Goal: Task Accomplishment & Management: Use online tool/utility

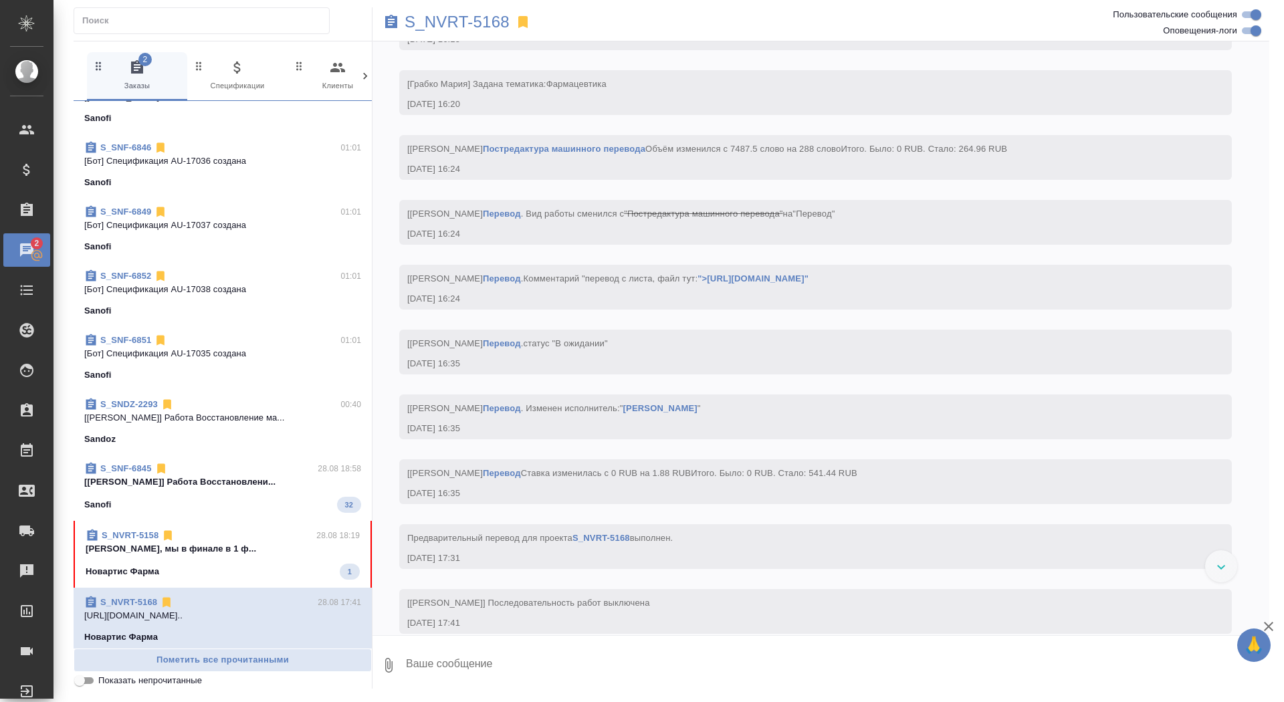
scroll to position [102, 0]
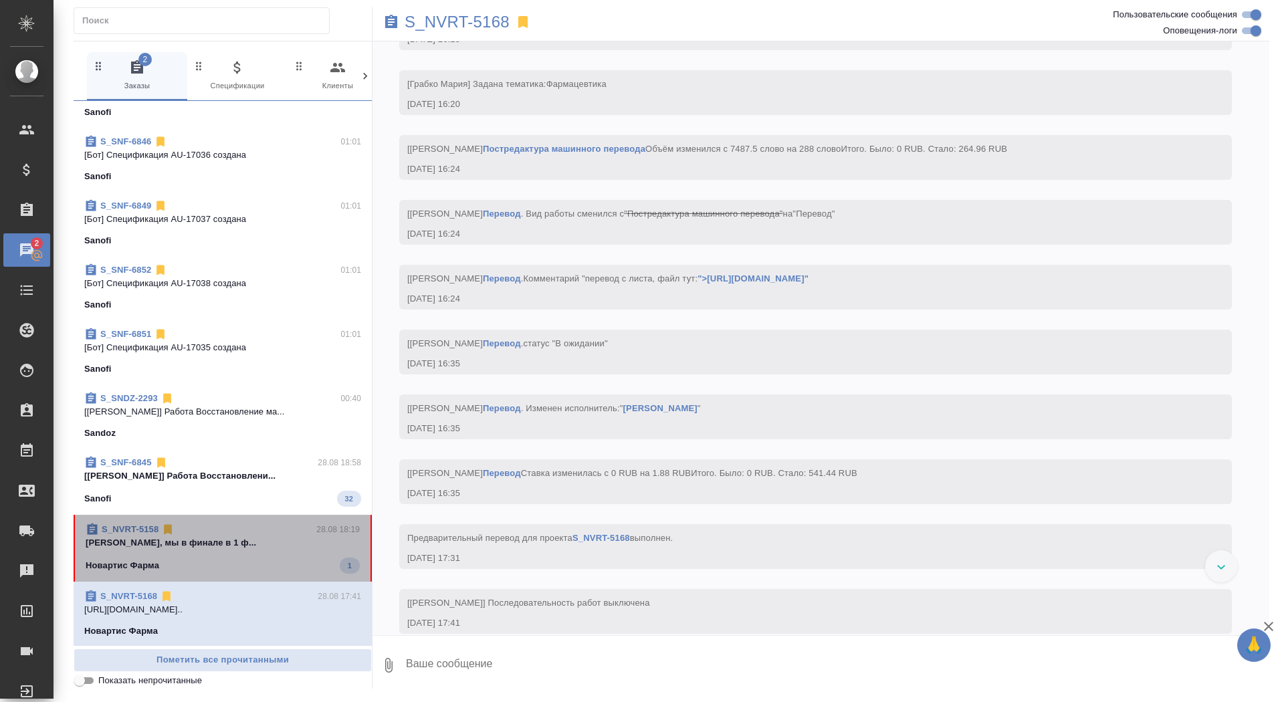
click at [205, 533] on div "S_NVRT-5158 28.08 18:19" at bounding box center [223, 529] width 274 height 13
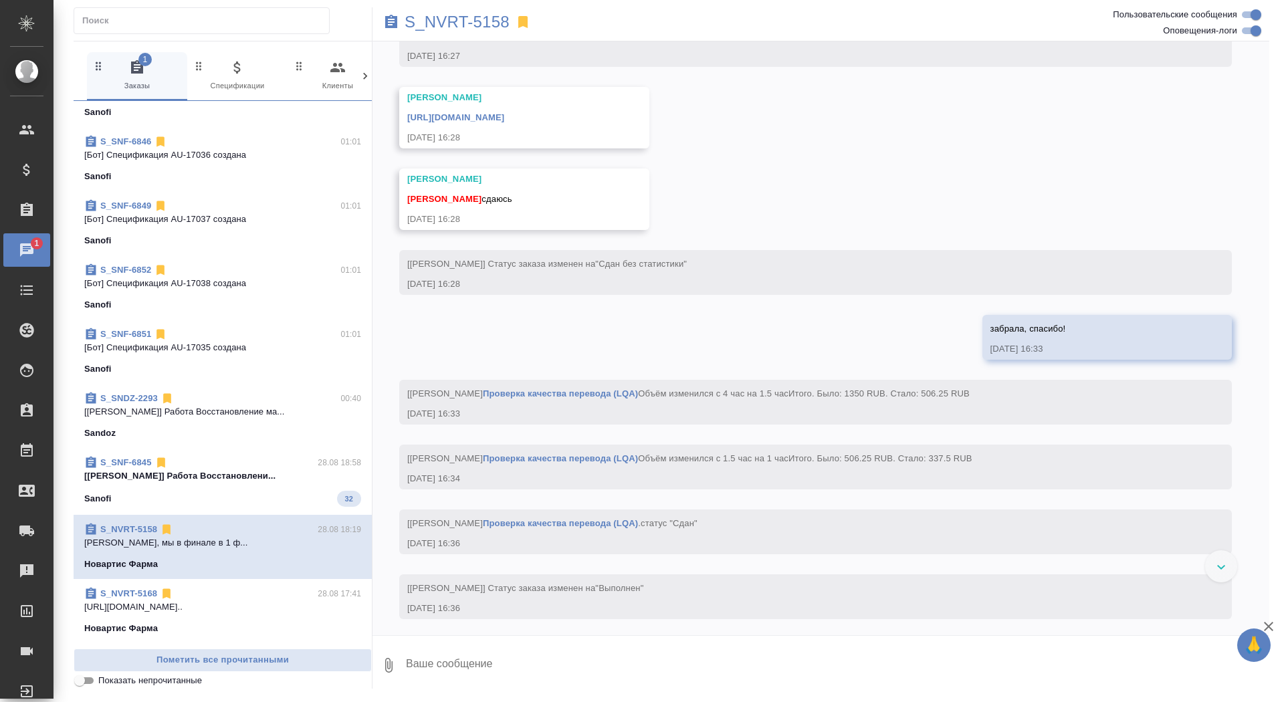
scroll to position [6164, 0]
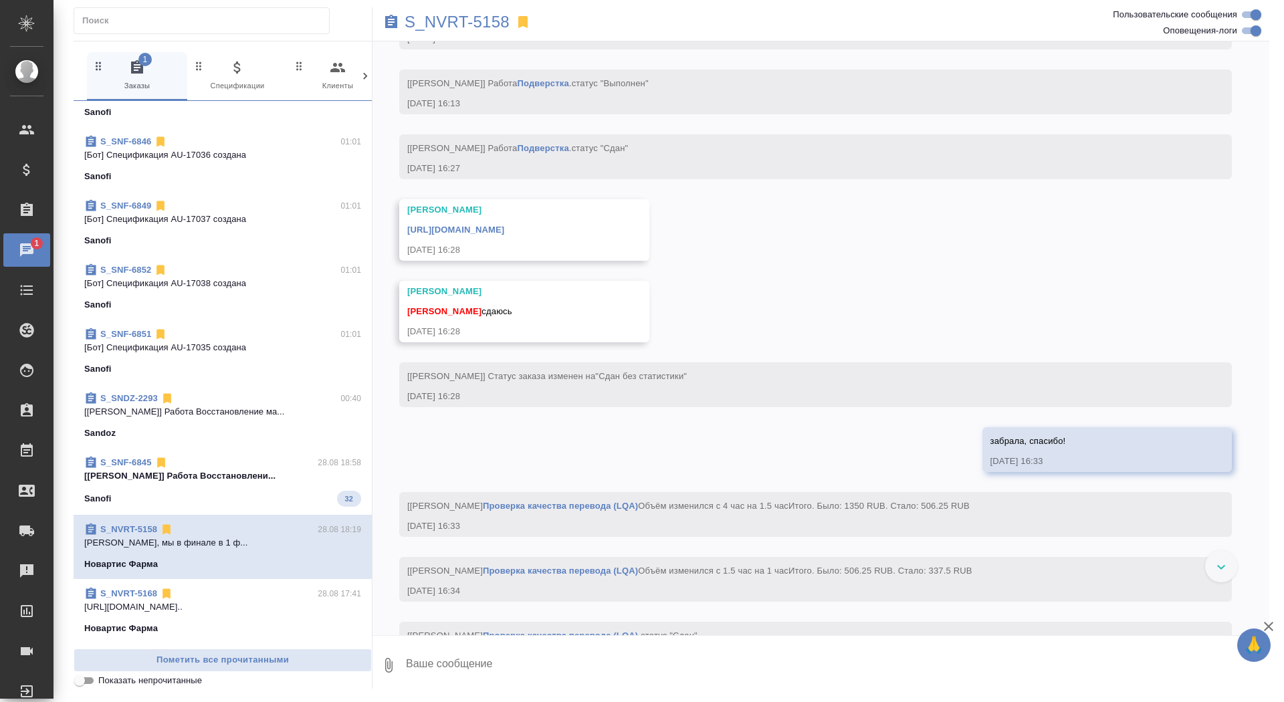
click at [515, 237] on div "https://drive.awatera.com/apps/files/files/10178434?dir=/Shares/Novartos_Pharma…" at bounding box center [504, 228] width 195 height 17
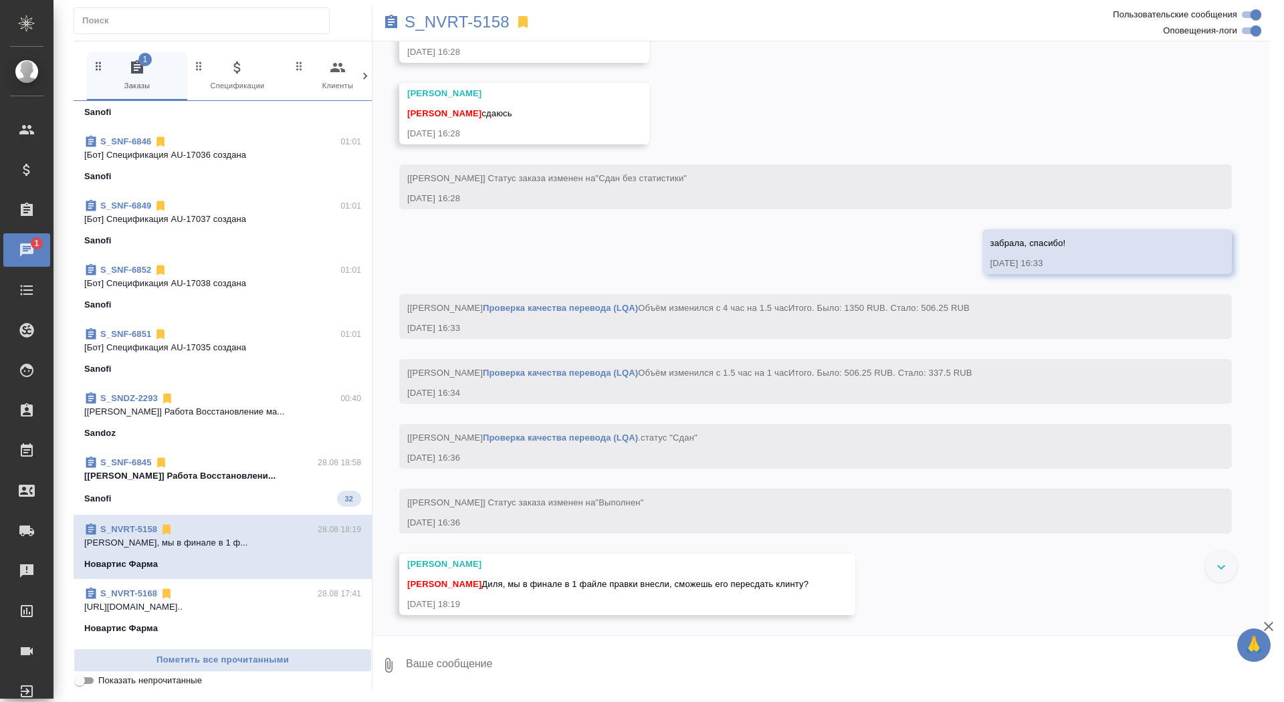
scroll to position [6422, 0]
click at [504, 37] on link "https://drive.awatera.com/apps/files/files/10178434?dir=/Shares/Novartos_Pharma…" at bounding box center [455, 32] width 97 height 10
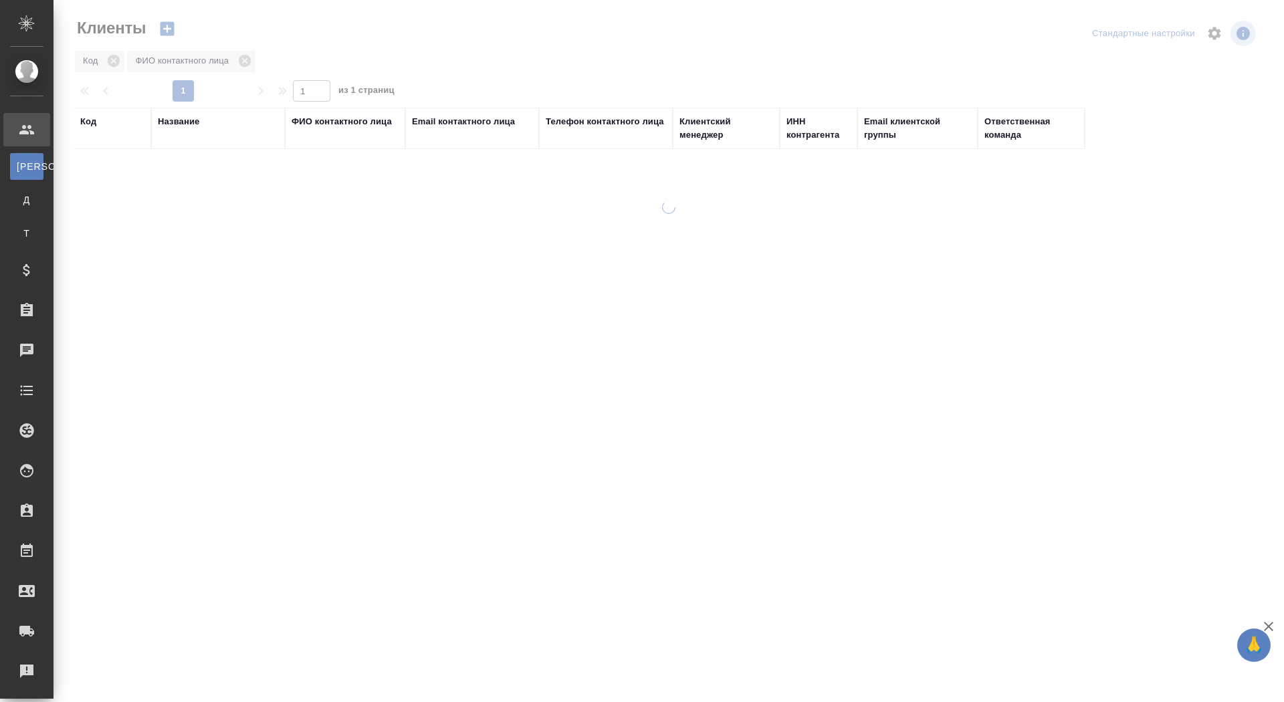
select select "RU"
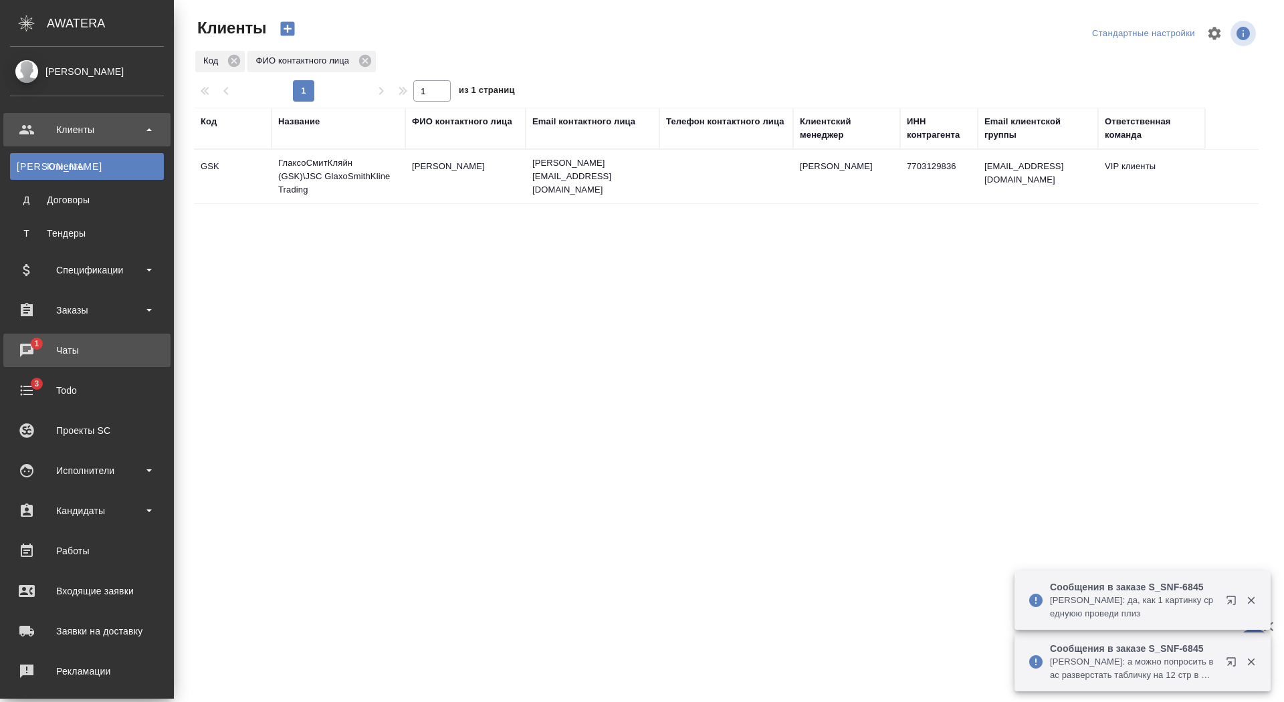
click at [36, 338] on span "1" at bounding box center [36, 343] width 21 height 13
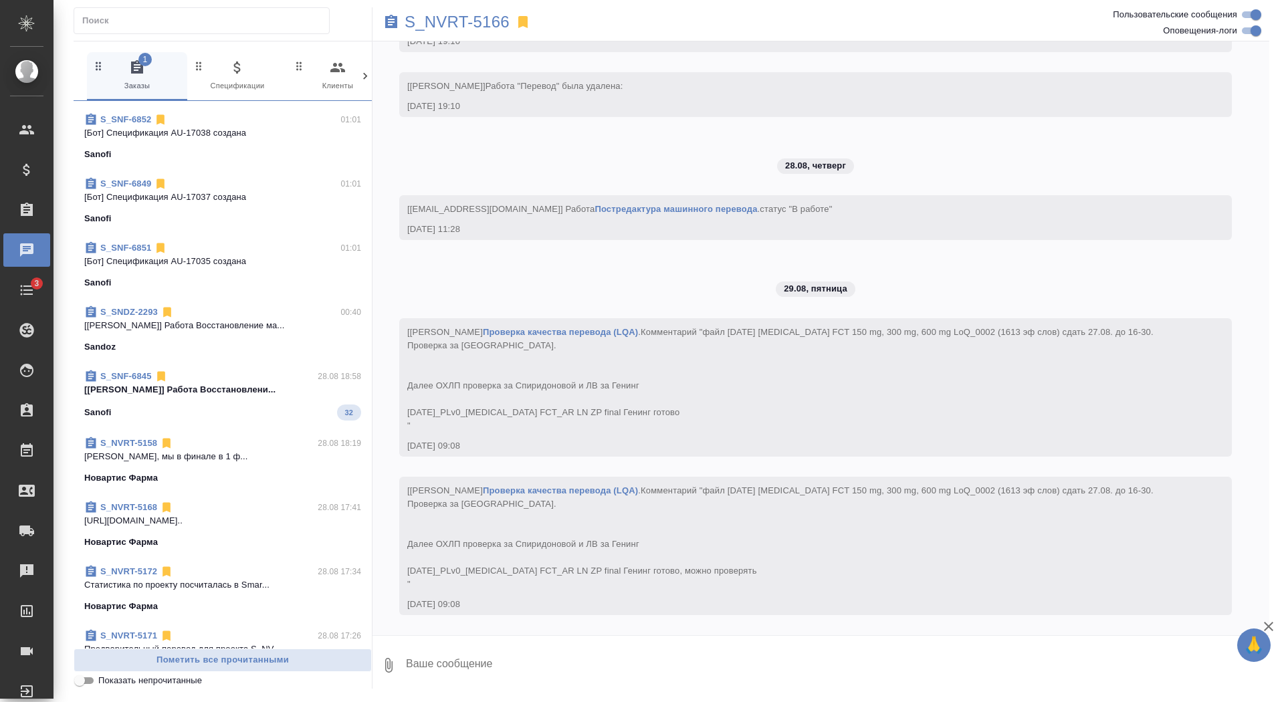
scroll to position [257, 0]
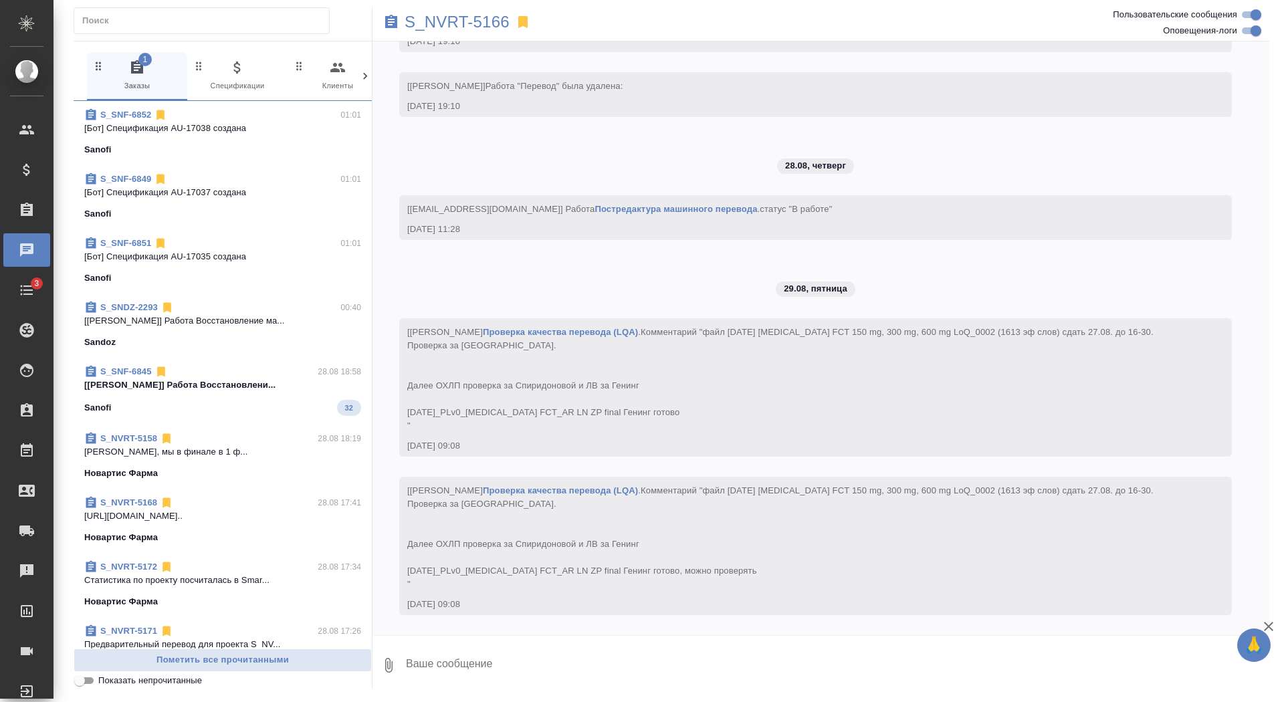
click at [266, 463] on span "S_NVRT-5158 28.08 18:19 Сайдашева Диляра Диля, мы в финале в 1 ф... Новартис Фа…" at bounding box center [222, 456] width 277 height 48
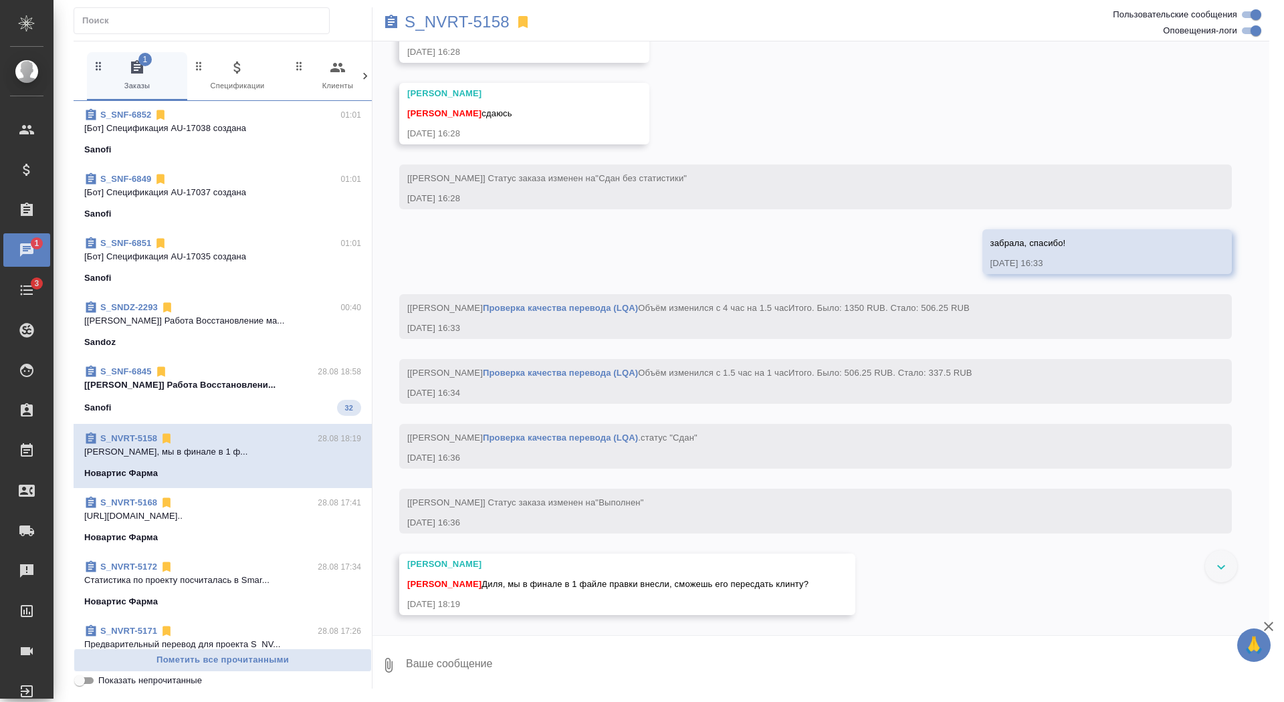
scroll to position [6571, 0]
click at [488, 662] on textarea at bounding box center [837, 665] width 865 height 45
type textarea "в"
type textarea "ага, забрала"
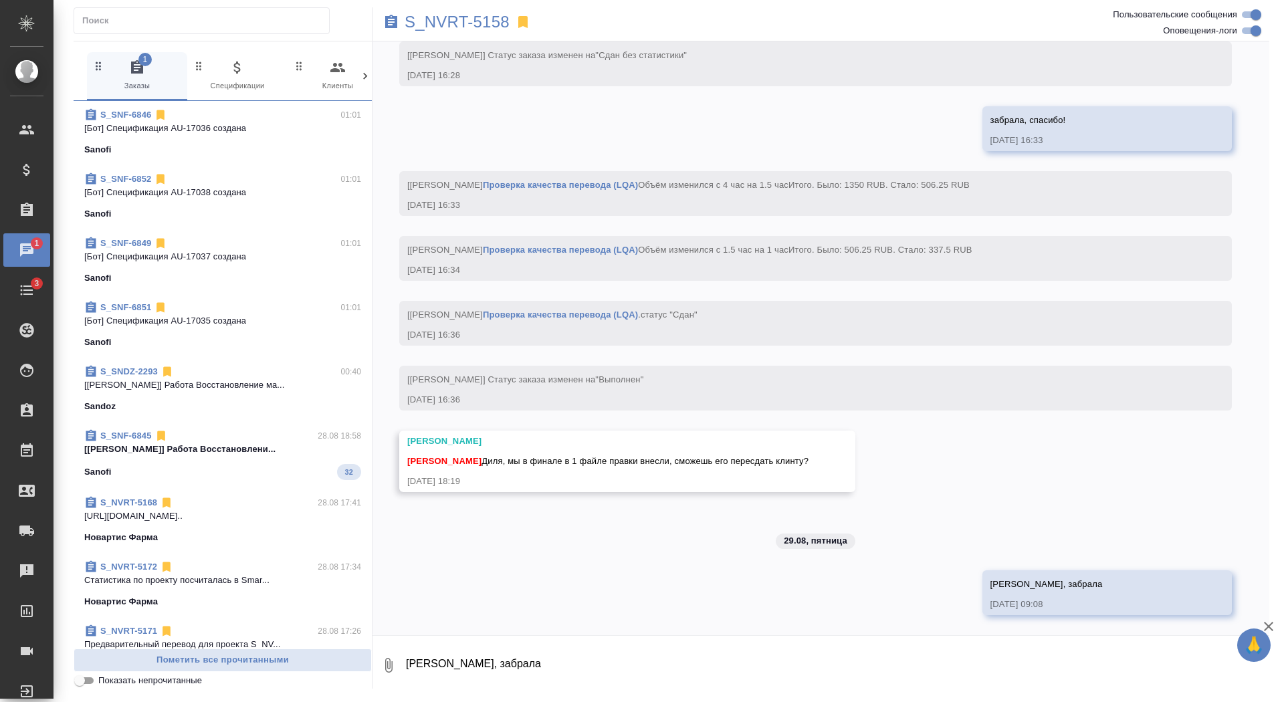
scroll to position [0, 0]
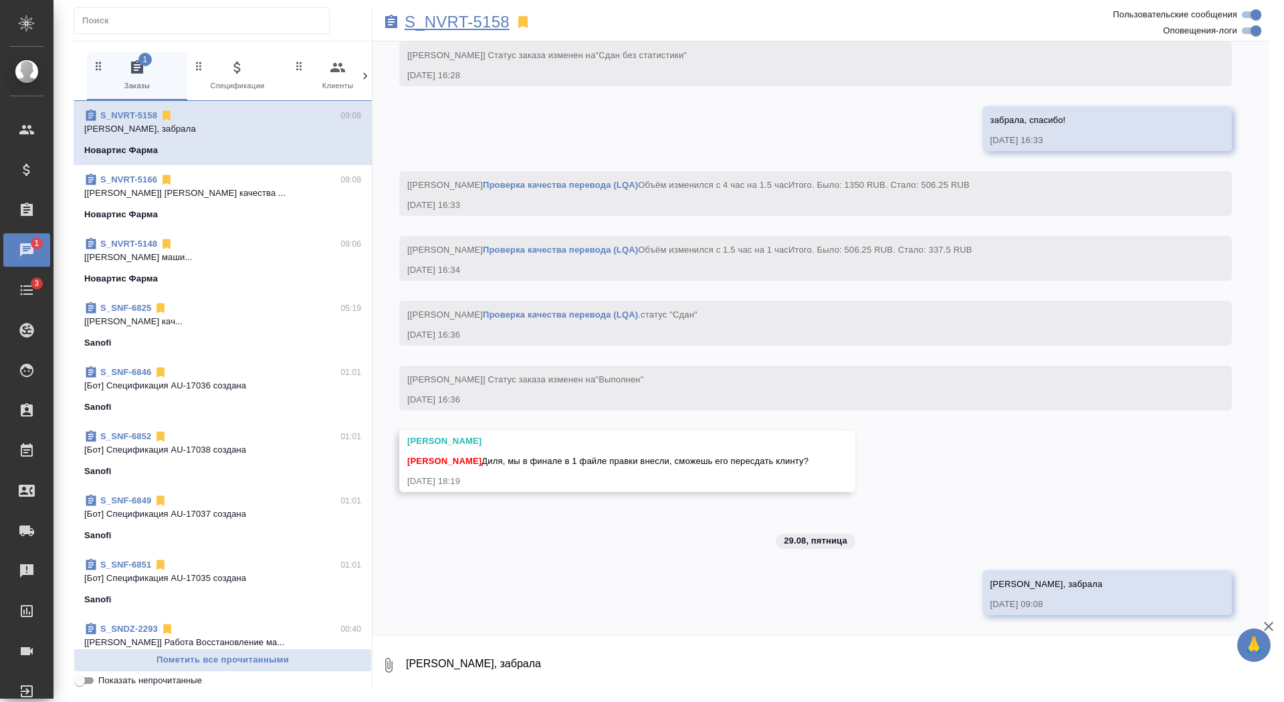
click at [455, 22] on p "S_NVRT-5158" at bounding box center [457, 21] width 105 height 13
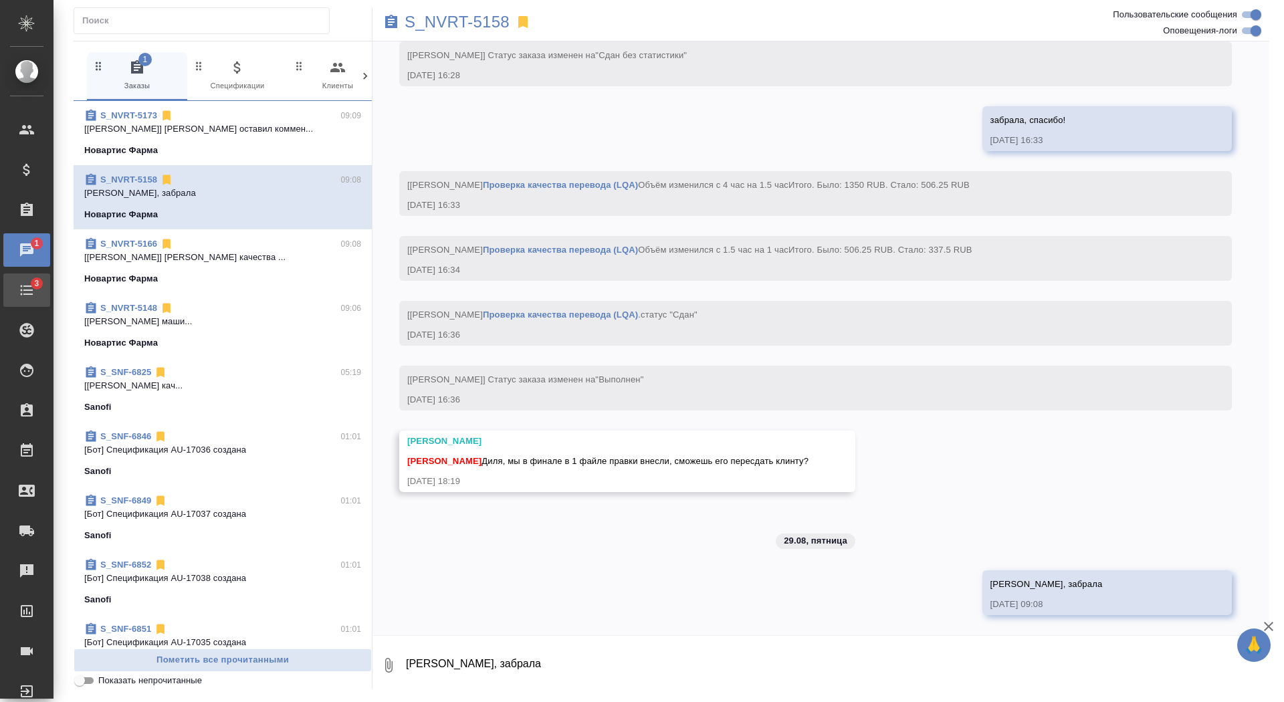
click at [18, 302] on link "3 Todo" at bounding box center [26, 290] width 47 height 33
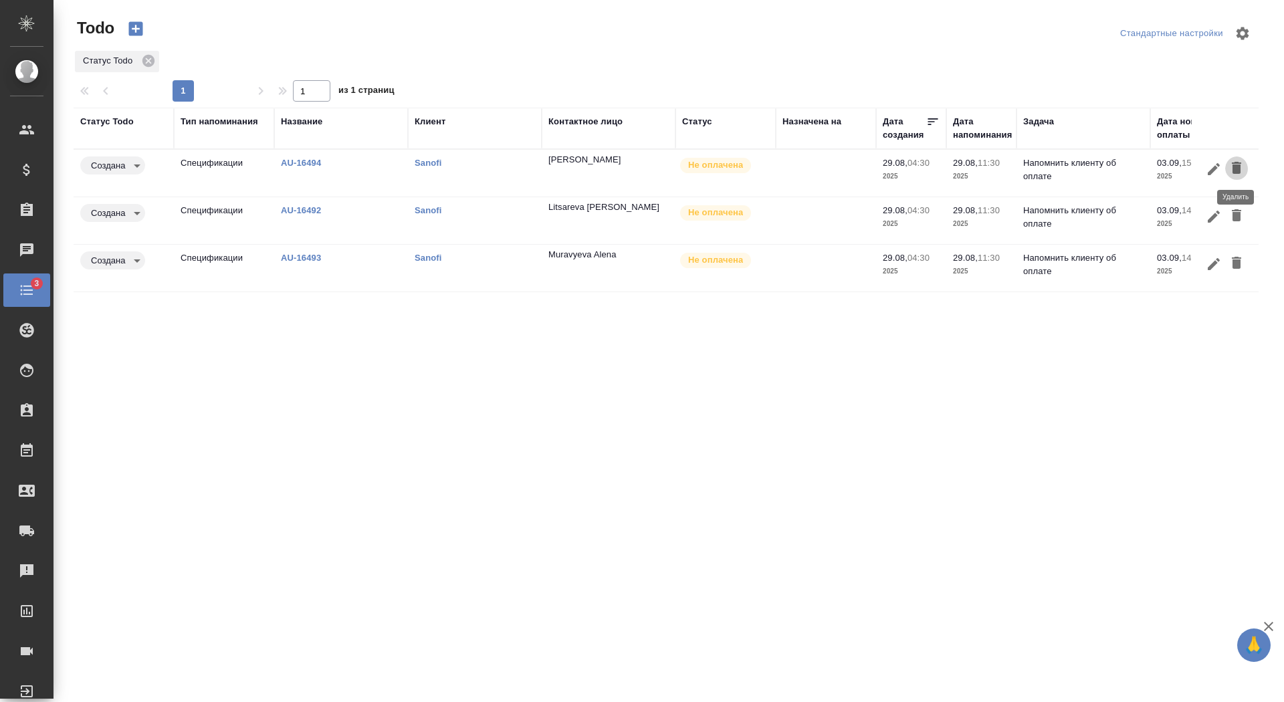
click at [1239, 157] on button "button" at bounding box center [1236, 169] width 23 height 25
click at [1239, 163] on icon "button" at bounding box center [1236, 168] width 9 height 12
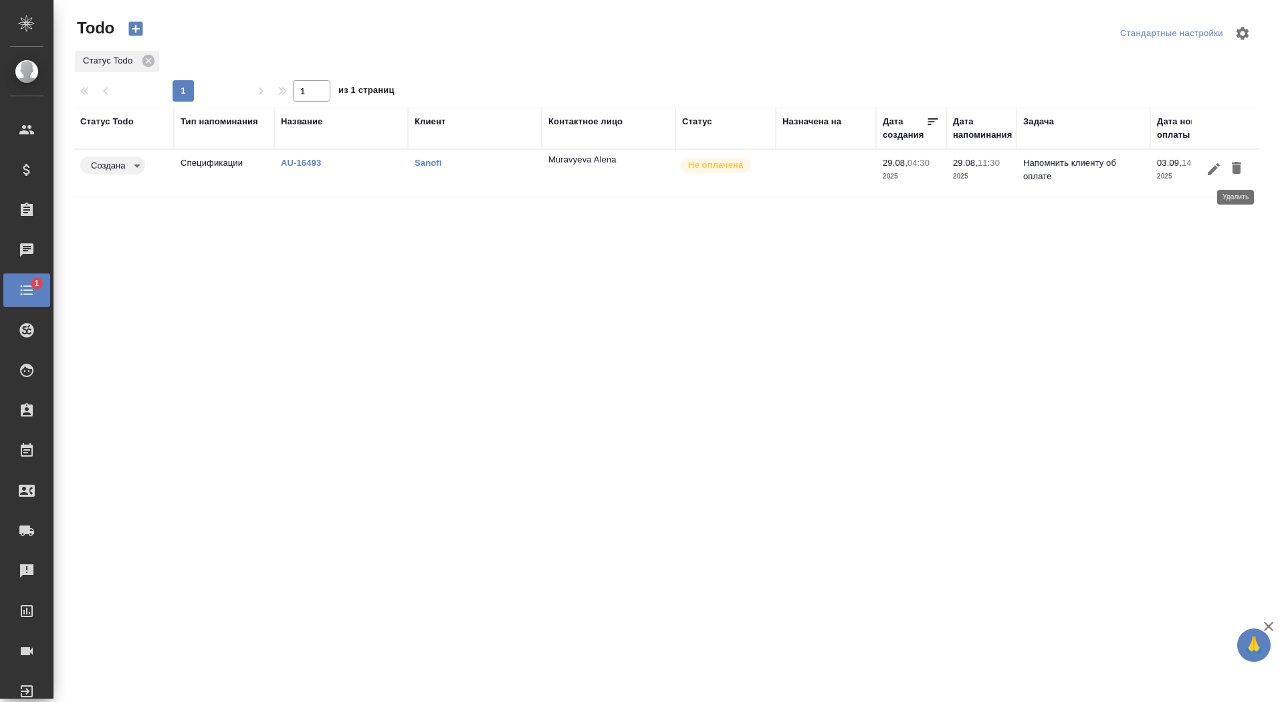
click at [1239, 163] on icon "button" at bounding box center [1236, 168] width 9 height 12
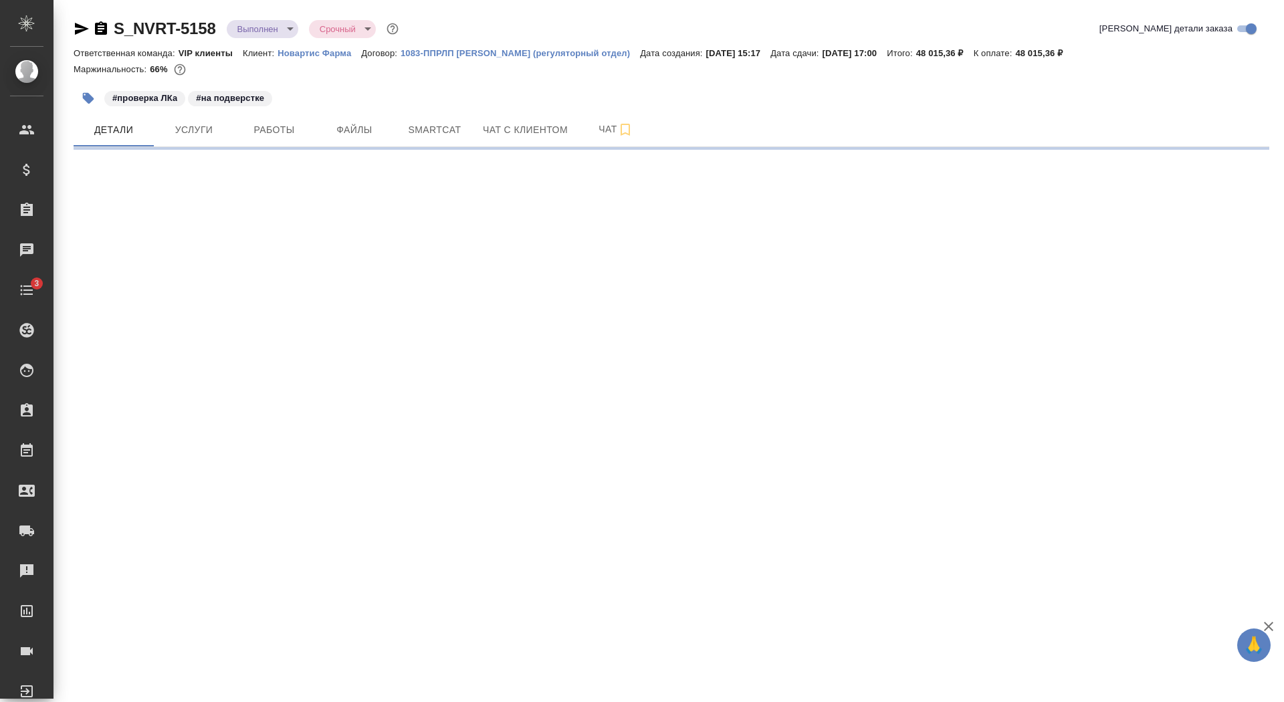
select select "RU"
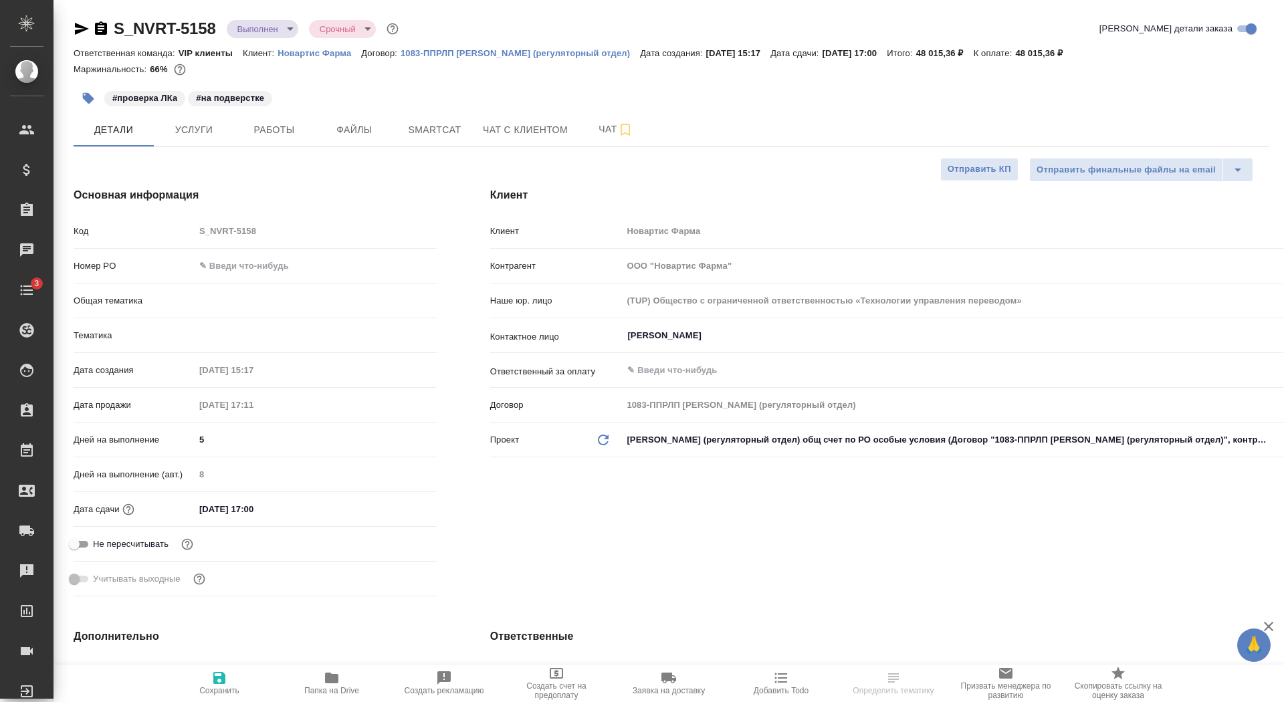
type textarea "x"
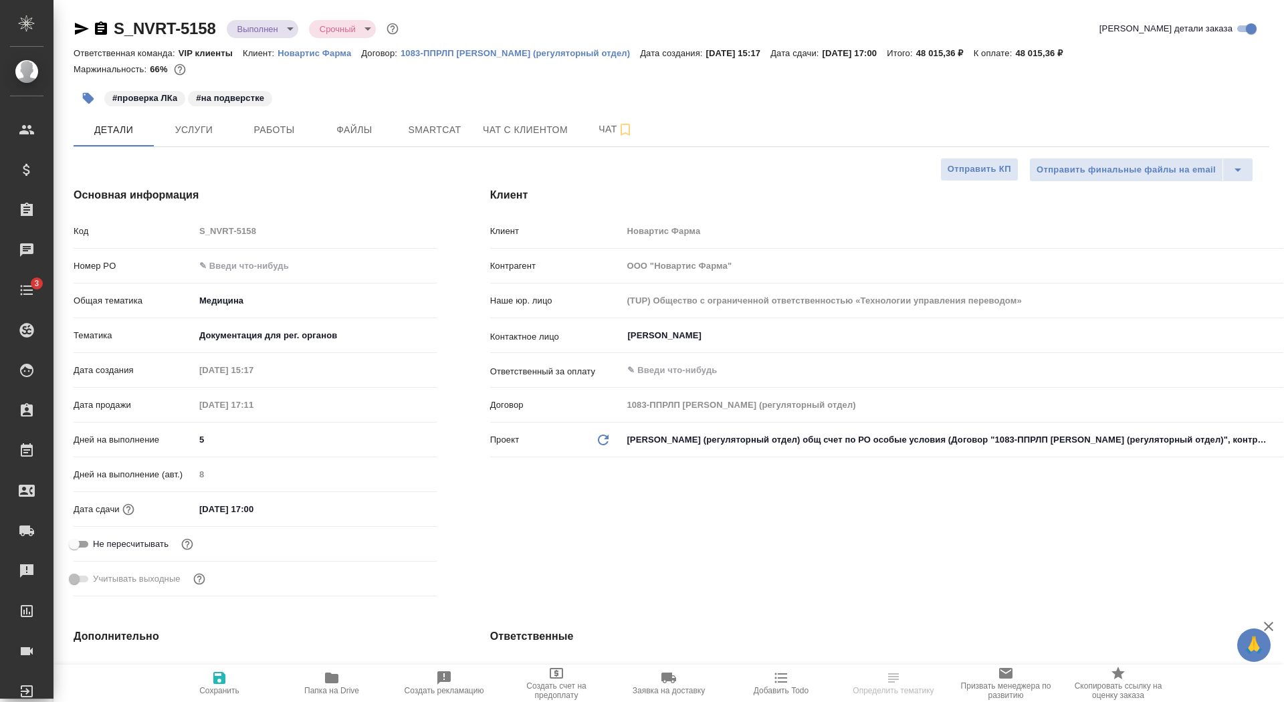
type textarea "x"
click at [330, 55] on p "Новартис Фарма" at bounding box center [320, 53] width 84 height 10
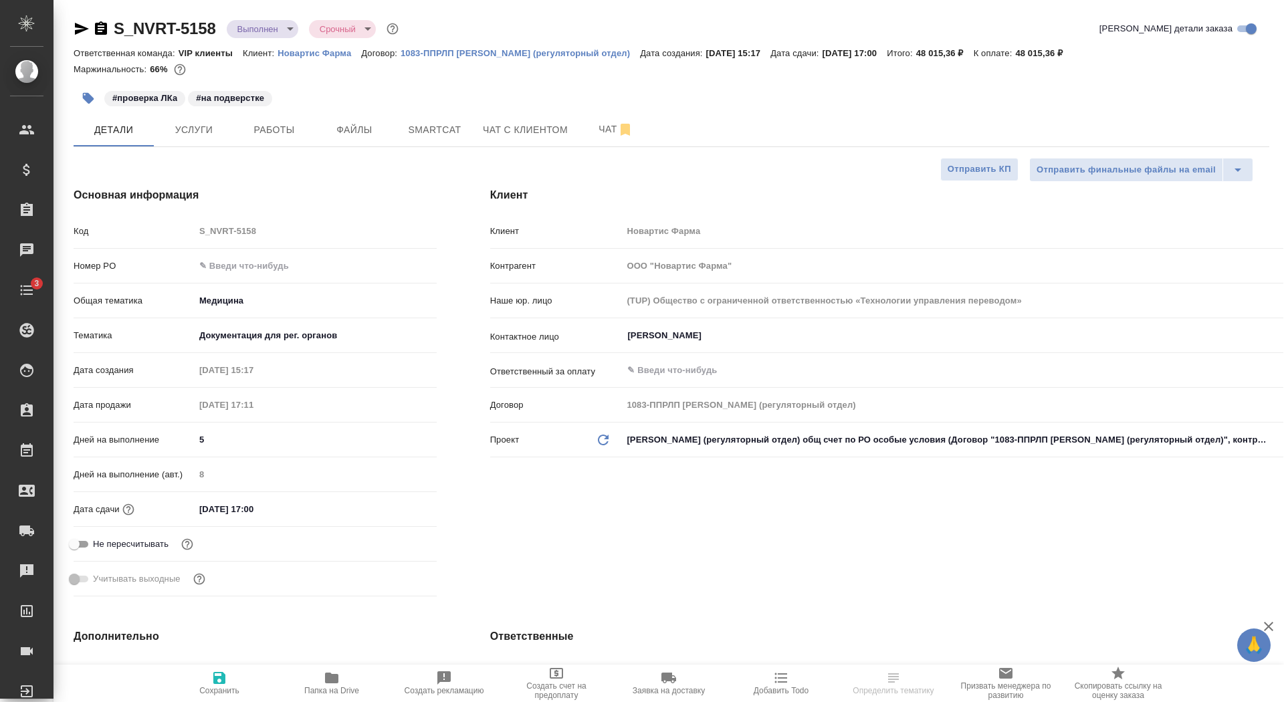
type textarea "x"
select select "RU"
type textarea "x"
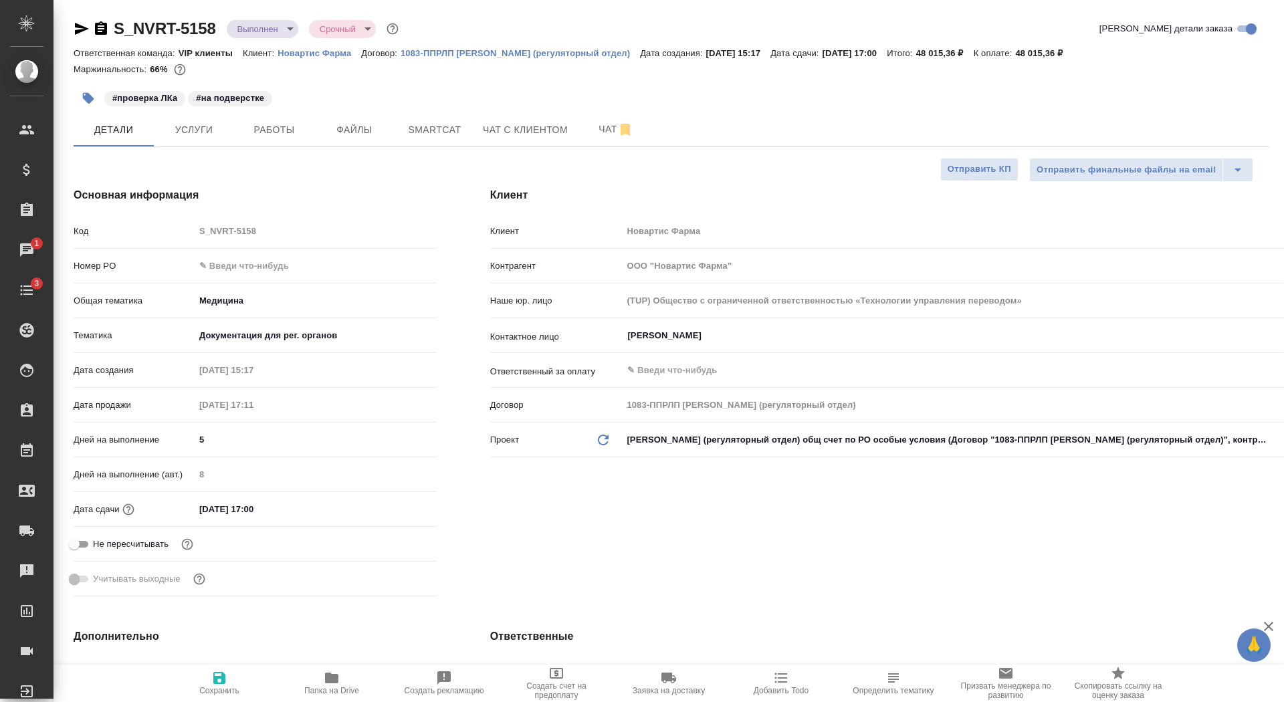
type textarea "x"
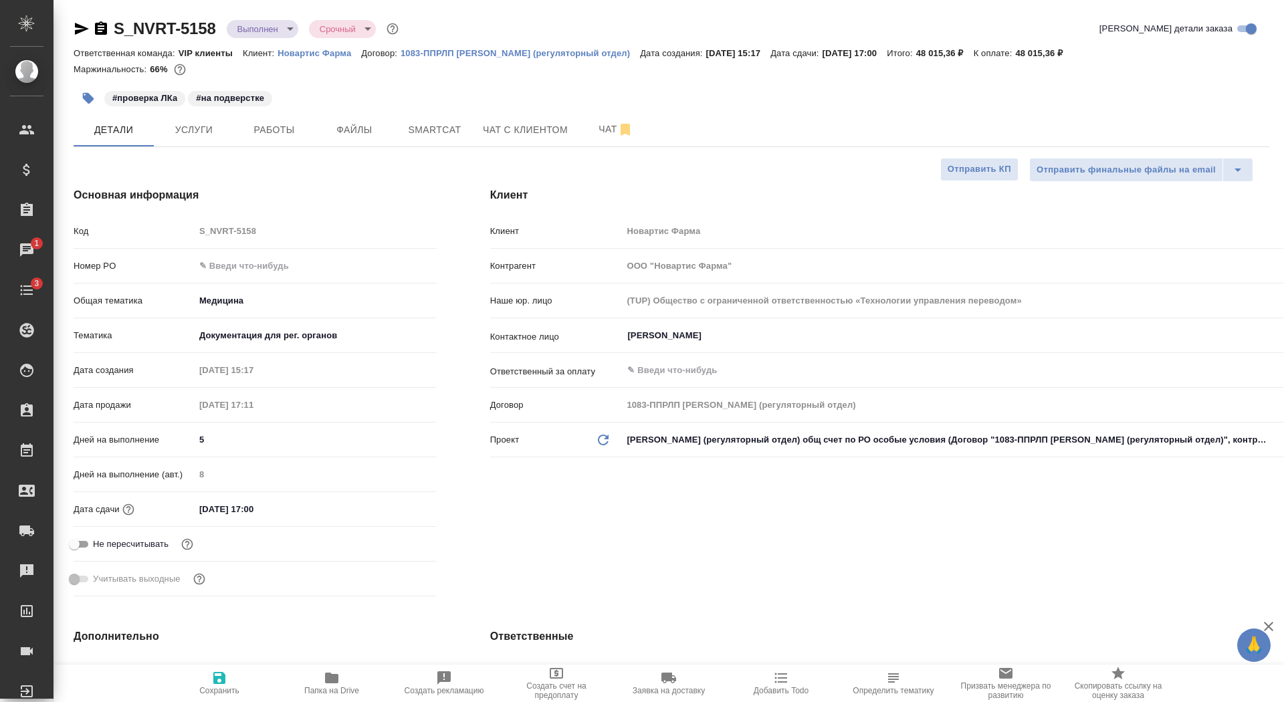
type textarea "x"
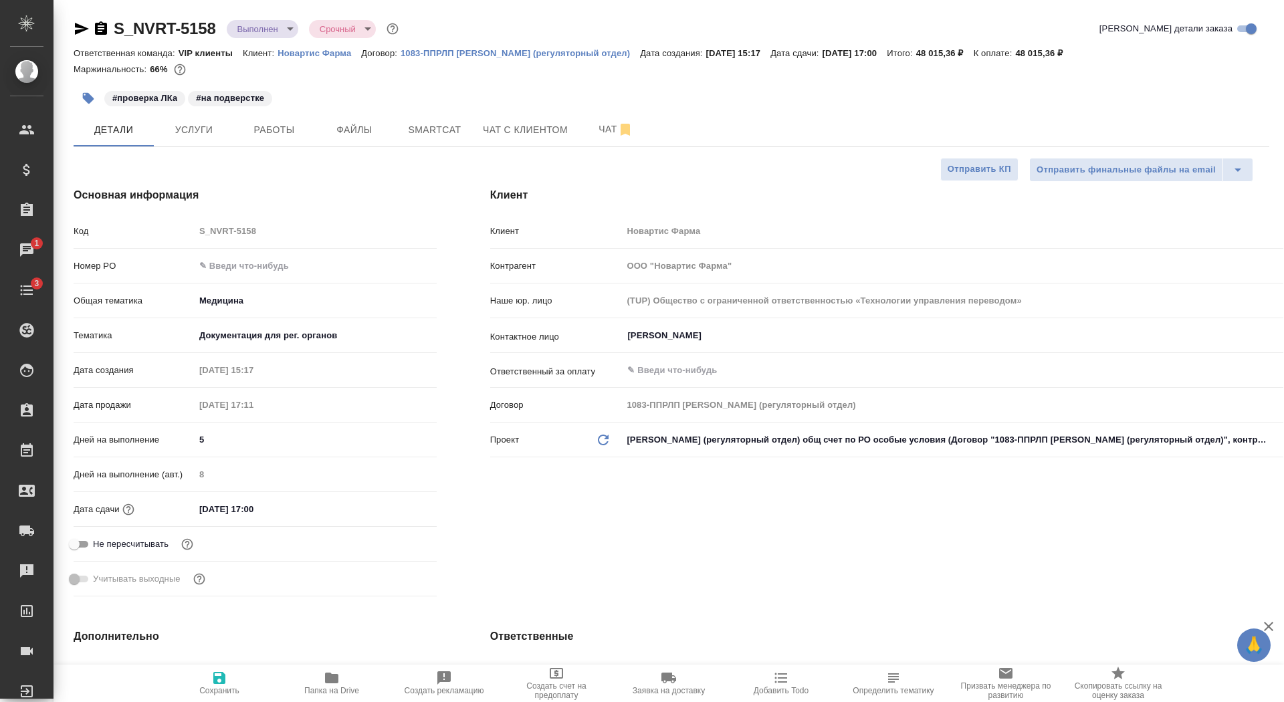
type textarea "x"
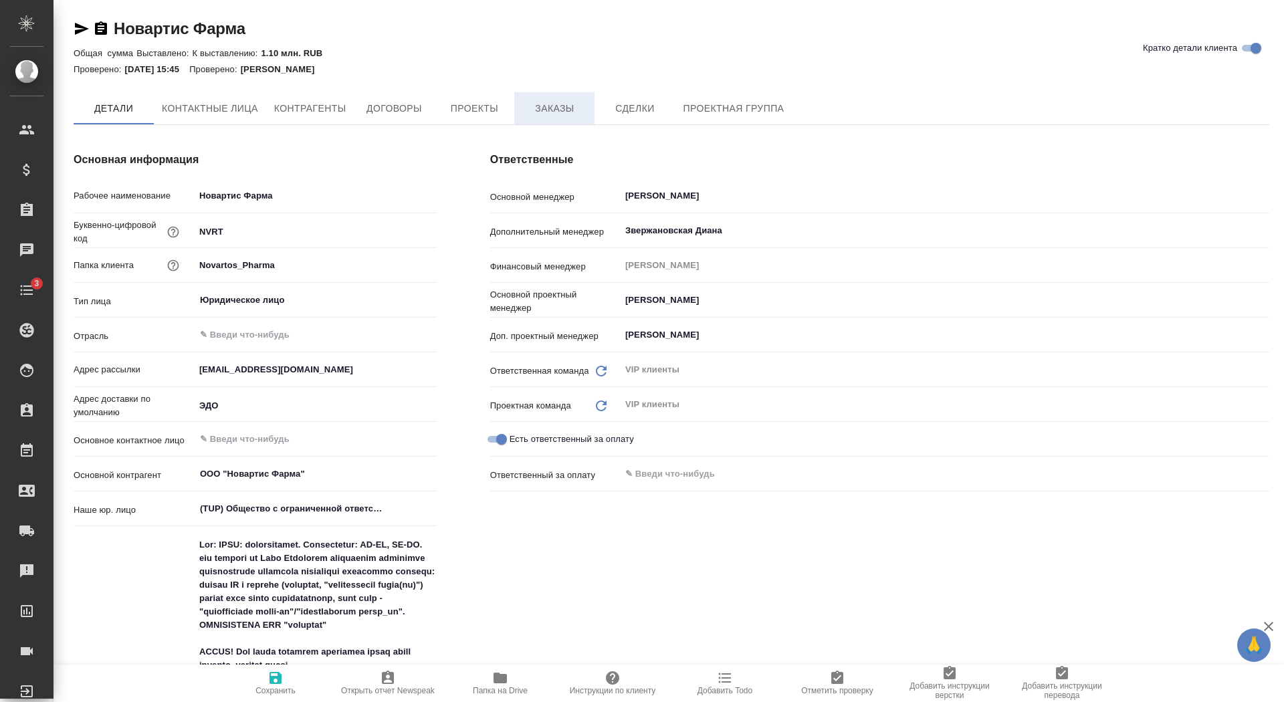
type textarea "x"
click at [549, 93] on button "Заказы" at bounding box center [554, 108] width 80 height 32
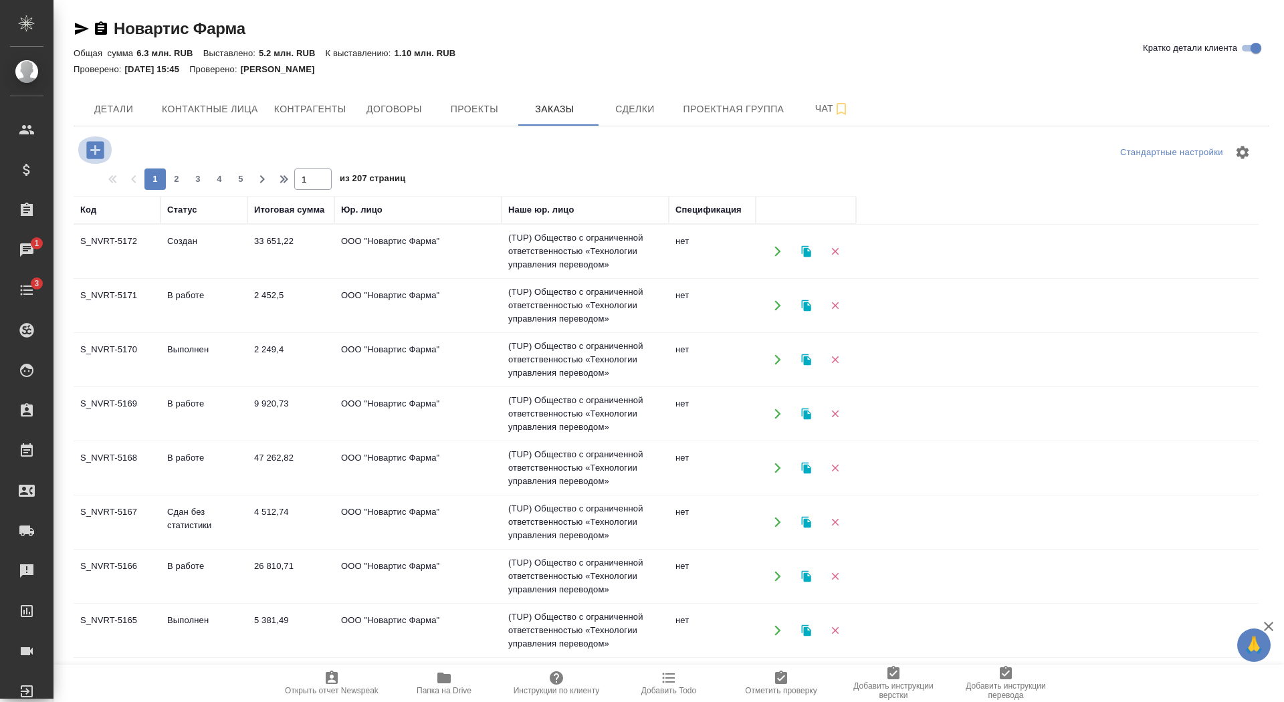
click at [84, 144] on icon "button" at bounding box center [95, 149] width 23 height 23
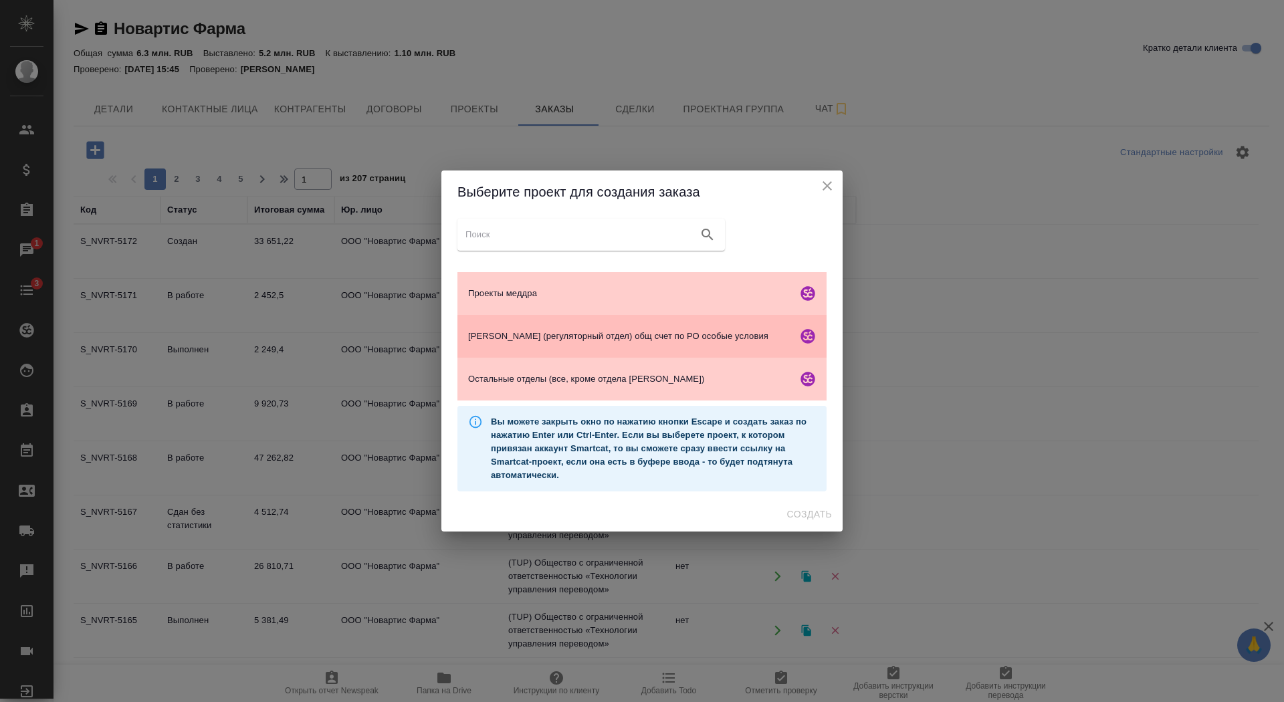
click at [574, 349] on div "[PERSON_NAME] (регуляторный отдел) общ счет по РО особые условия" at bounding box center [641, 336] width 369 height 43
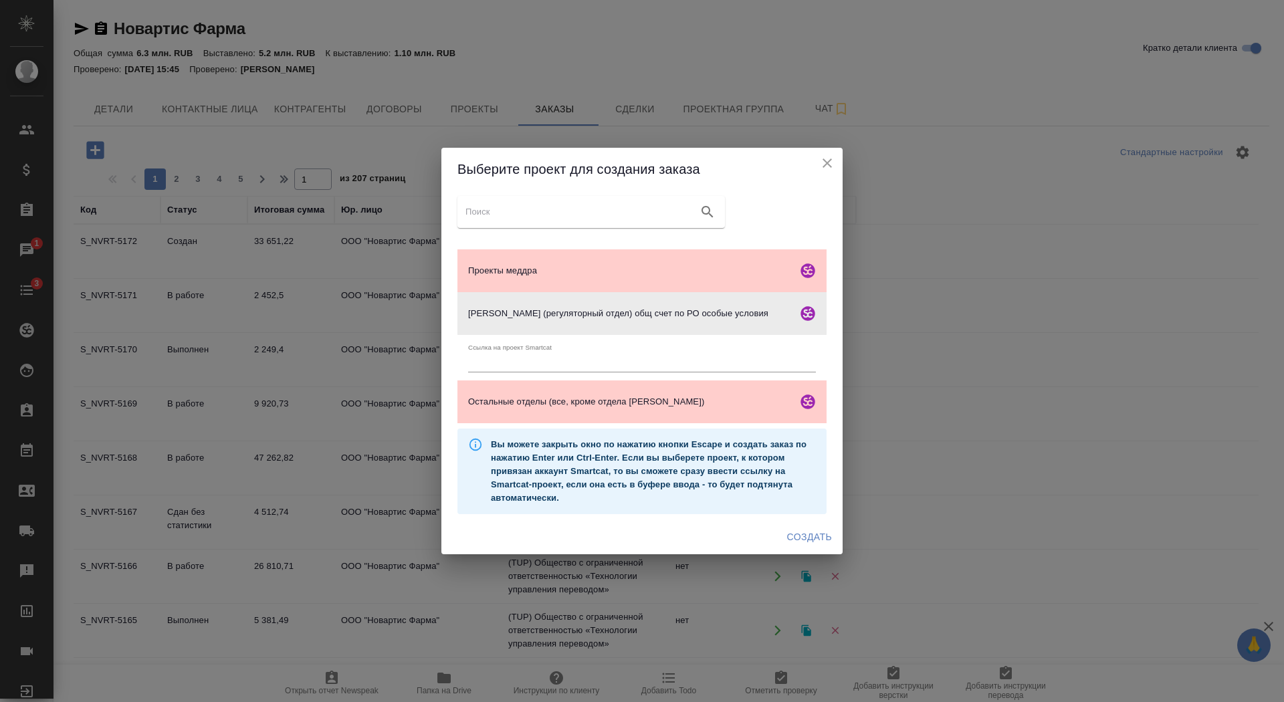
click at [807, 536] on span "Создать" at bounding box center [809, 537] width 45 height 17
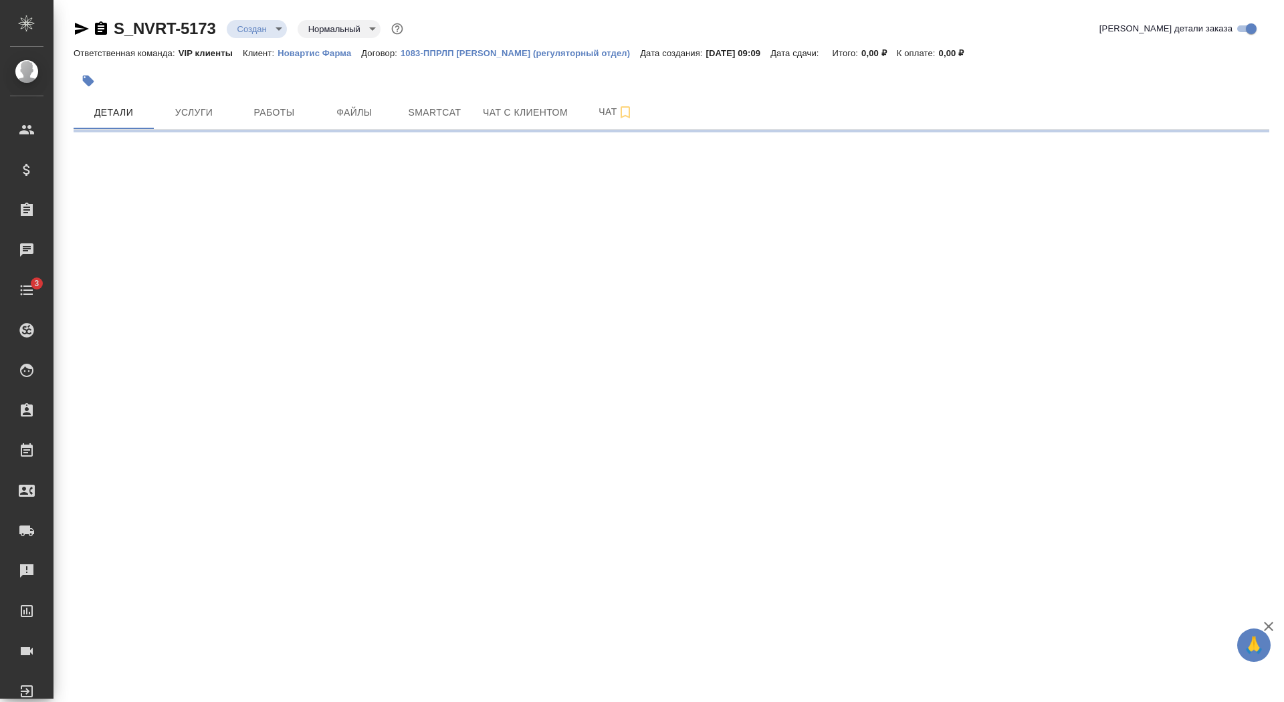
select select "RU"
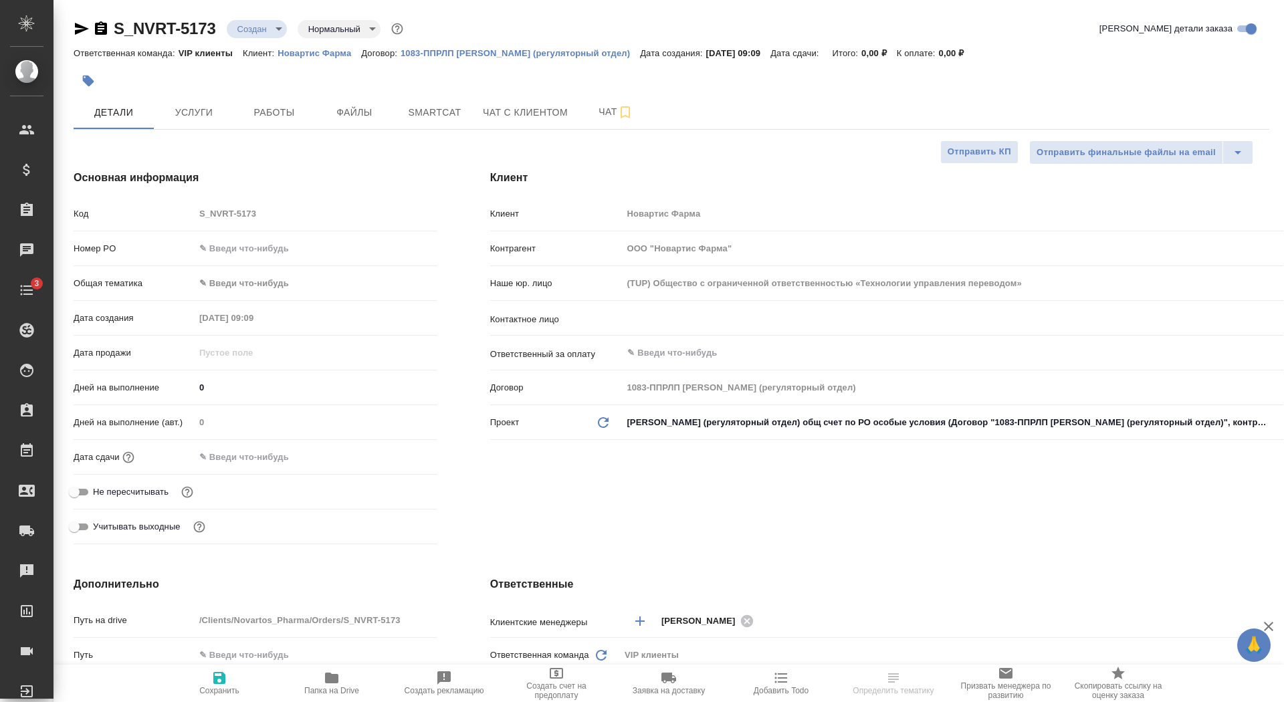
type textarea "x"
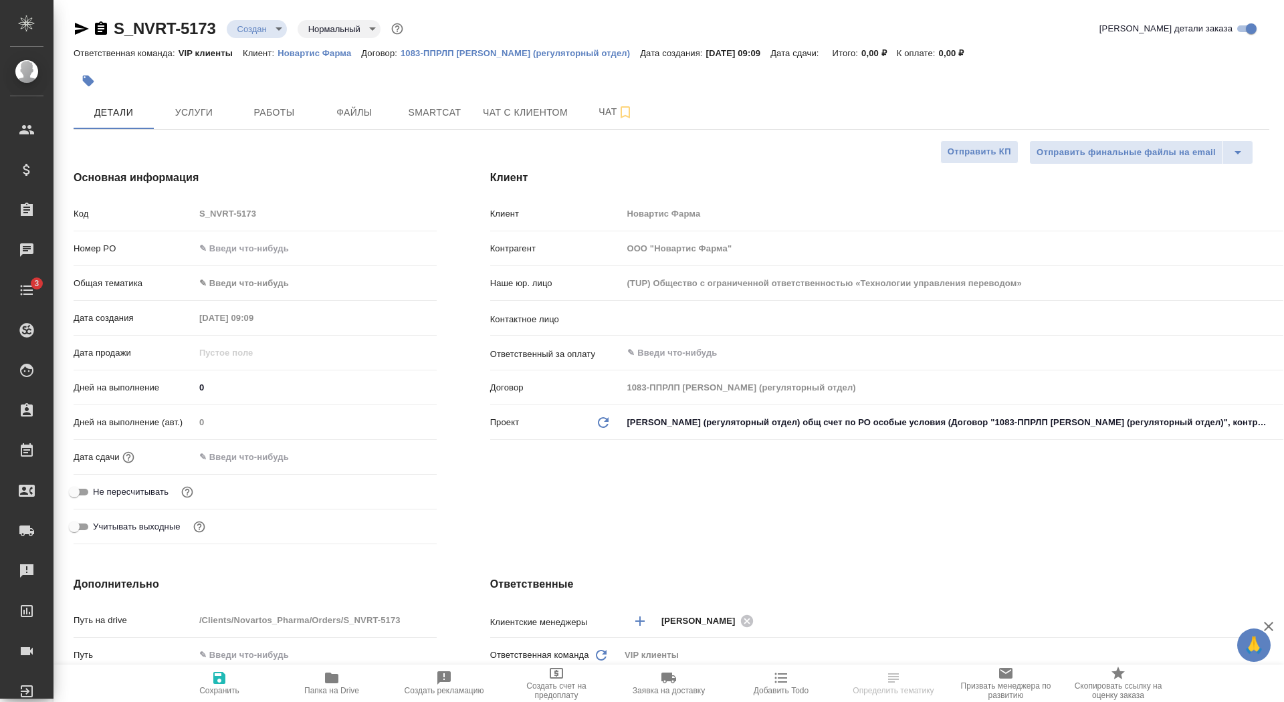
type textarea "x"
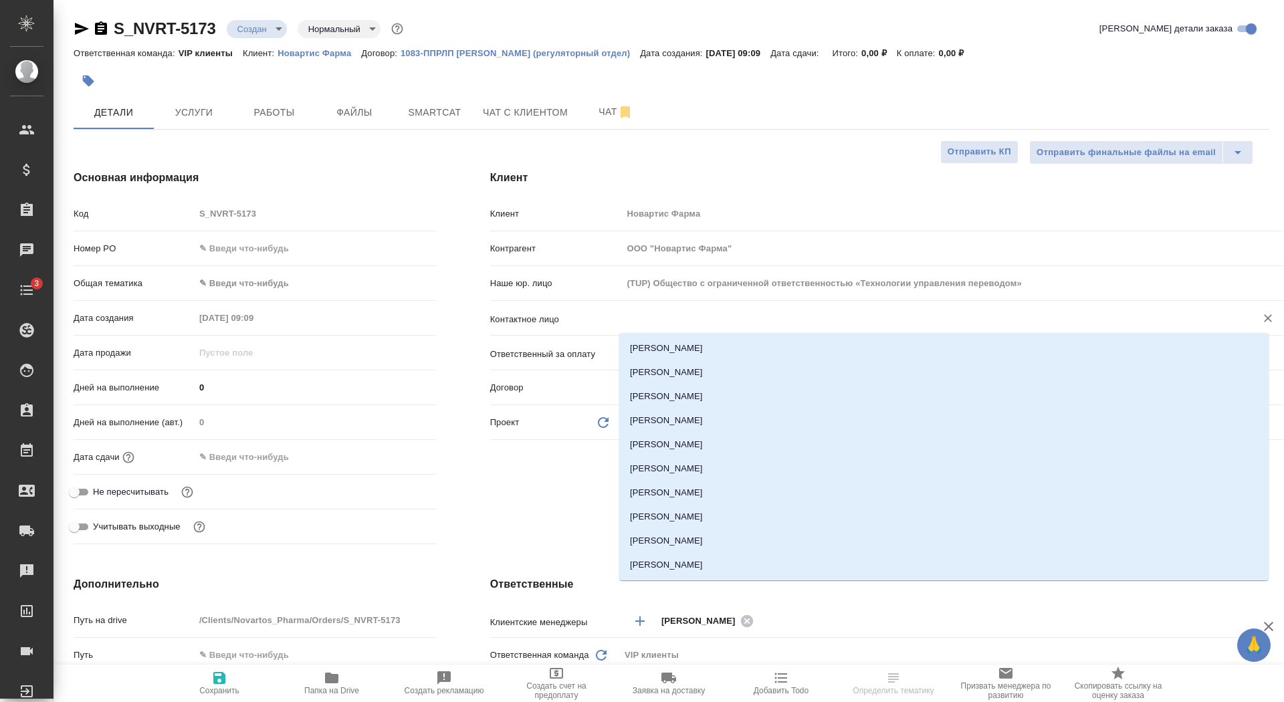
click at [673, 319] on input "text" at bounding box center [930, 318] width 609 height 16
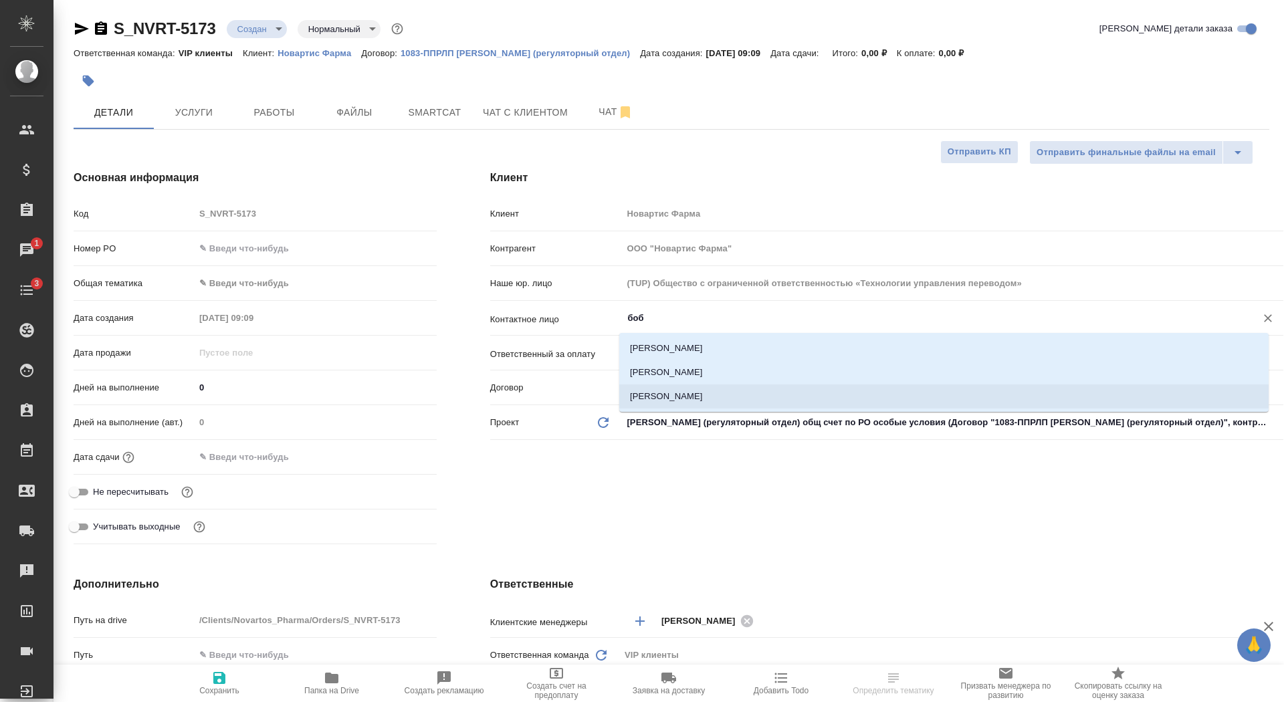
click at [649, 399] on li "Боброва Наталья" at bounding box center [943, 397] width 649 height 24
type input "Боброва Наталья"
type textarea "x"
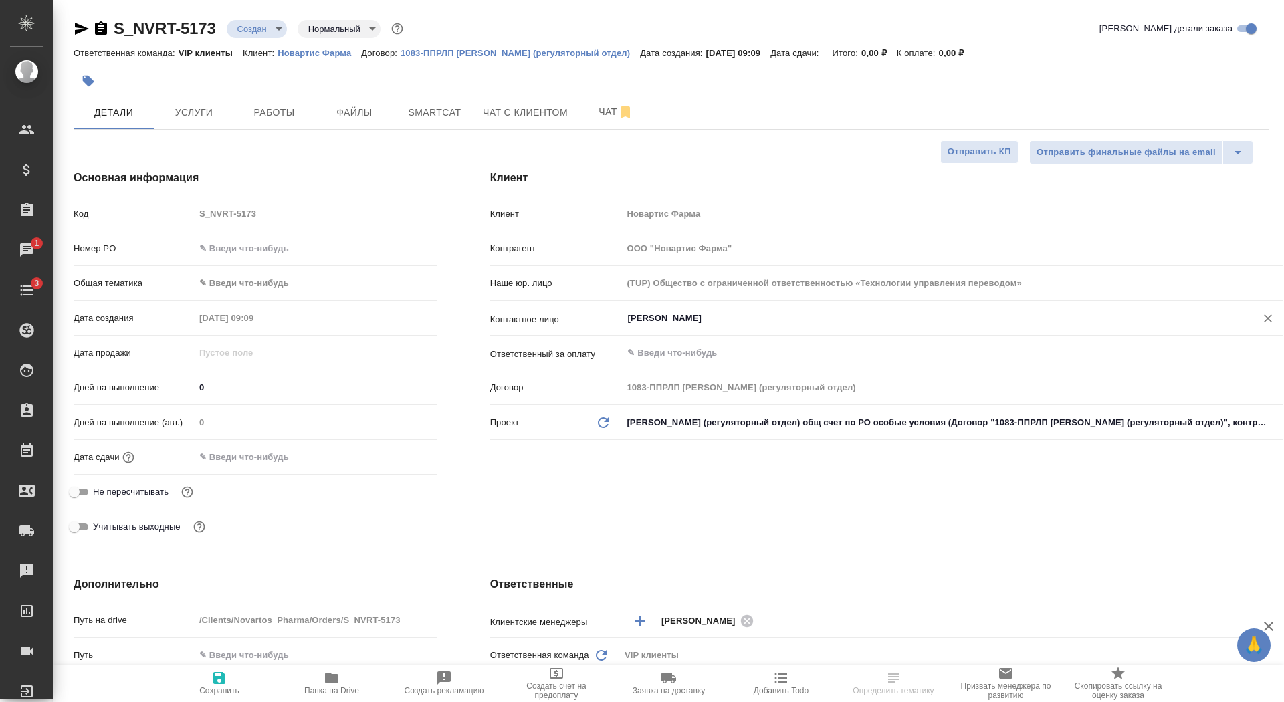
type input "Боброва Наталья"
click at [233, 679] on span "Сохранить" at bounding box center [219, 682] width 96 height 25
type textarea "x"
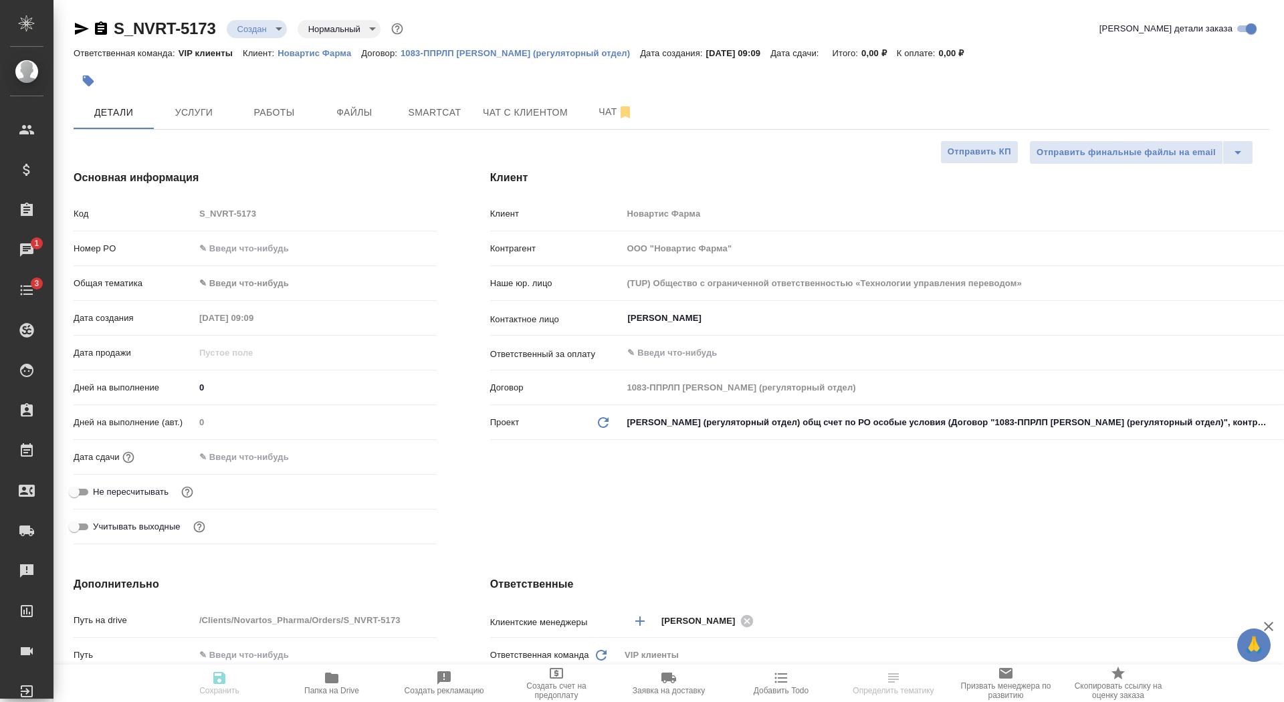
type textarea "x"
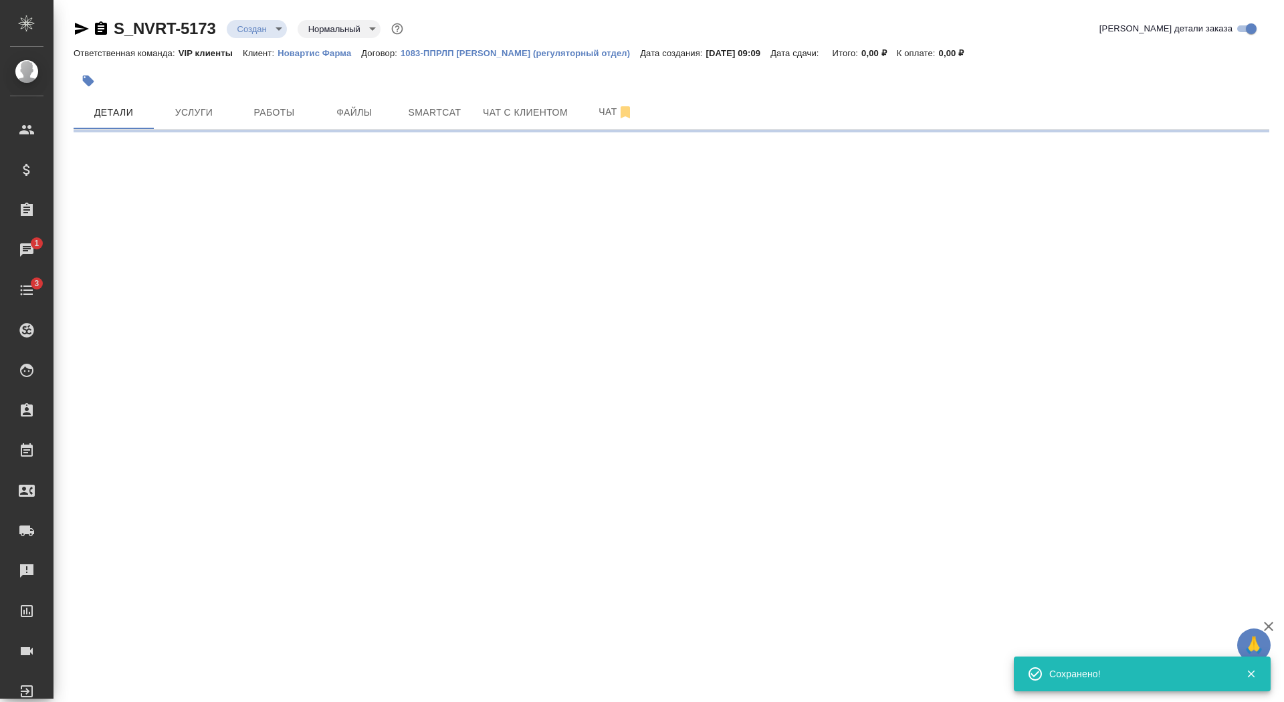
select select "RU"
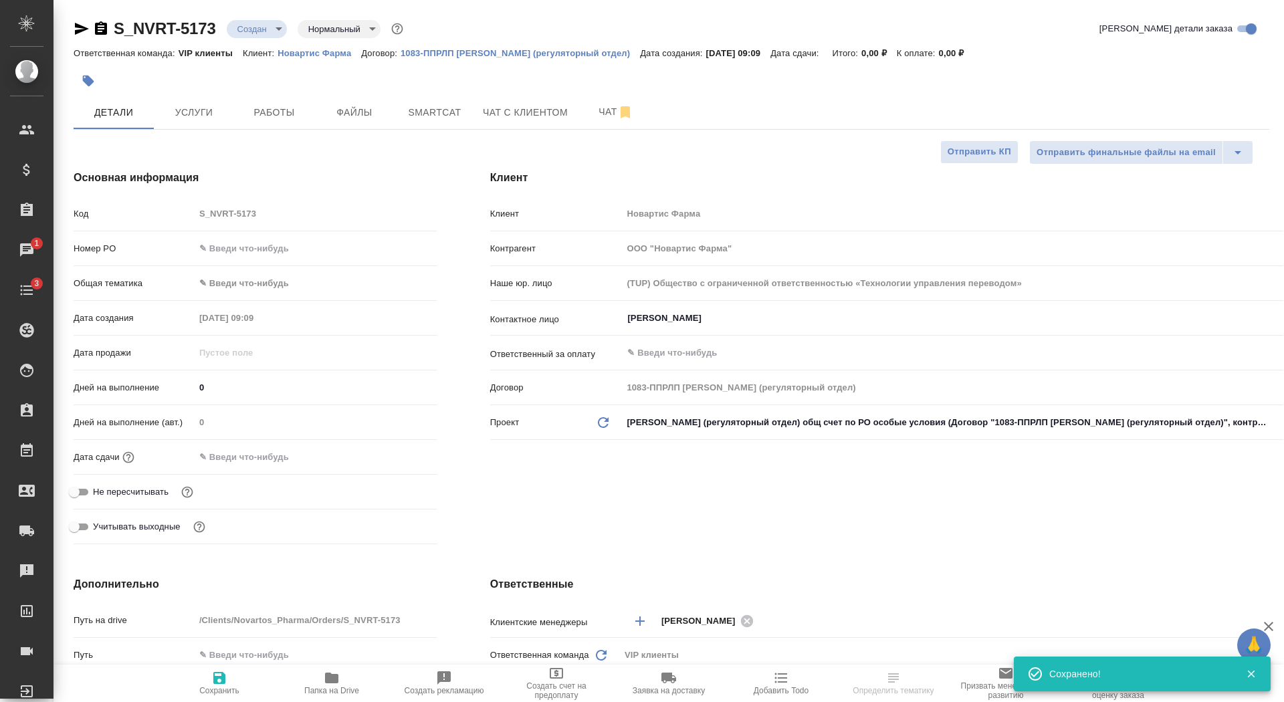
type textarea "x"
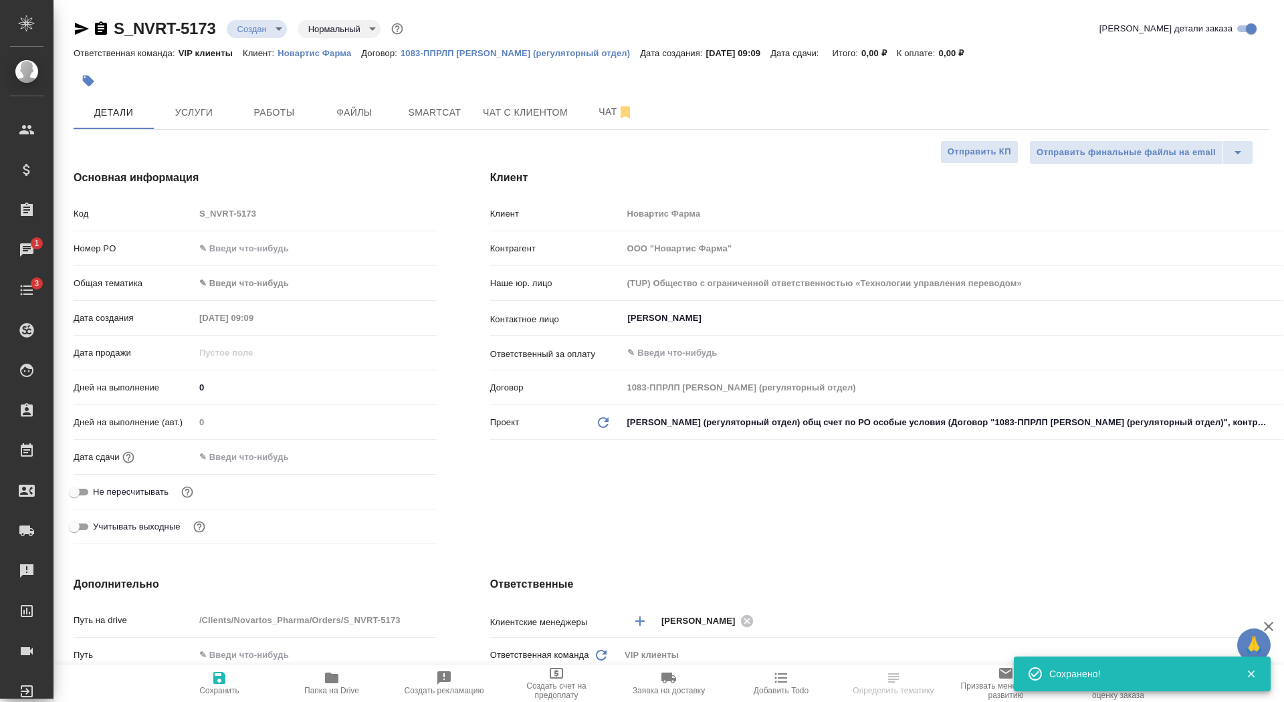
type textarea "x"
select select "RU"
type textarea "x"
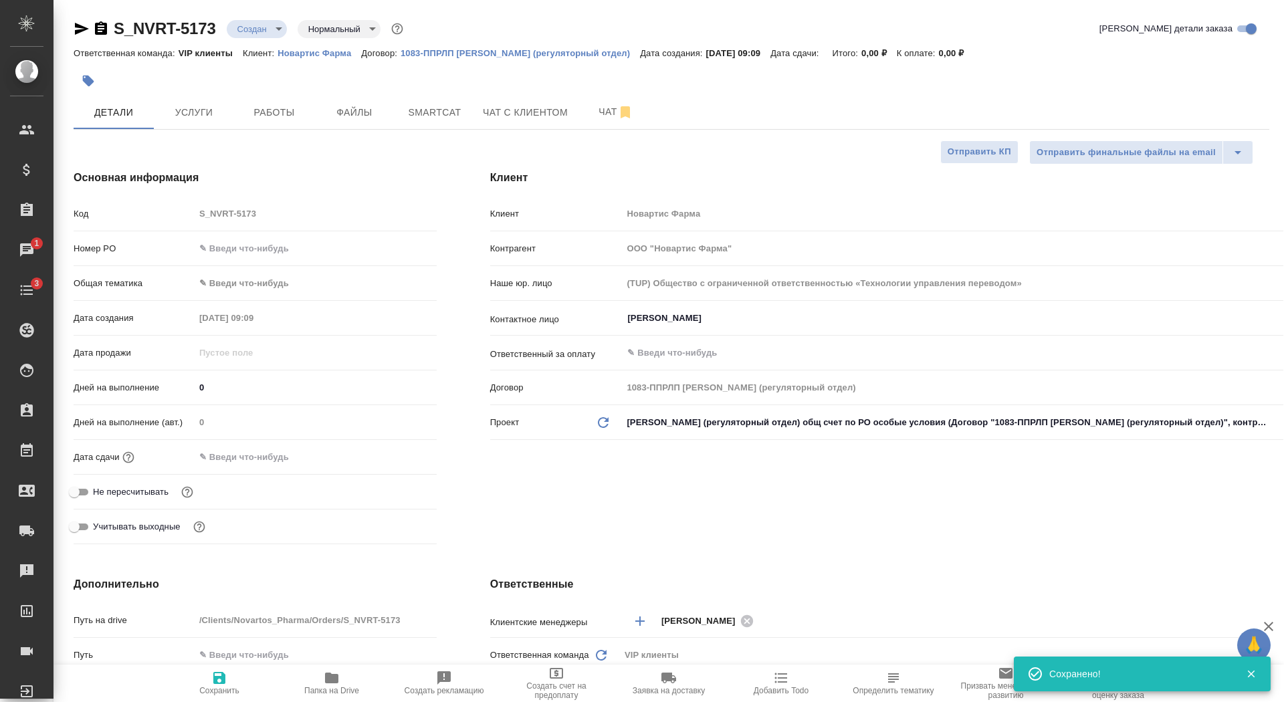
type textarea "x"
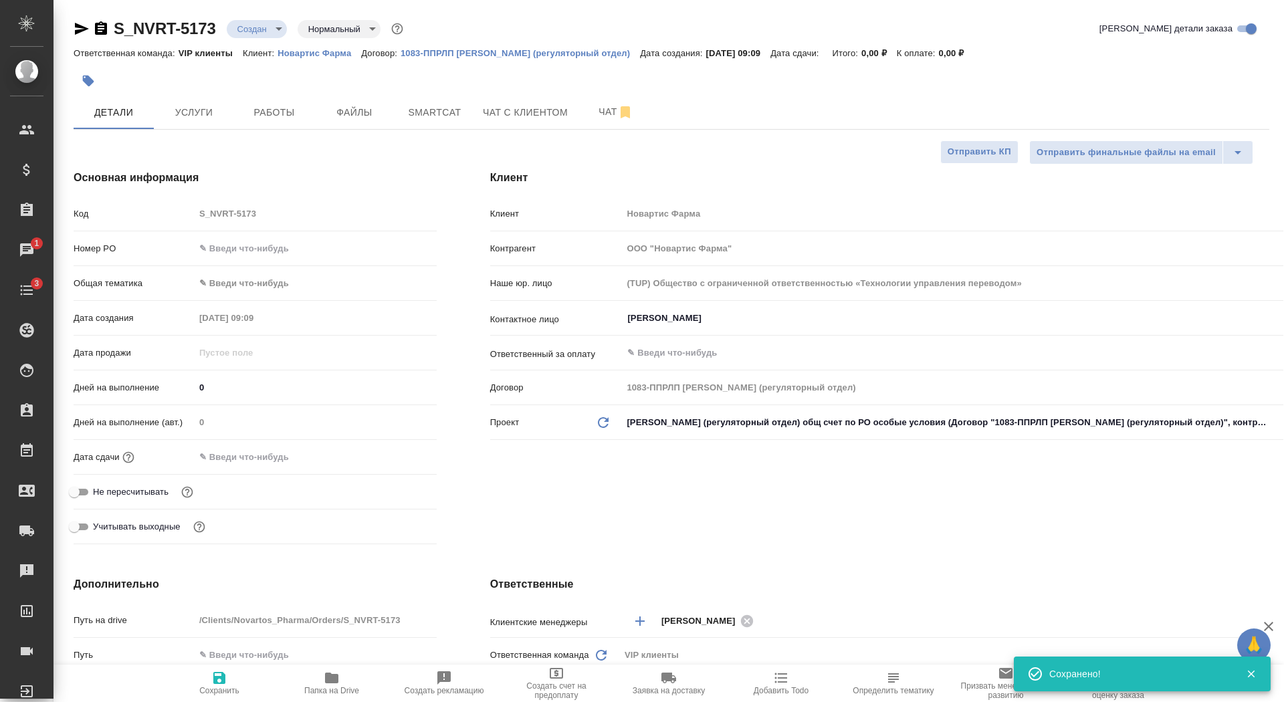
type textarea "x"
click at [320, 120] on button "Файлы" at bounding box center [354, 112] width 80 height 33
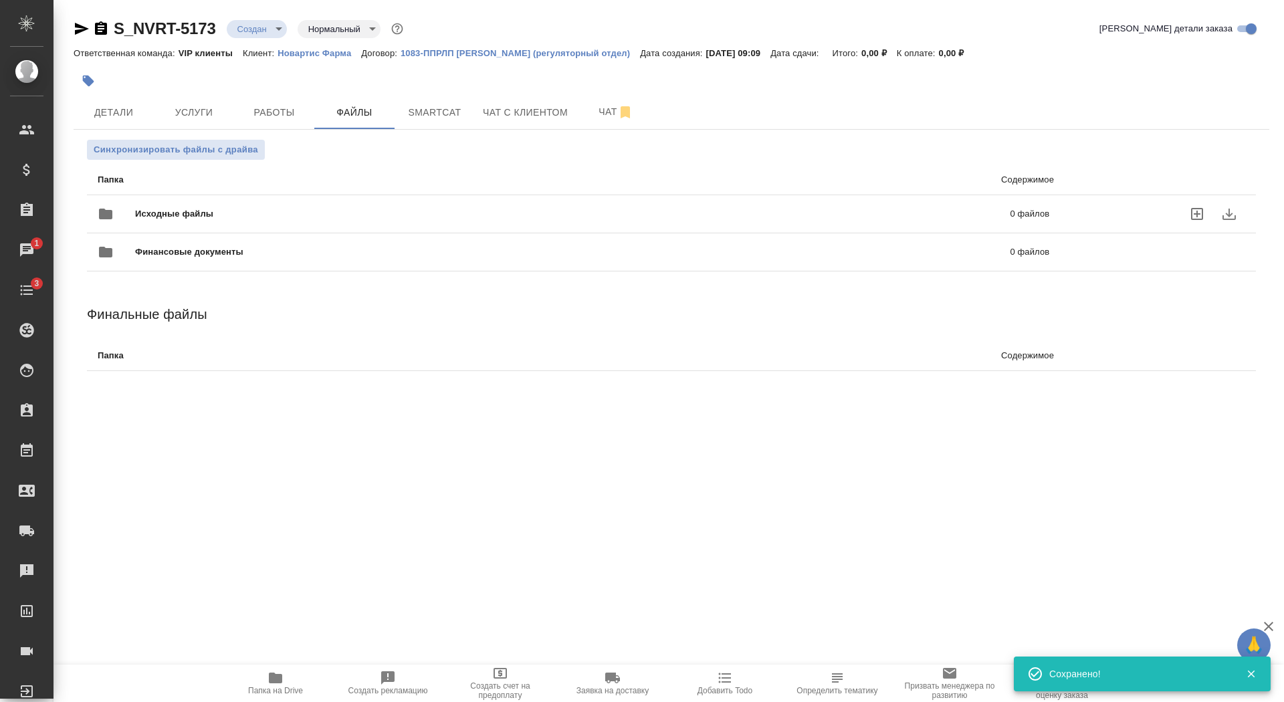
click at [207, 214] on span "Исходные файлы" at bounding box center [373, 213] width 477 height 13
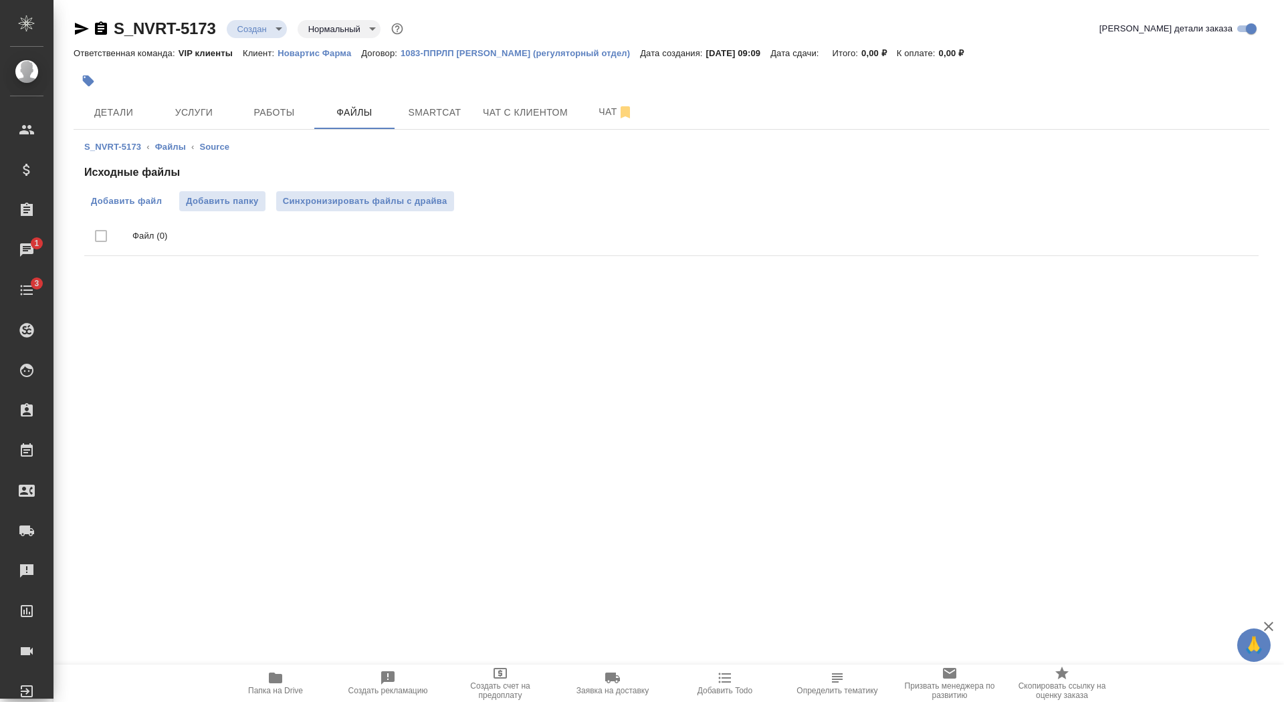
click at [139, 198] on span "Добавить файл" at bounding box center [126, 201] width 71 height 13
click at [0, 0] on input "Добавить файл" at bounding box center [0, 0] width 0 height 0
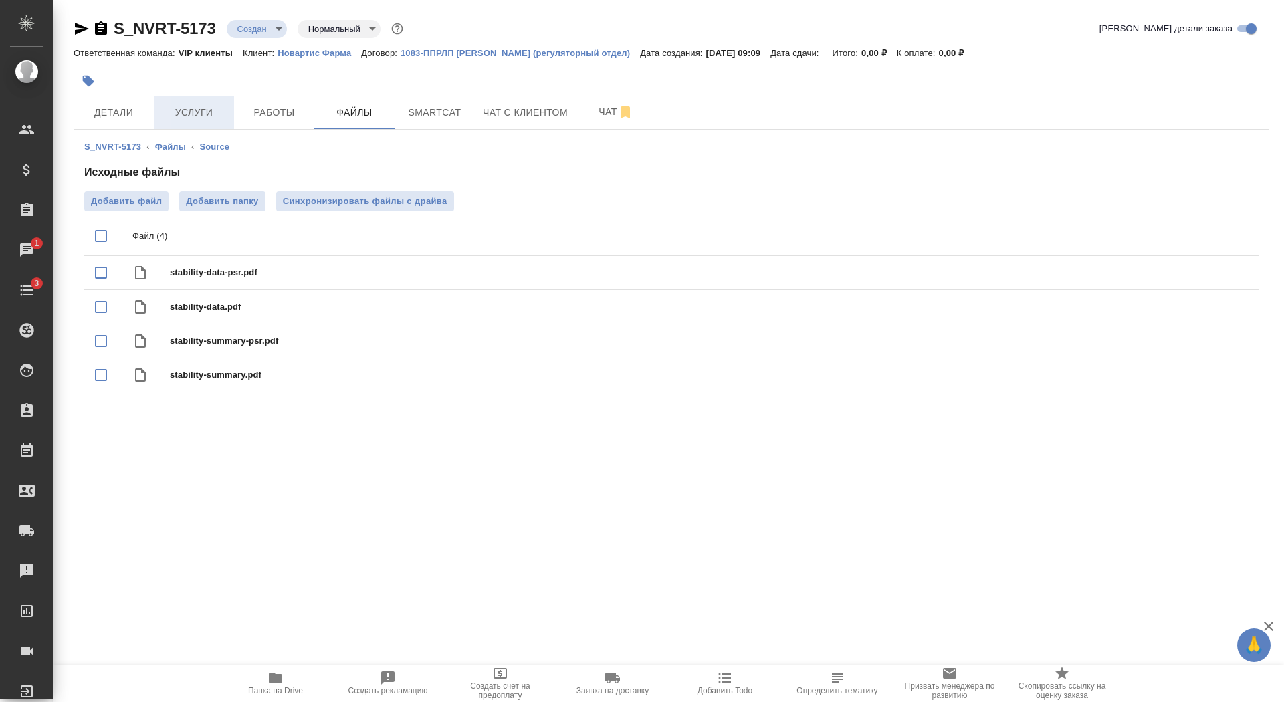
click at [202, 111] on span "Услуги" at bounding box center [194, 112] width 64 height 17
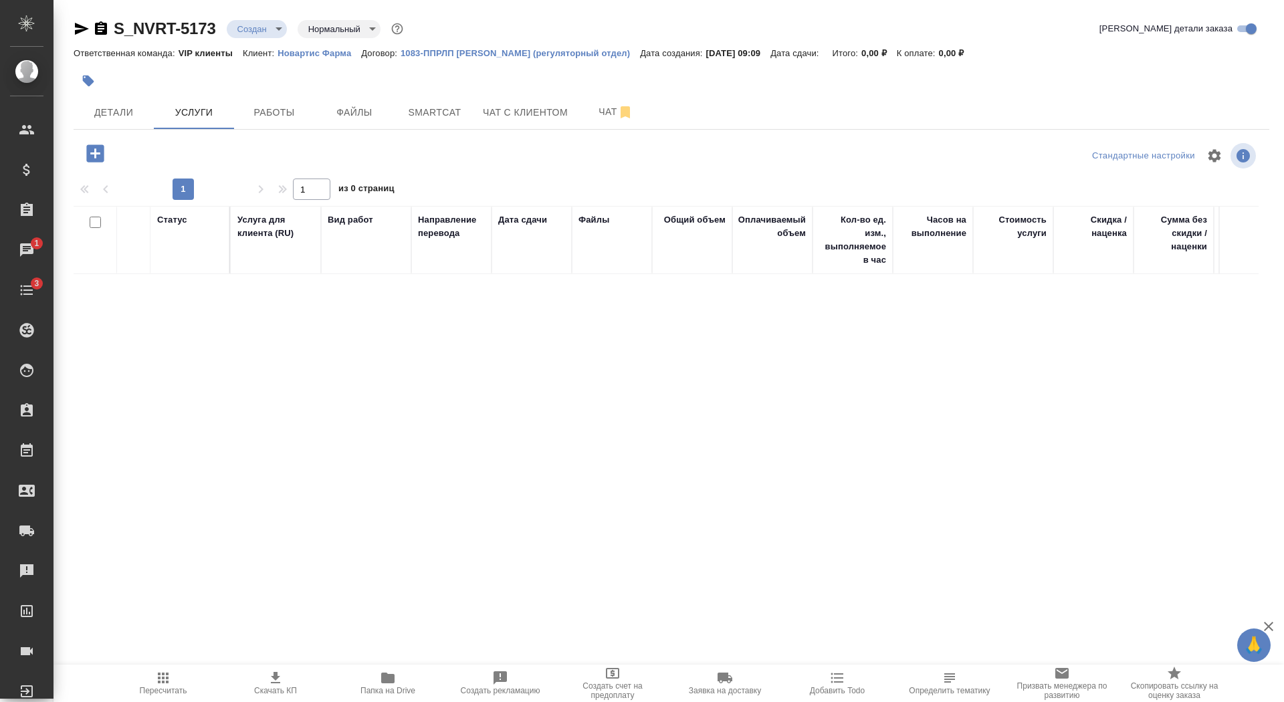
click at [84, 76] on icon "button" at bounding box center [88, 81] width 11 height 11
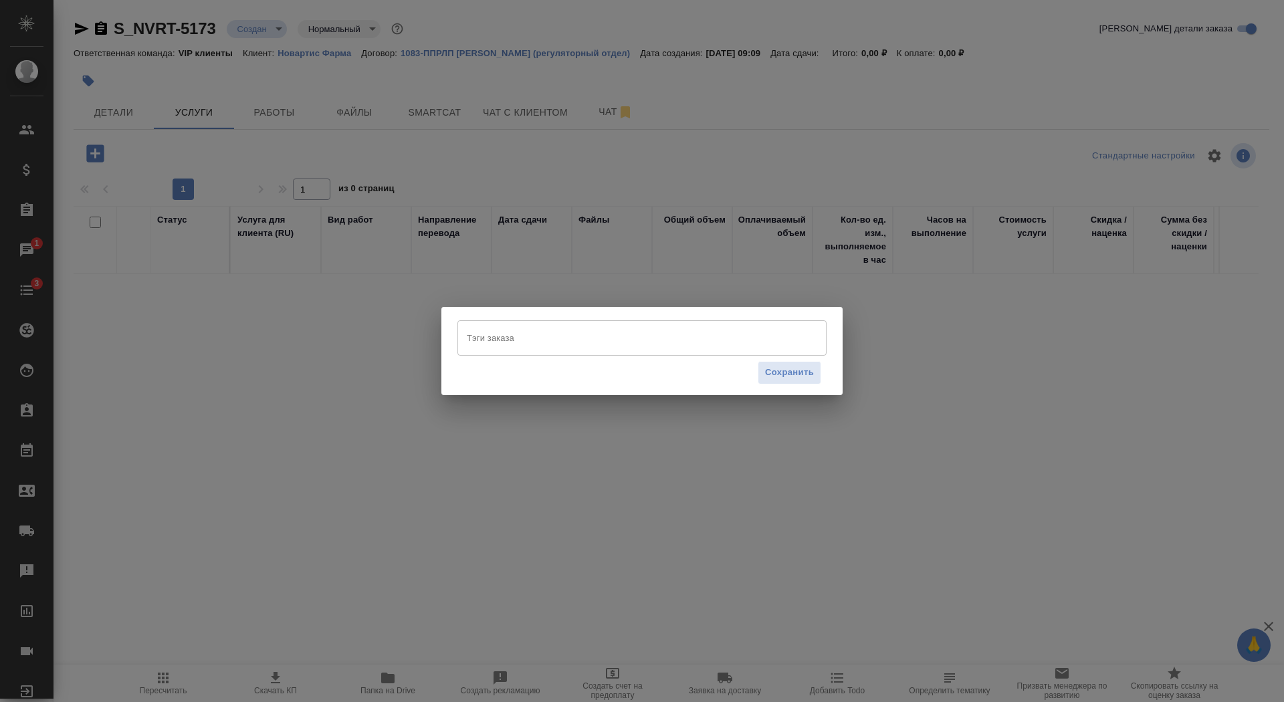
click at [455, 401] on div "Тэги заказа Тэги заказа Сохранить" at bounding box center [642, 351] width 1284 height 702
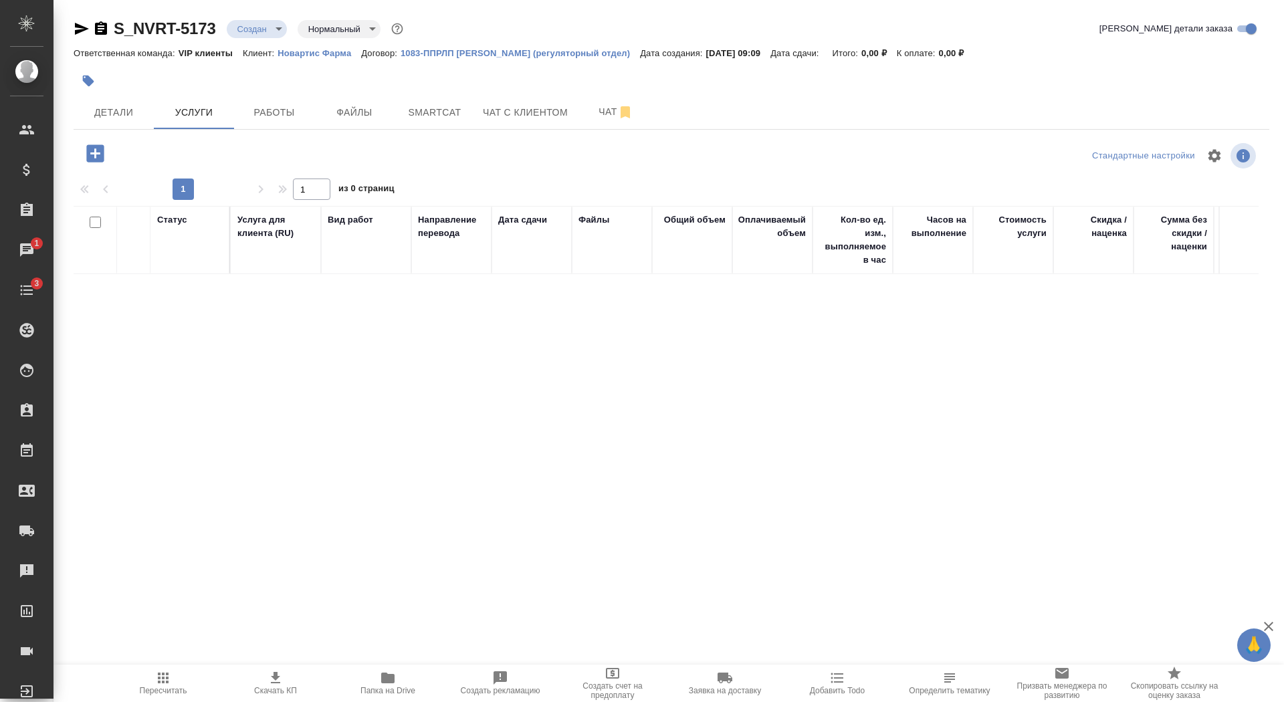
click at [98, 157] on icon "button" at bounding box center [94, 152] width 17 height 17
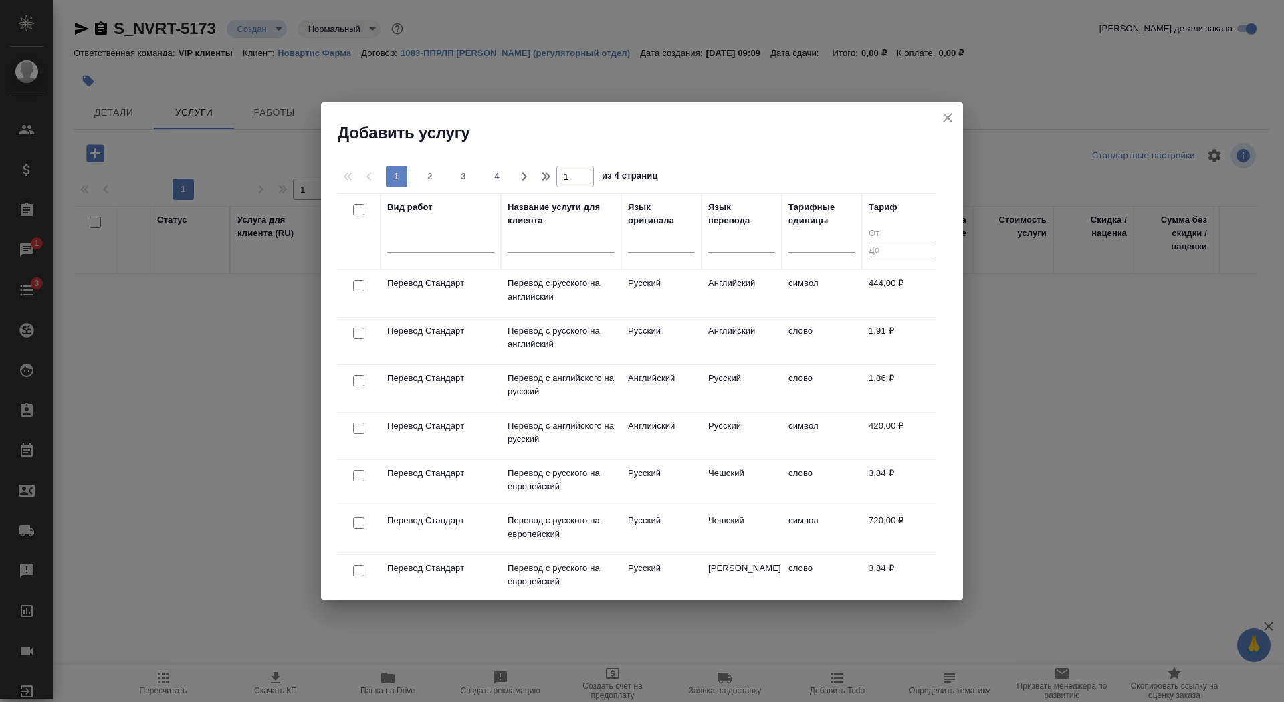
click at [561, 317] on td "Перевод с английского на русский" at bounding box center [561, 293] width 120 height 47
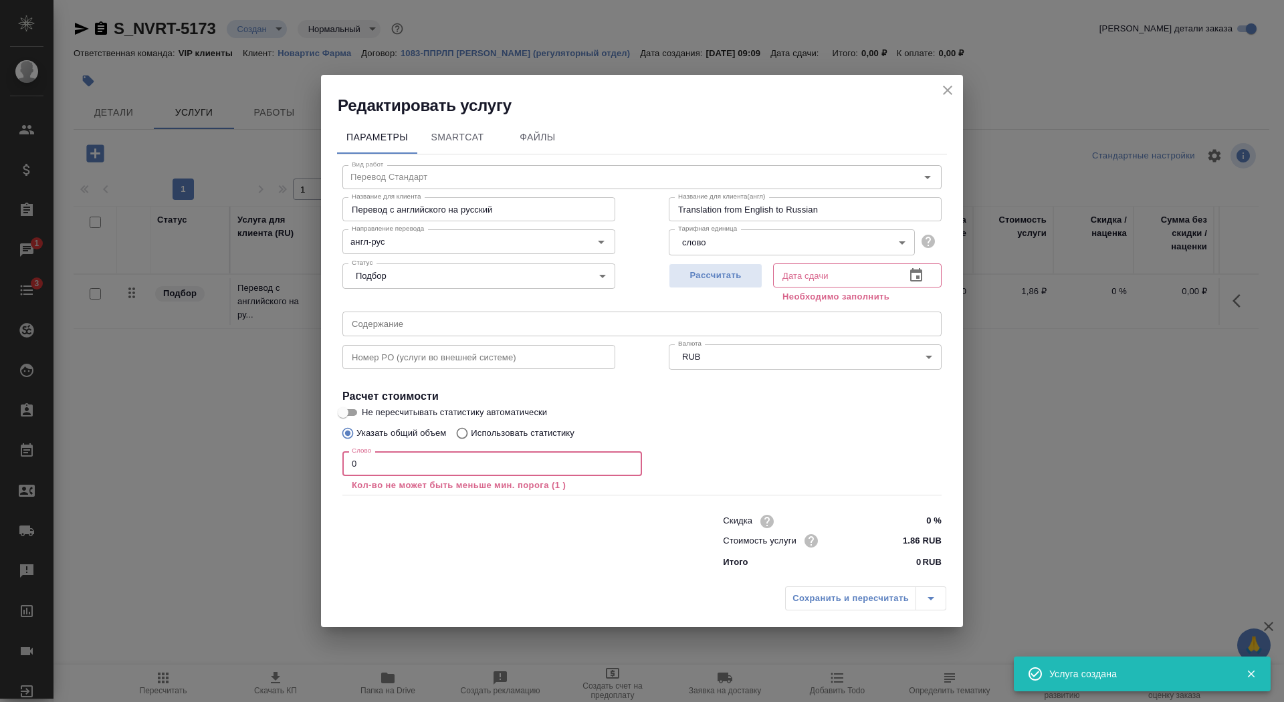
click at [403, 460] on input "0" at bounding box center [492, 463] width 300 height 24
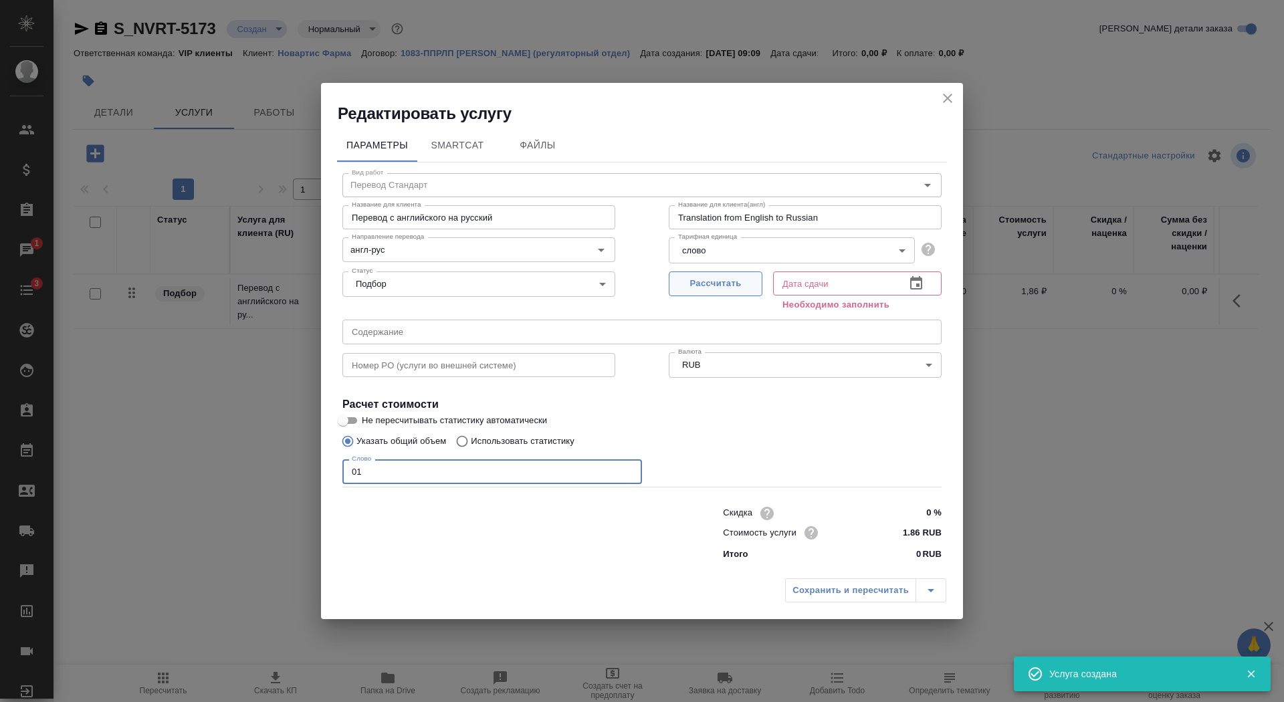
type input "01"
click at [700, 286] on span "Рассчитать" at bounding box center [715, 283] width 79 height 15
type input "29.08.2025 09:10"
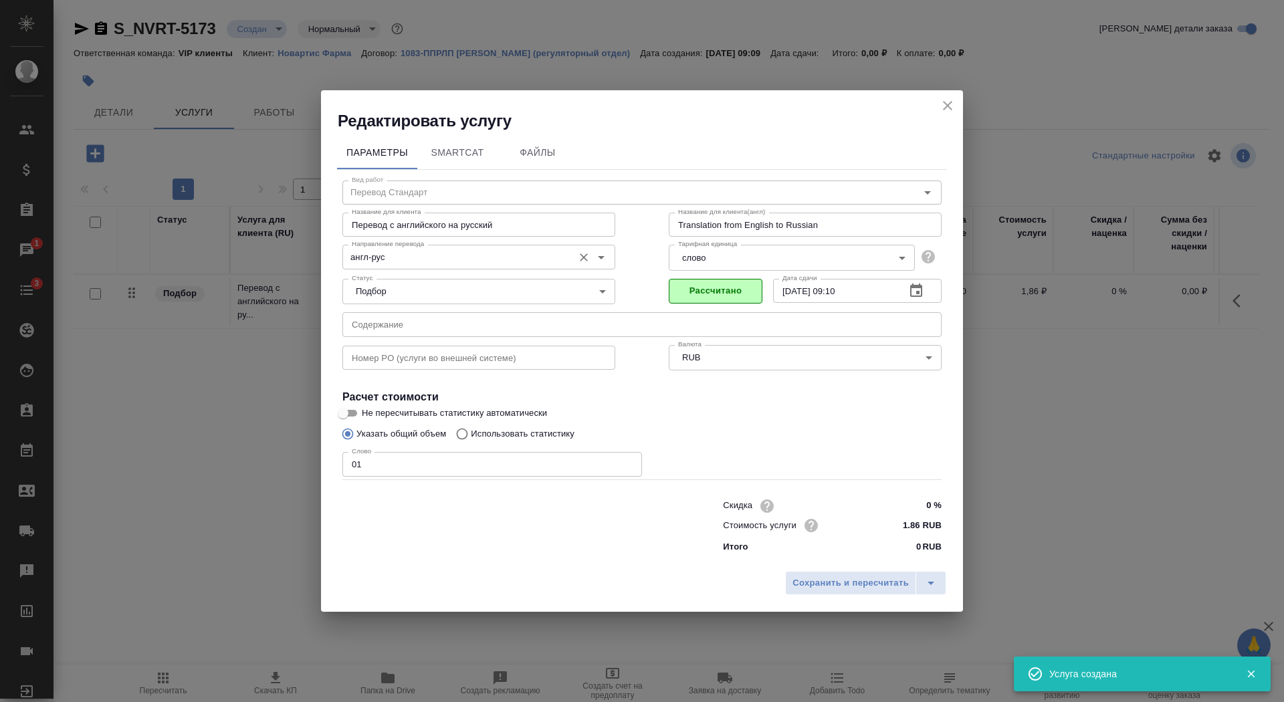
click at [446, 260] on input "англ-рус" at bounding box center [456, 257] width 220 height 16
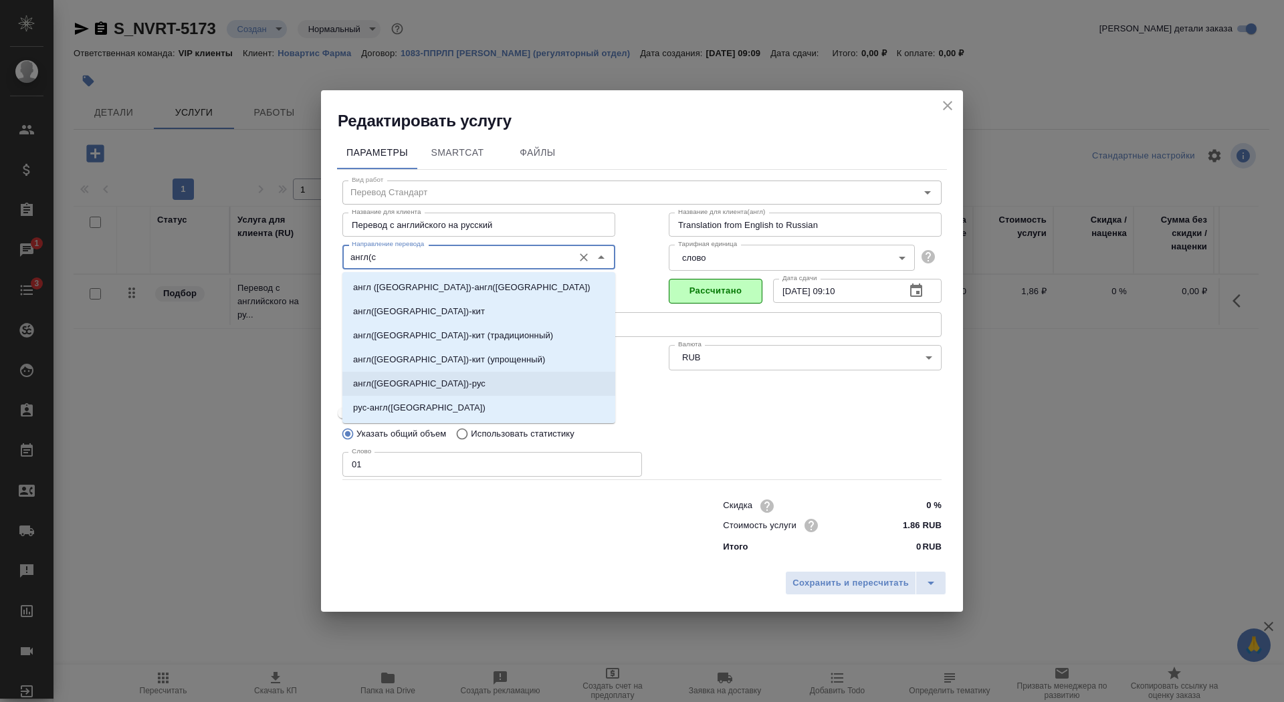
click at [480, 383] on li "англ(США)-рус" at bounding box center [478, 384] width 273 height 24
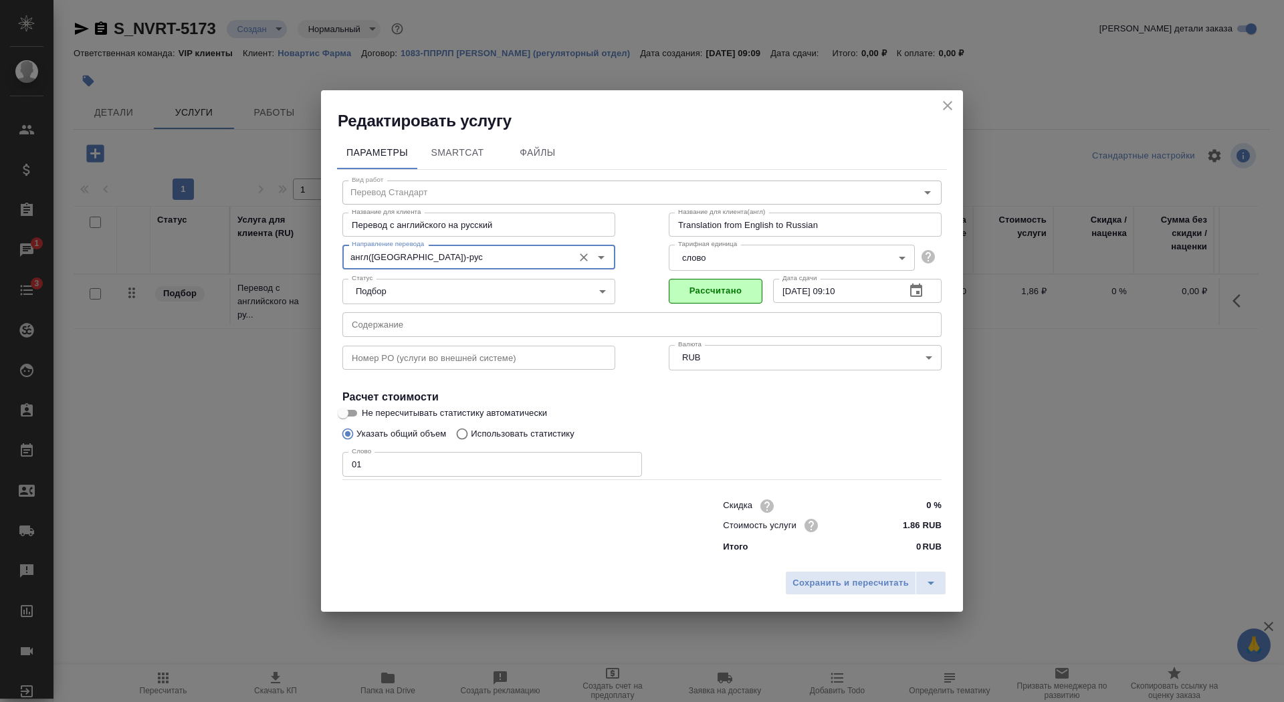
type input "англ(США)-рус"
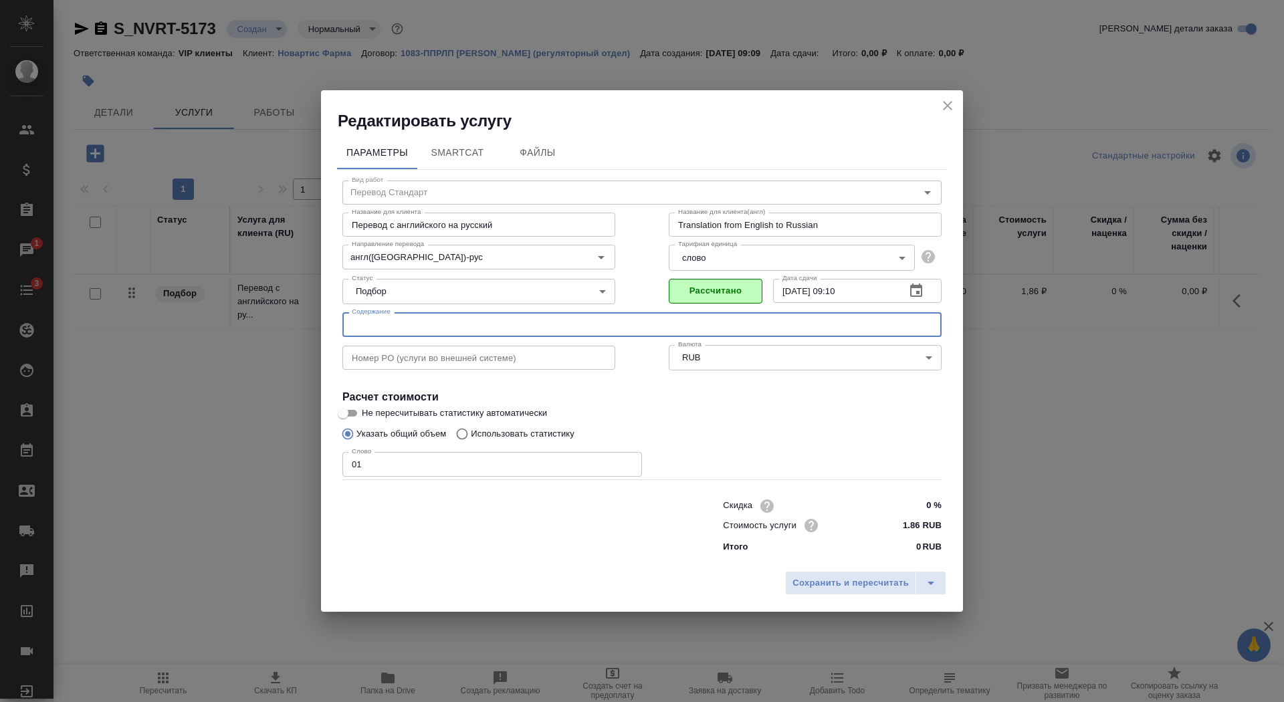
click at [468, 327] on input "text" at bounding box center [641, 324] width 599 height 24
paste input "еревод_Myfortic_EAEU_CMC_Pubs173890_RTT2179"
type input "еревод_Myfortic_EAEU_CMC_Pubs173890_RTT2179"
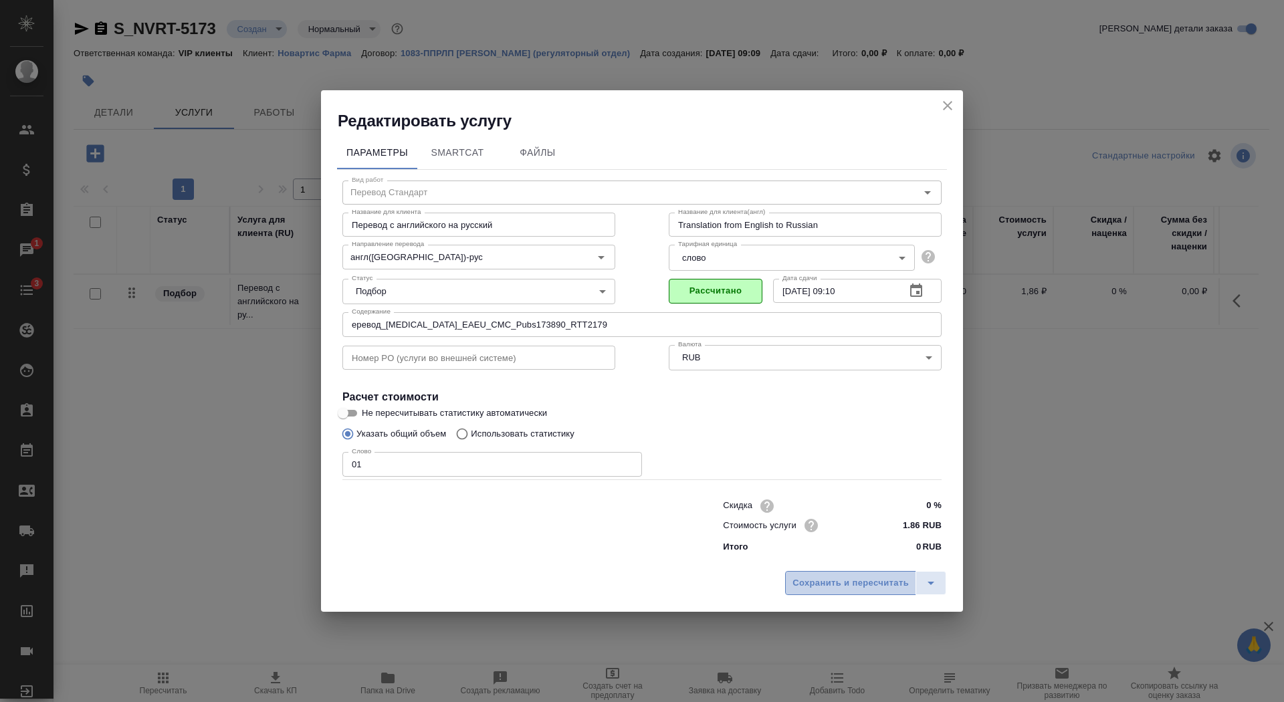
click at [863, 589] on span "Сохранить и пересчитать" at bounding box center [851, 583] width 116 height 15
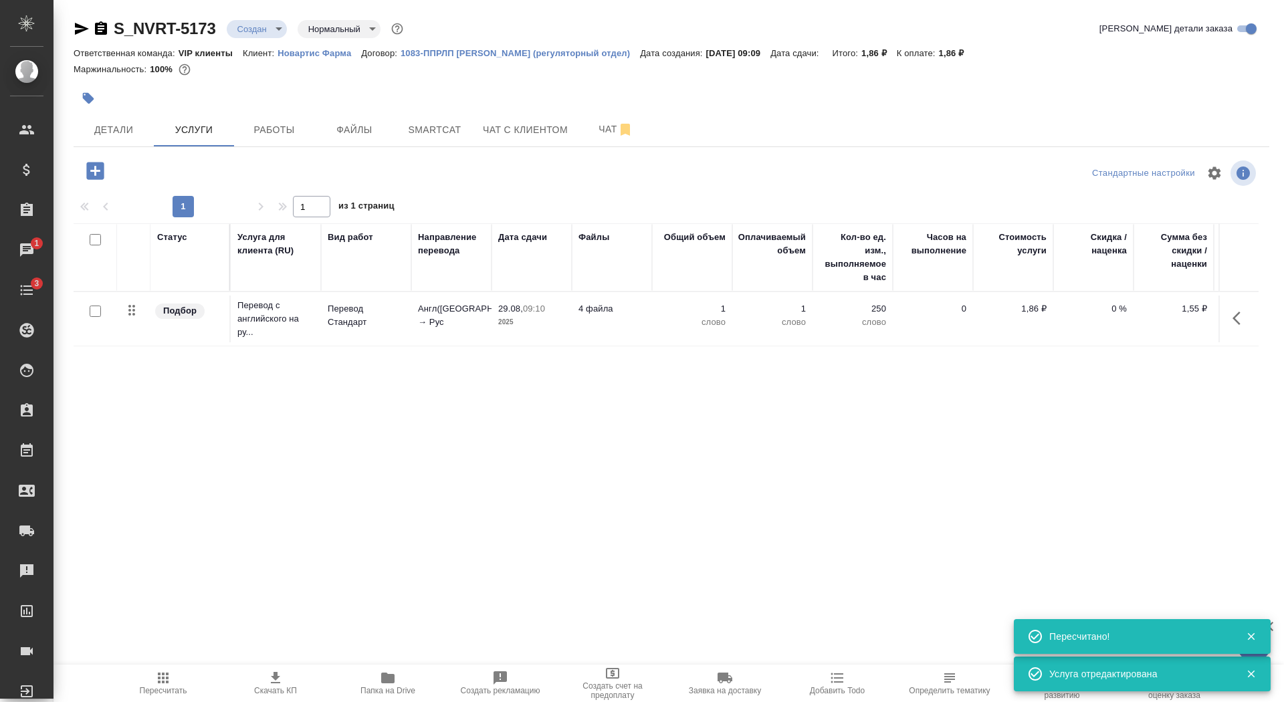
click at [94, 318] on div at bounding box center [95, 311] width 30 height 19
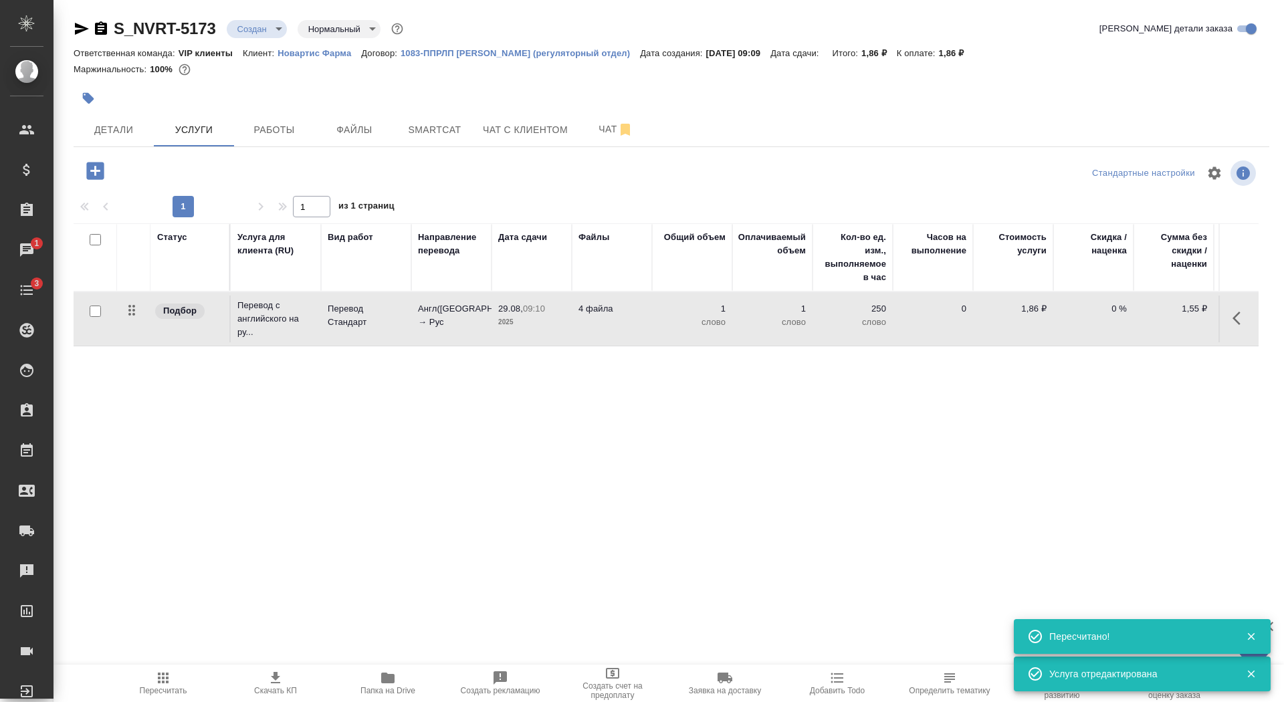
click at [98, 308] on input "checkbox" at bounding box center [95, 311] width 11 height 11
checkbox input "true"
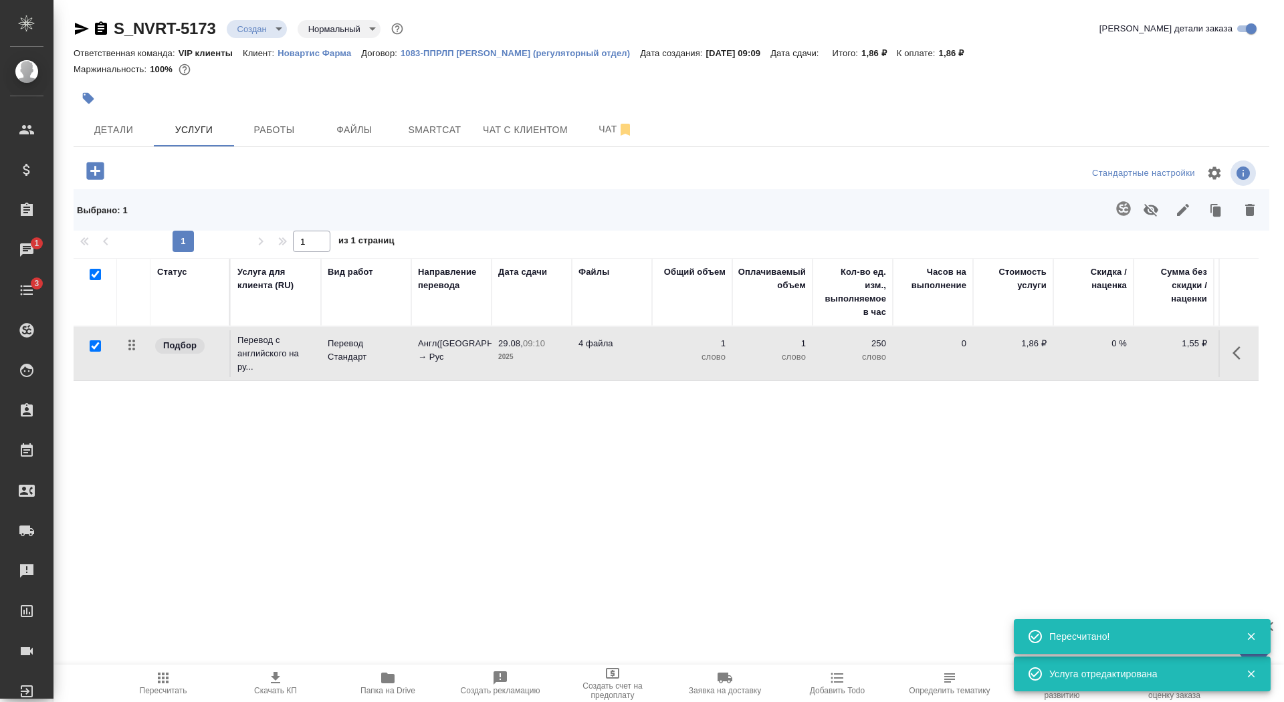
click at [1122, 212] on icon "button" at bounding box center [1124, 209] width 16 height 16
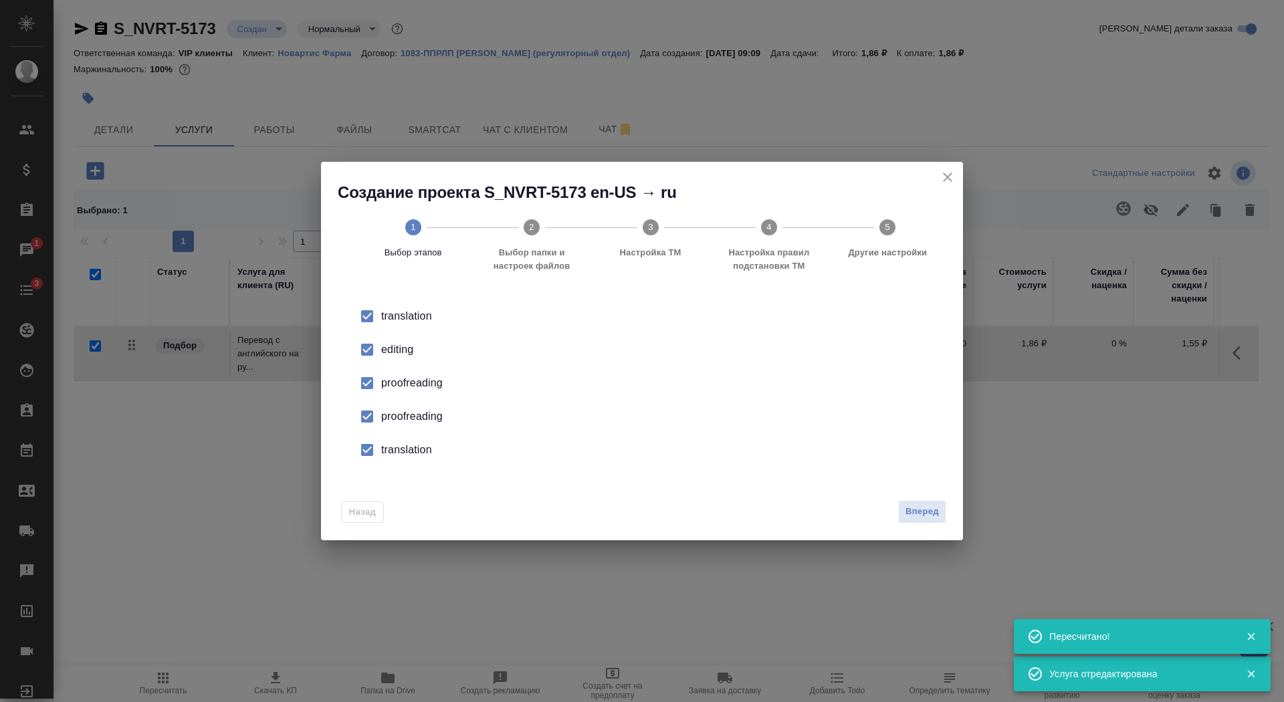
click at [405, 350] on div "editing" at bounding box center [656, 350] width 550 height 16
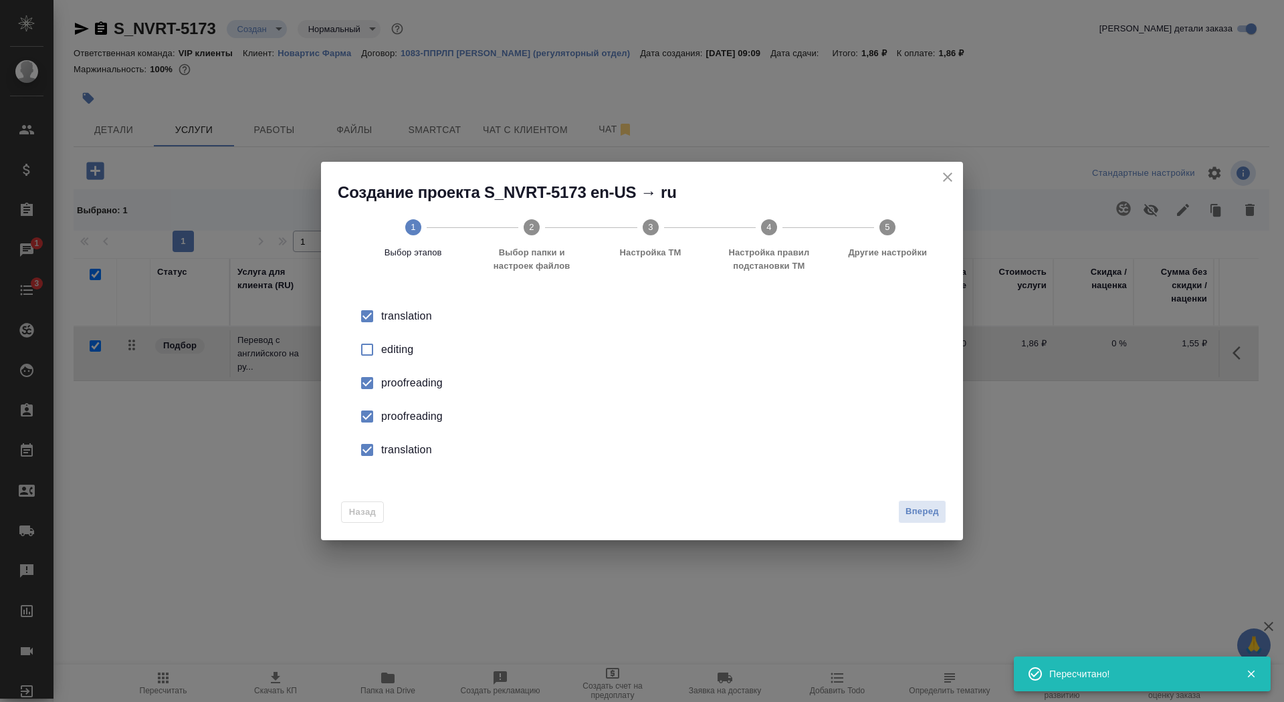
click at [403, 391] on div "proofreading" at bounding box center [656, 383] width 550 height 16
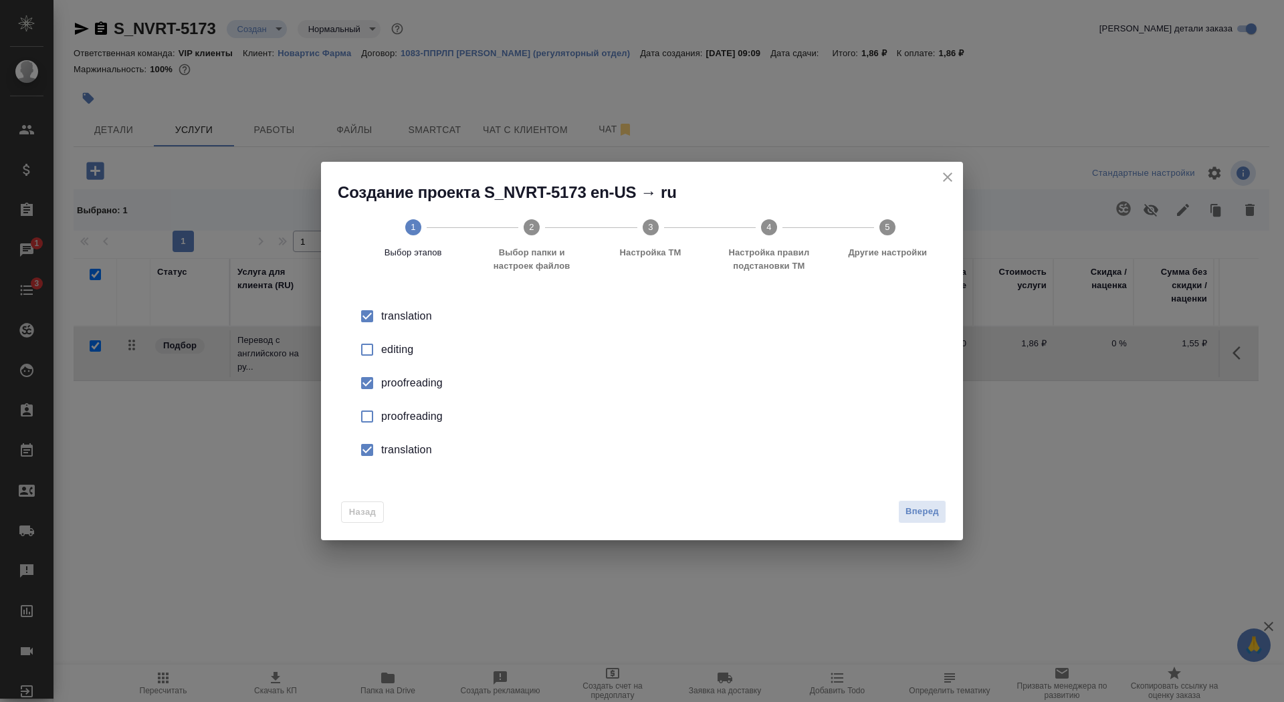
click at [403, 324] on div "translation" at bounding box center [656, 316] width 550 height 16
click at [916, 511] on span "Вперед" at bounding box center [922, 511] width 33 height 15
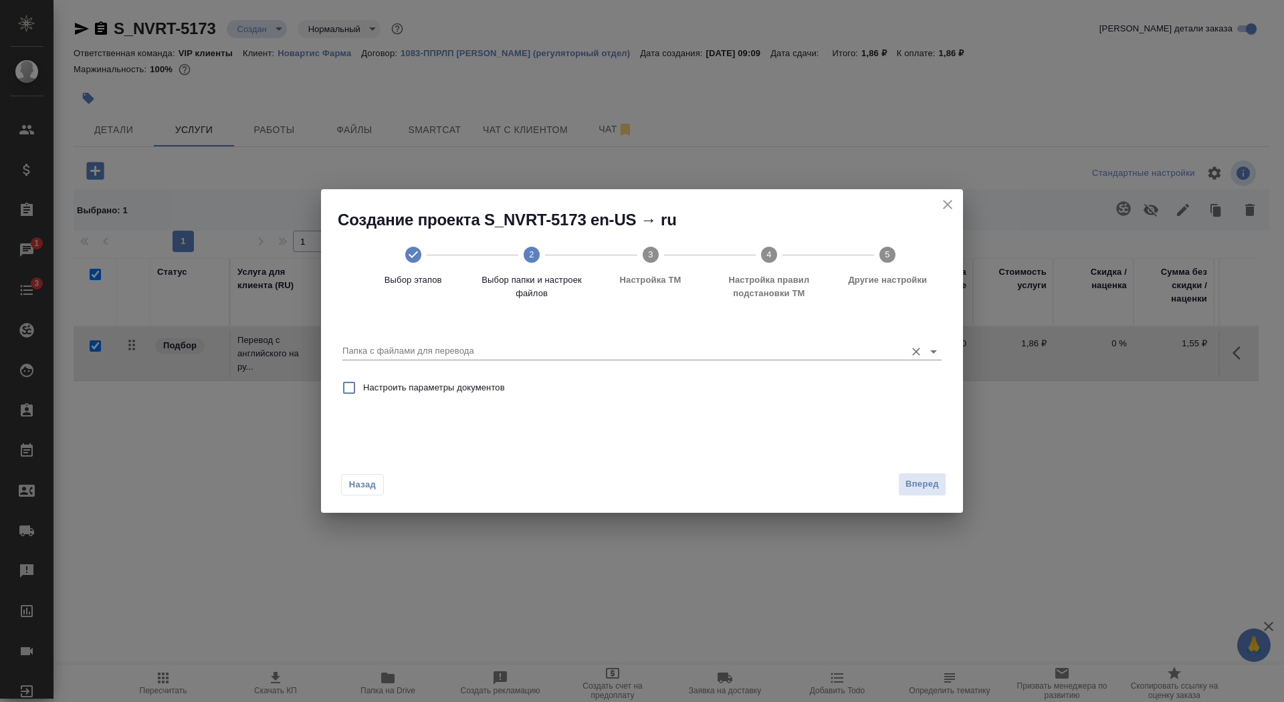
click at [810, 344] on input "Папка с файлами для перевода" at bounding box center [620, 351] width 556 height 16
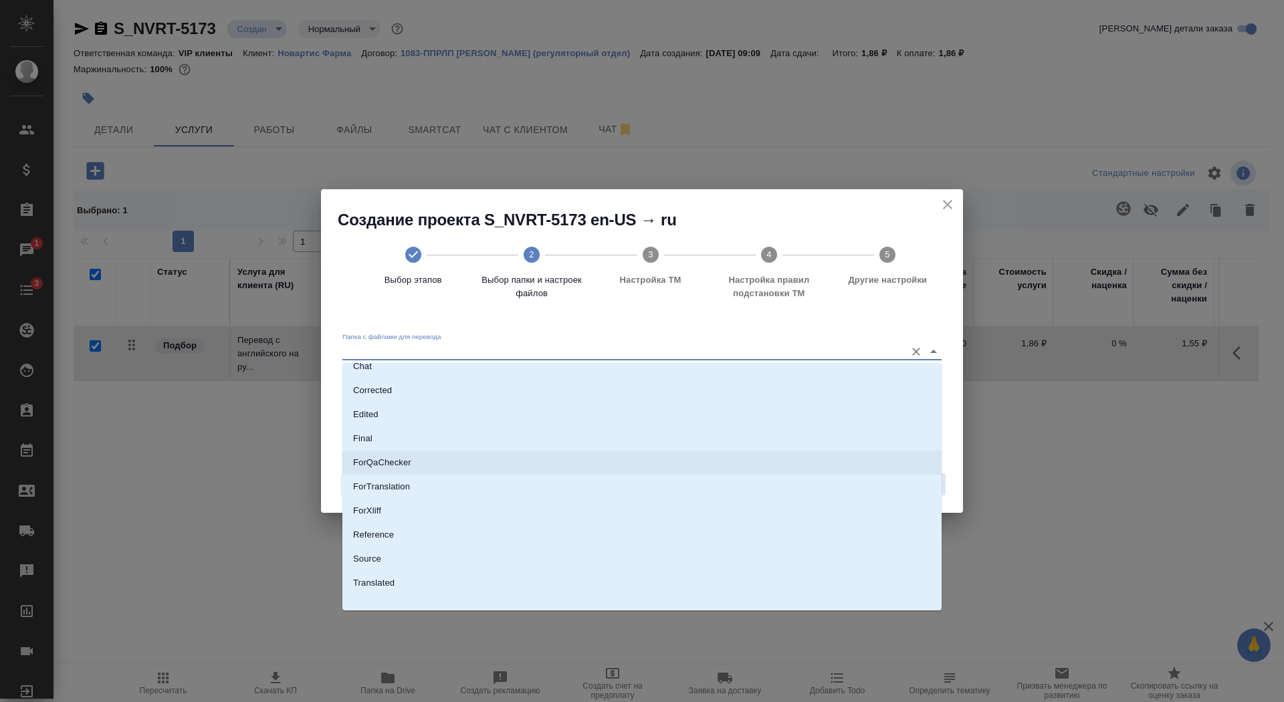
scroll to position [70, 0]
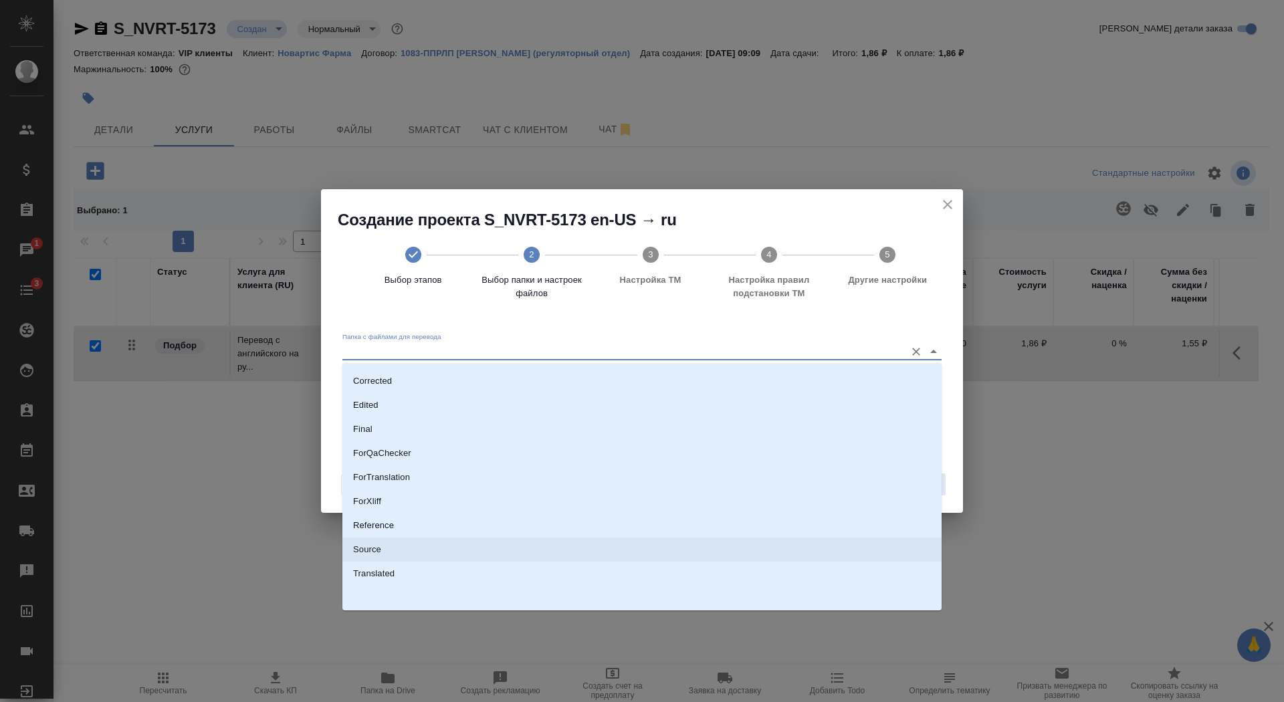
click at [774, 538] on li "Source" at bounding box center [641, 550] width 599 height 24
type input "Source"
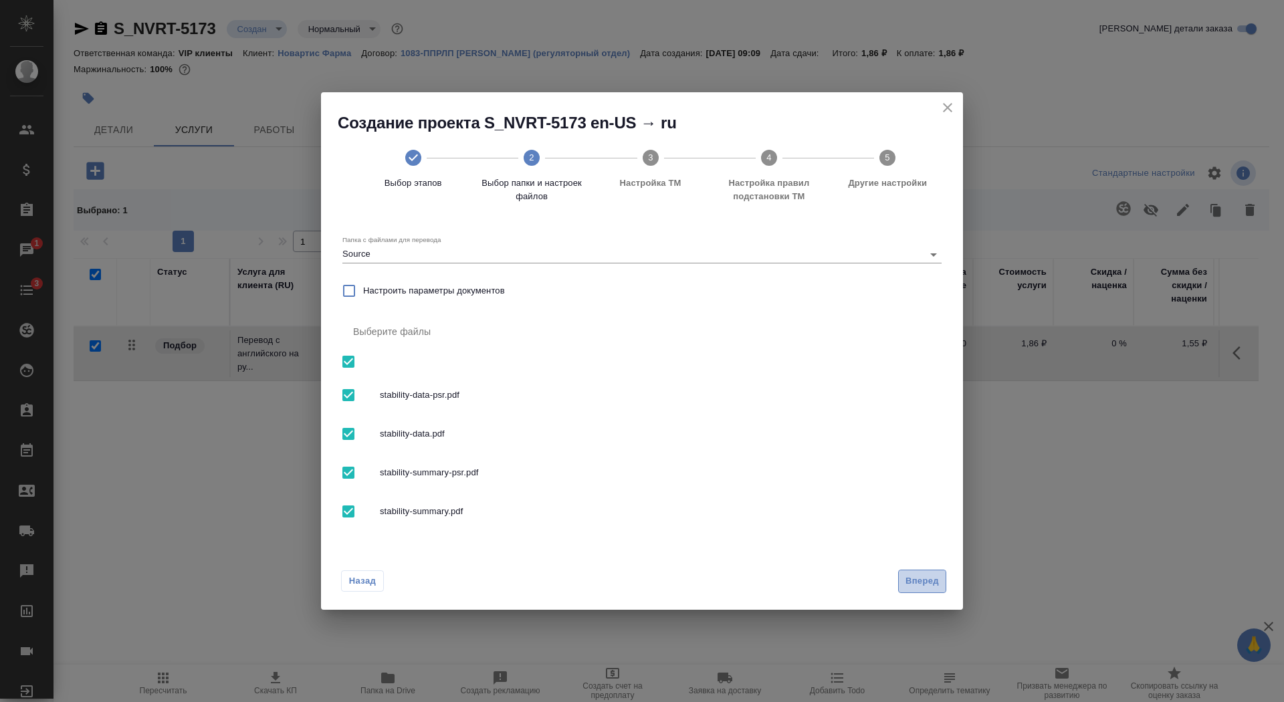
click at [934, 580] on span "Вперед" at bounding box center [922, 581] width 33 height 15
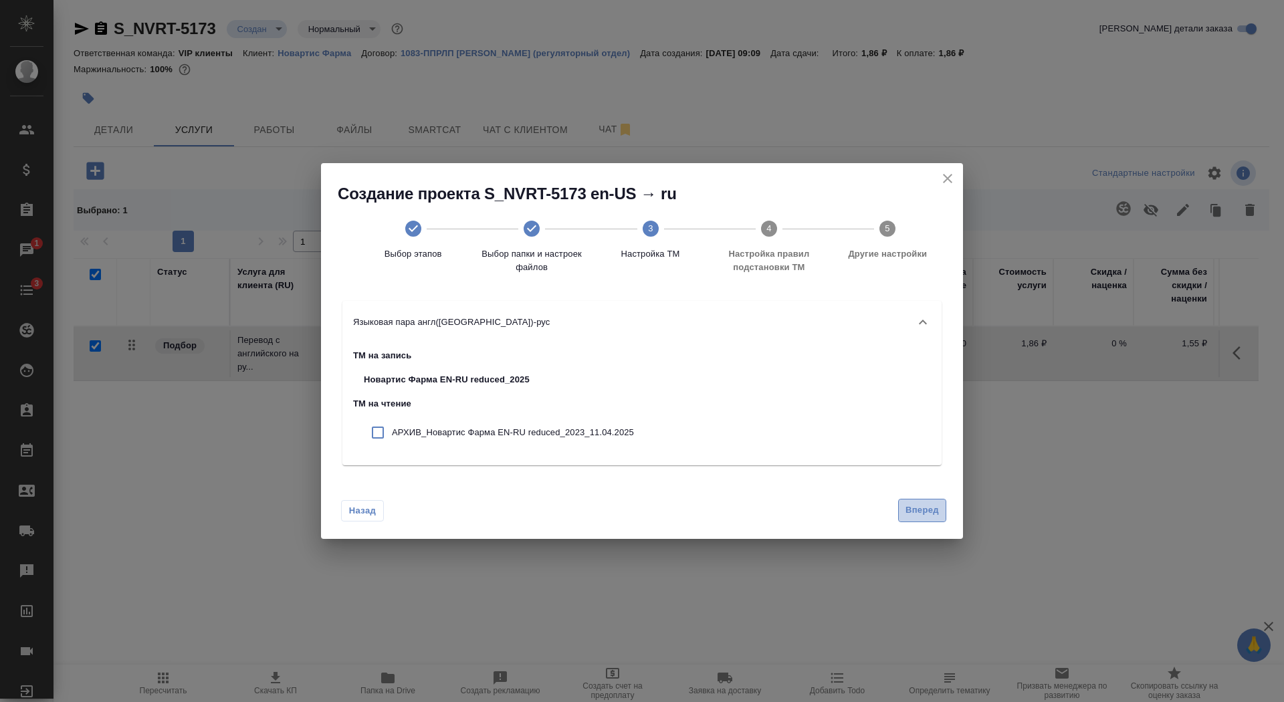
click at [922, 516] on span "Вперед" at bounding box center [922, 510] width 33 height 15
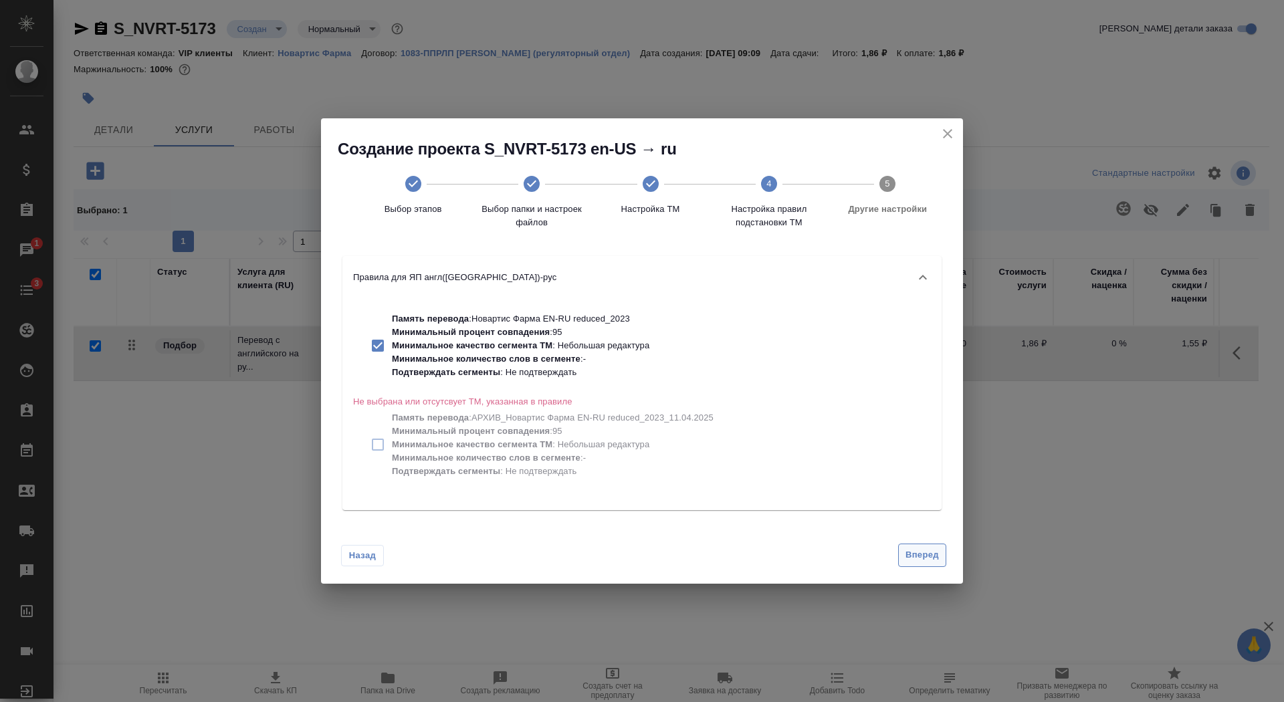
click at [934, 550] on span "Вперед" at bounding box center [922, 555] width 33 height 15
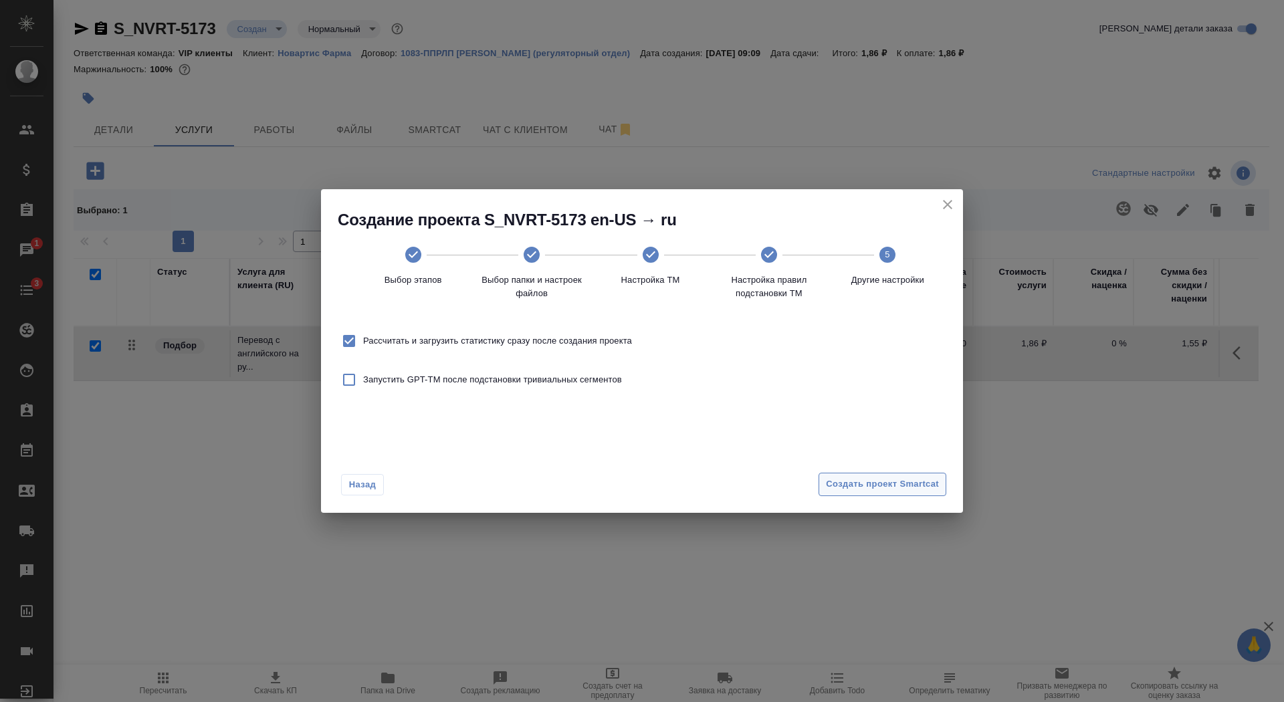
click at [900, 485] on span "Создать проект Smartcat" at bounding box center [882, 484] width 113 height 15
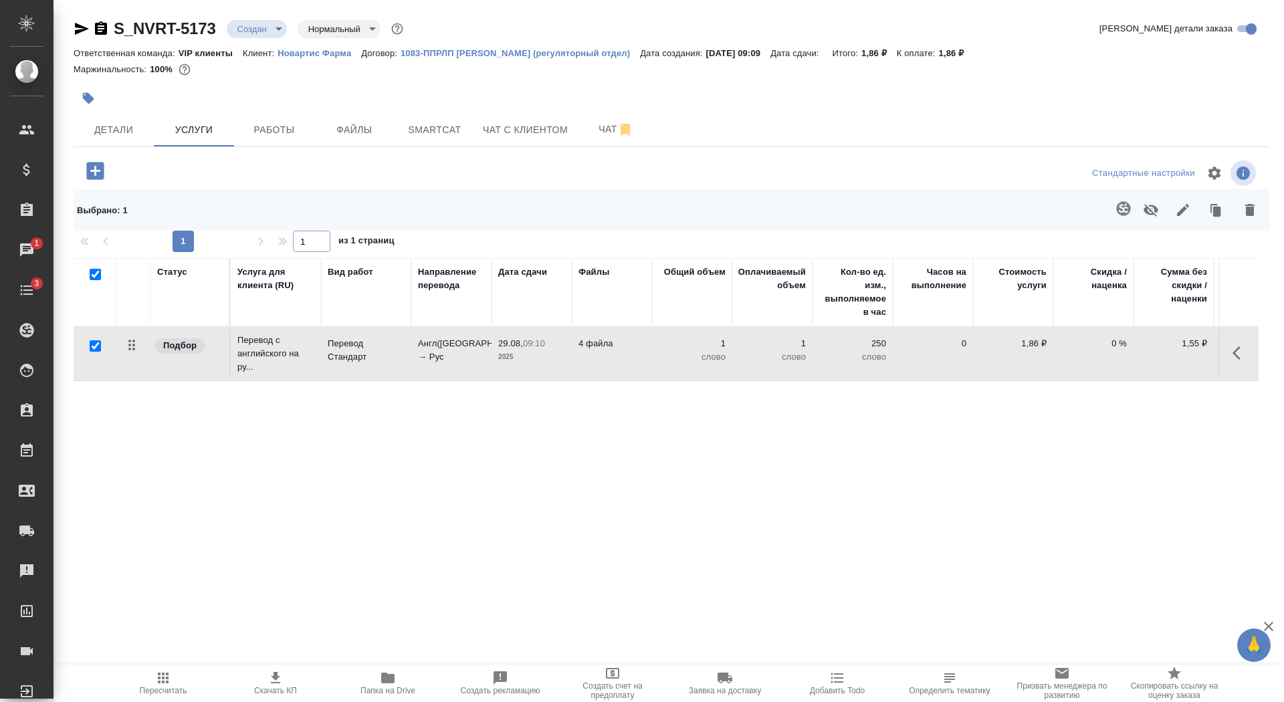
click at [97, 175] on icon "button" at bounding box center [94, 170] width 17 height 17
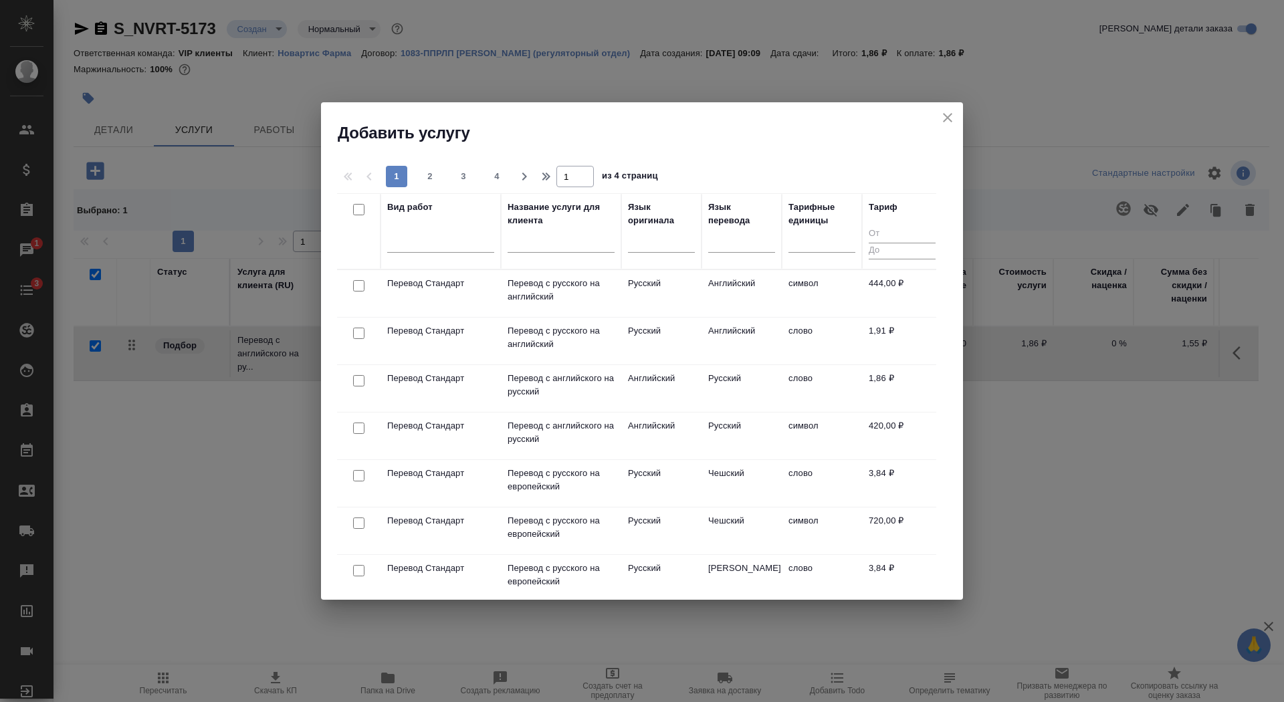
click at [552, 245] on input "text" at bounding box center [561, 244] width 107 height 17
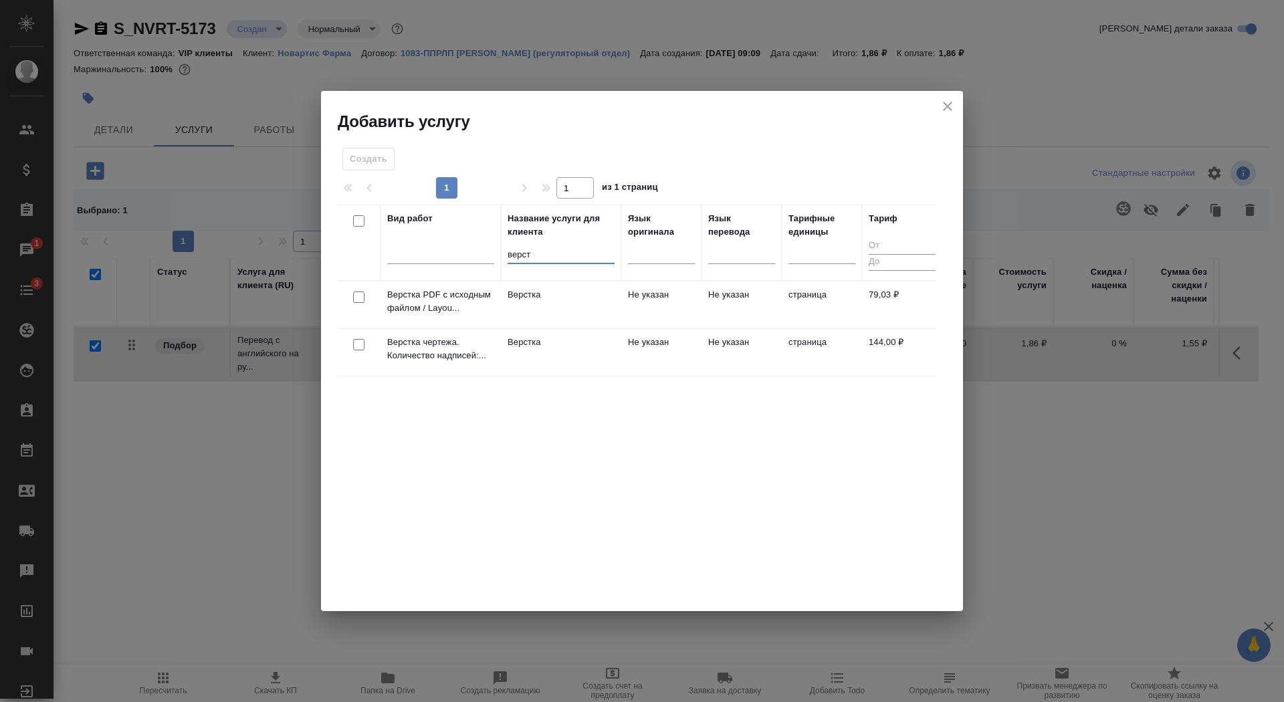
type input "верст"
click at [560, 328] on td "Верстка" at bounding box center [561, 305] width 120 height 47
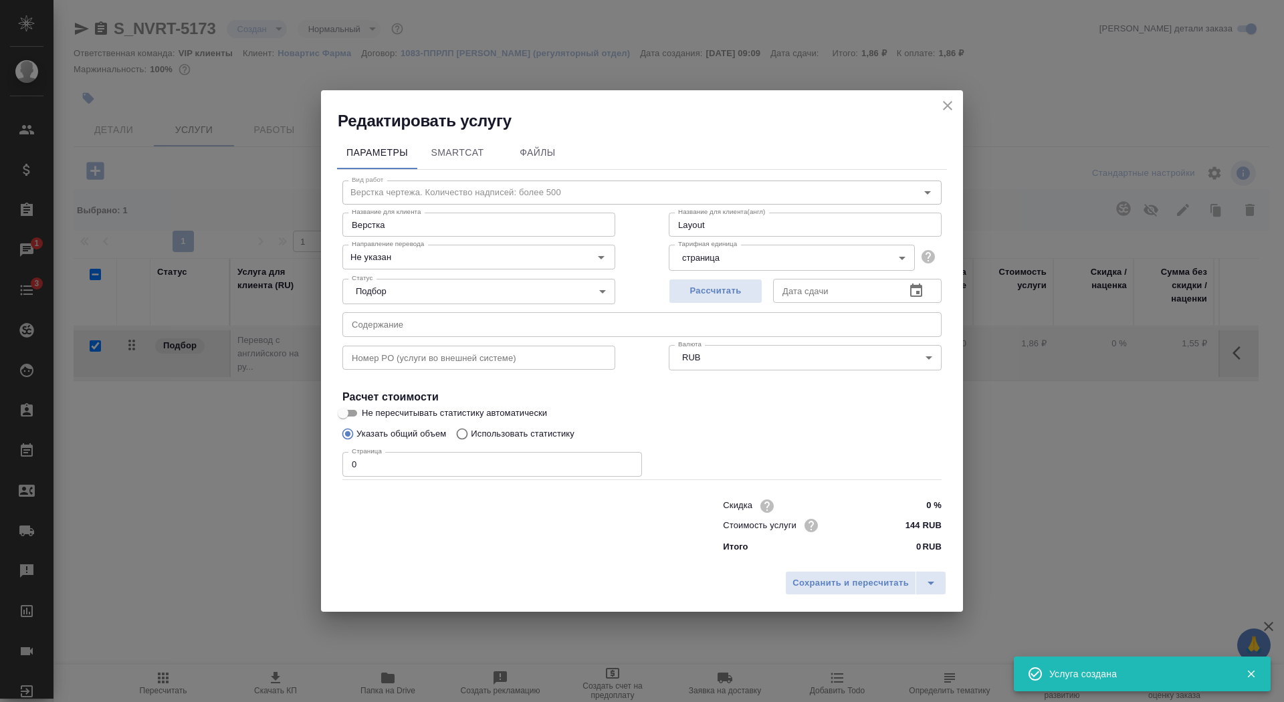
checkbox input "false"
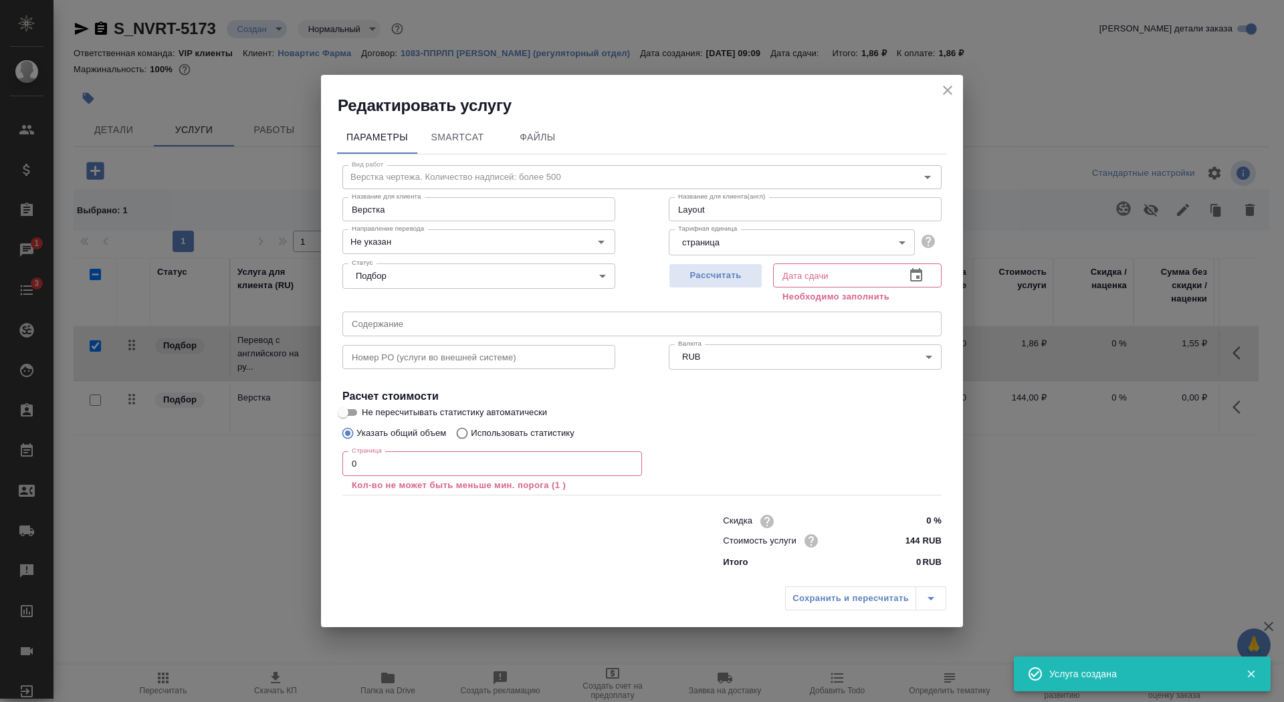
click at [379, 468] on input "0" at bounding box center [492, 463] width 300 height 24
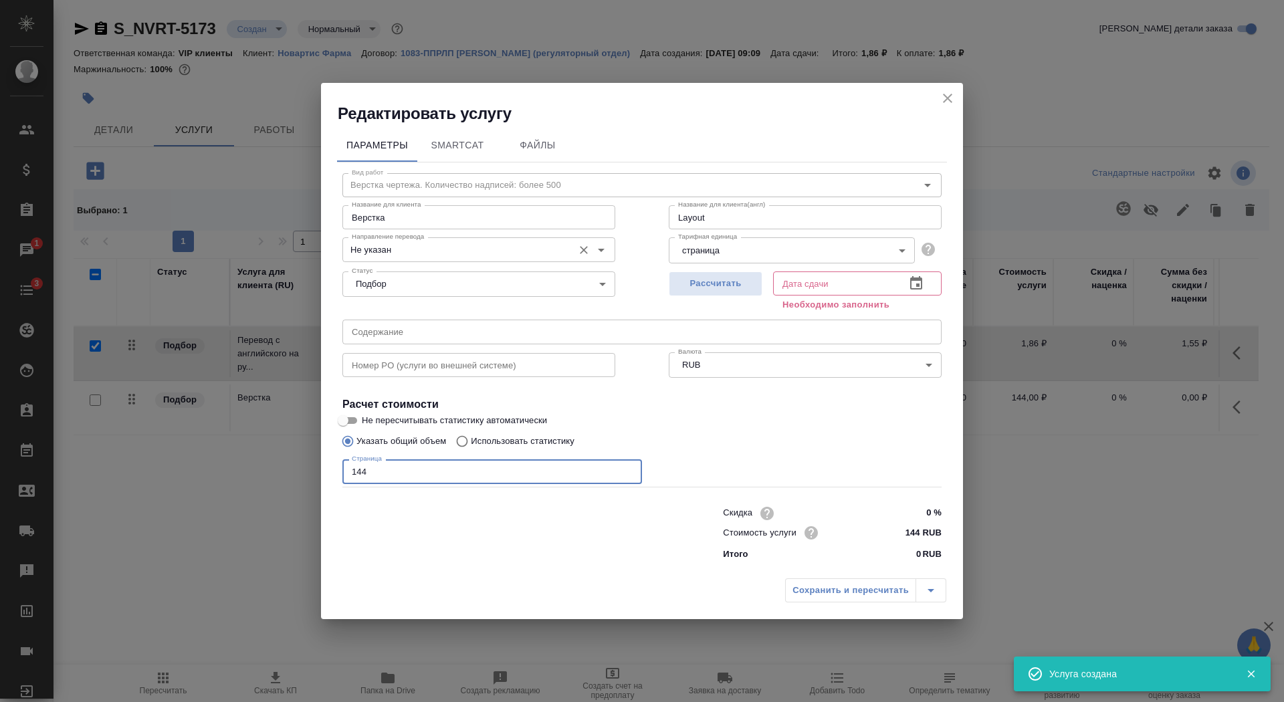
type input "144"
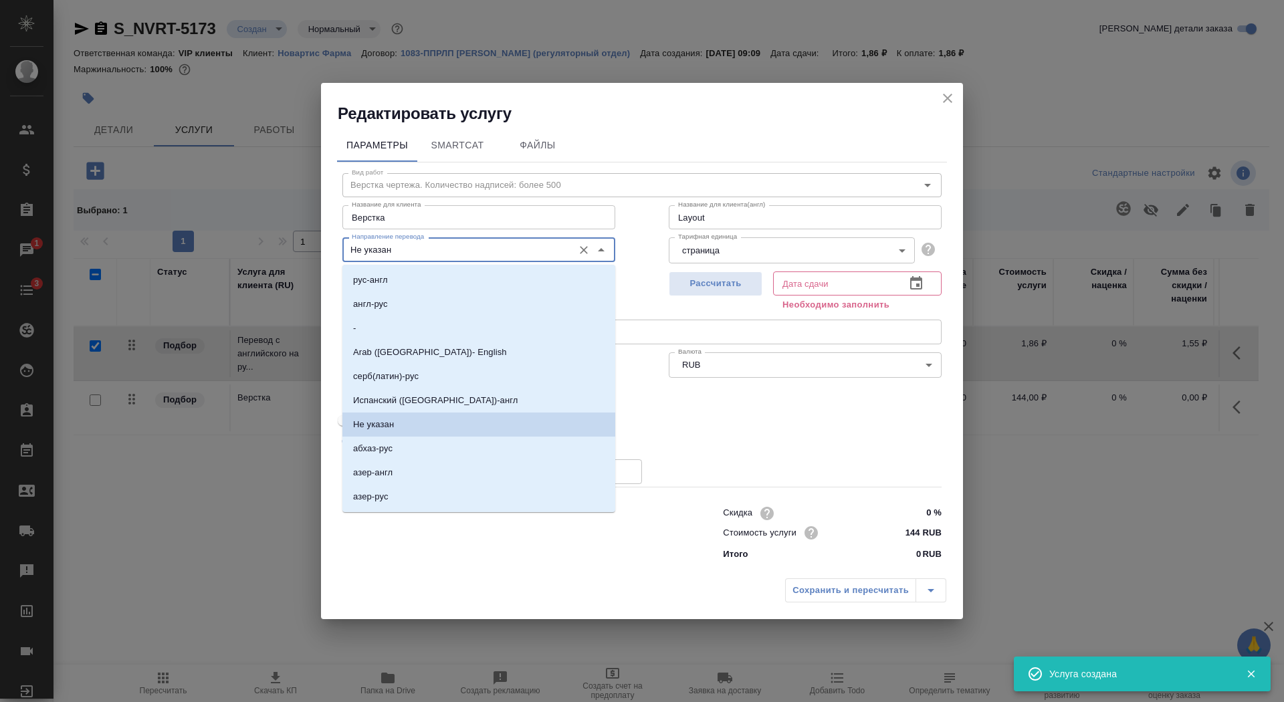
click at [382, 255] on input "Не указан" at bounding box center [456, 249] width 220 height 16
click at [380, 306] on p "англ-рус" at bounding box center [370, 304] width 35 height 13
type input "англ-рус"
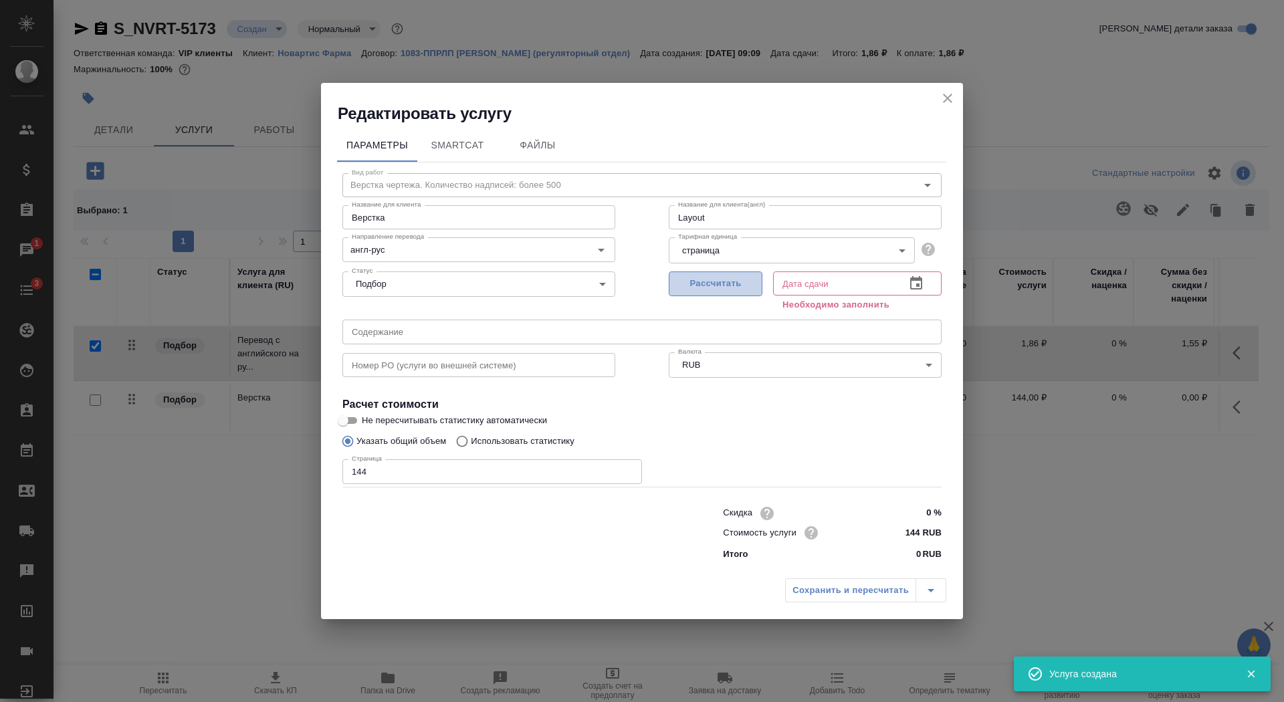
click at [700, 276] on span "Рассчитать" at bounding box center [715, 283] width 79 height 15
type input "08.12.2025 18:00"
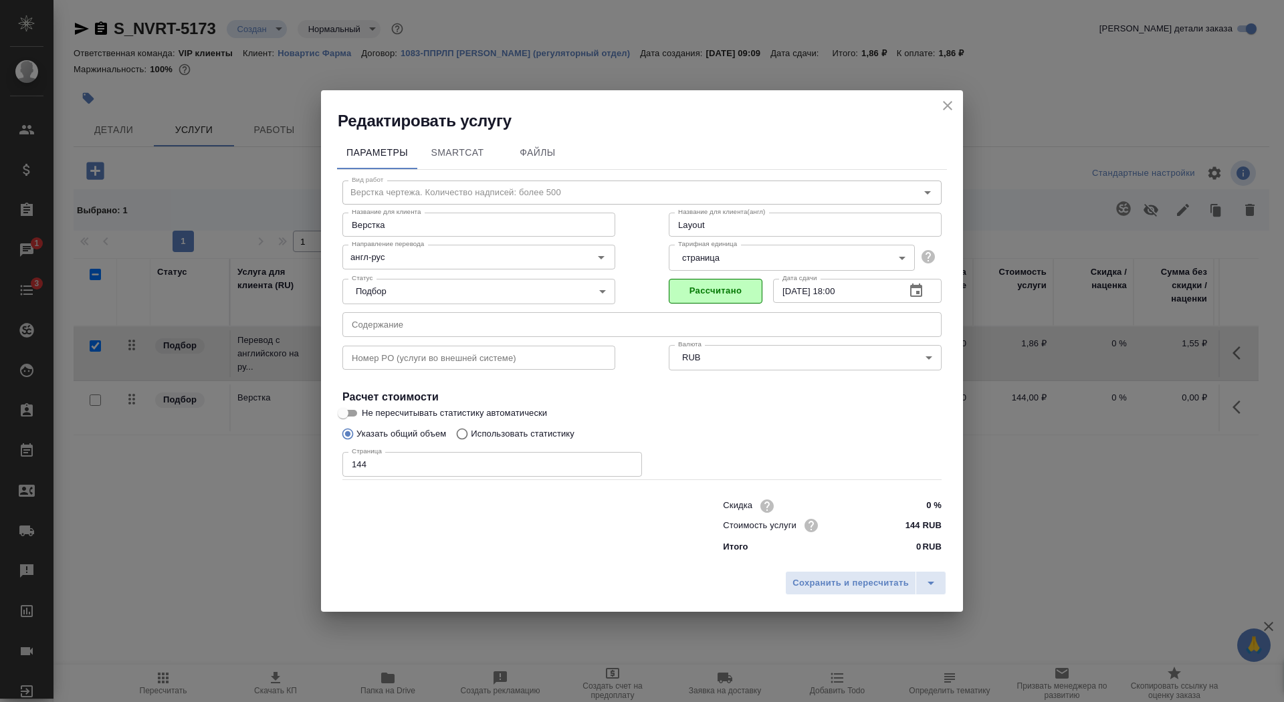
click at [486, 325] on input "text" at bounding box center [641, 324] width 599 height 24
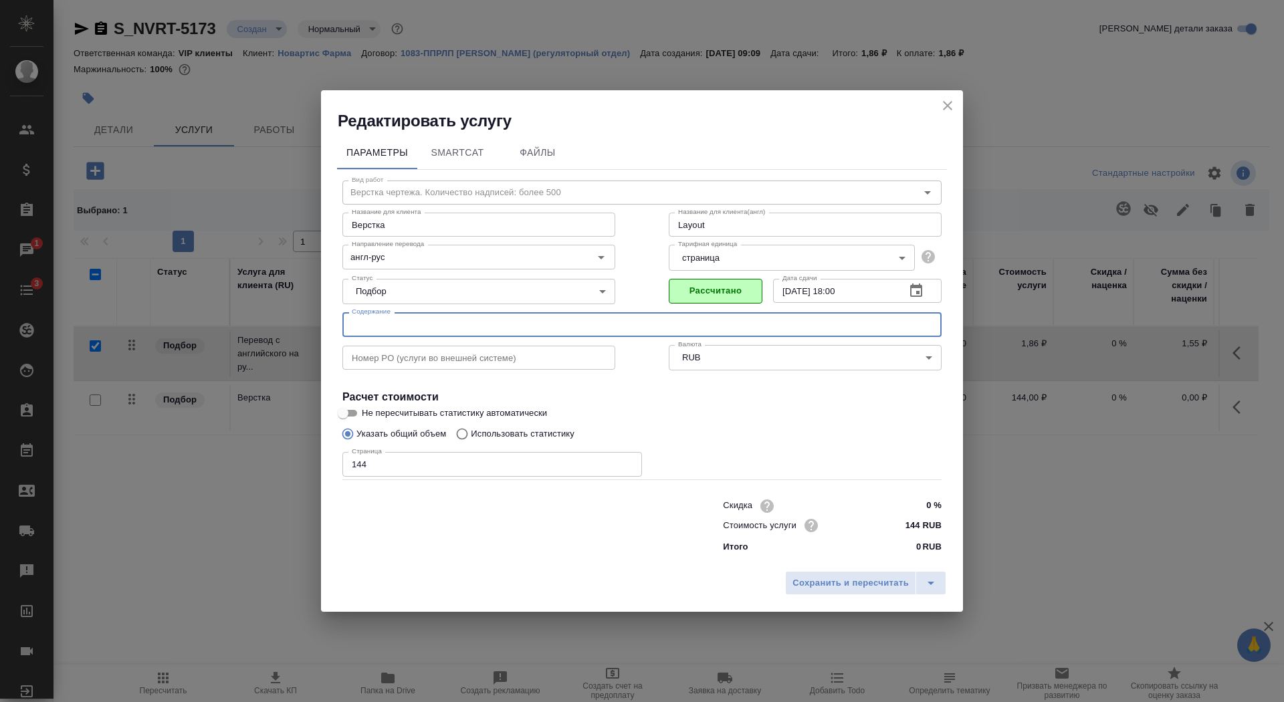
paste input "еревод_Myfortic_EAEU_CMC_Pubs173890_RTT2179"
type input "еревод_Myfortic_EAEU_CMC_Pubs173890_RTT2179"
drag, startPoint x: 585, startPoint y: 321, endPoint x: 336, endPoint y: 324, distance: 248.8
click at [336, 325] on div "Параметры SmartCat Файлы Вид работ Верстка чертежа. Количество надписей: более …" at bounding box center [642, 348] width 642 height 433
click at [947, 97] on button "close" at bounding box center [948, 106] width 20 height 20
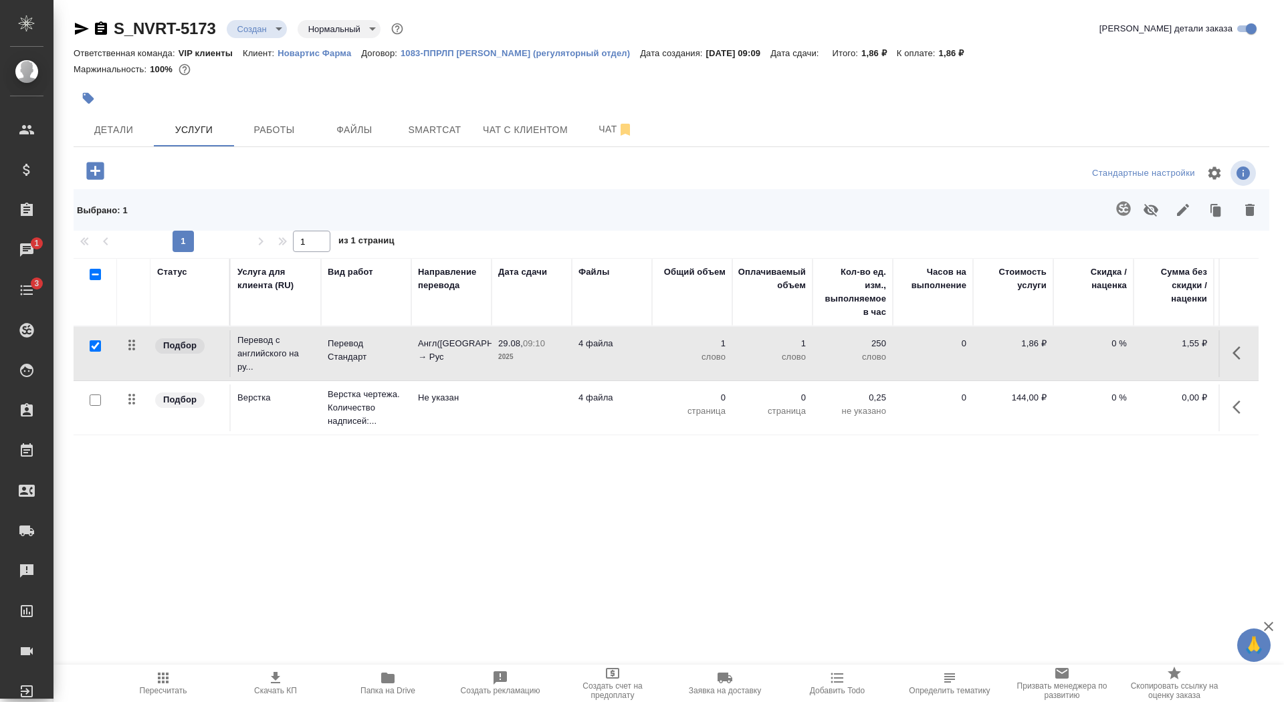
click at [528, 356] on p "2025" at bounding box center [531, 356] width 67 height 13
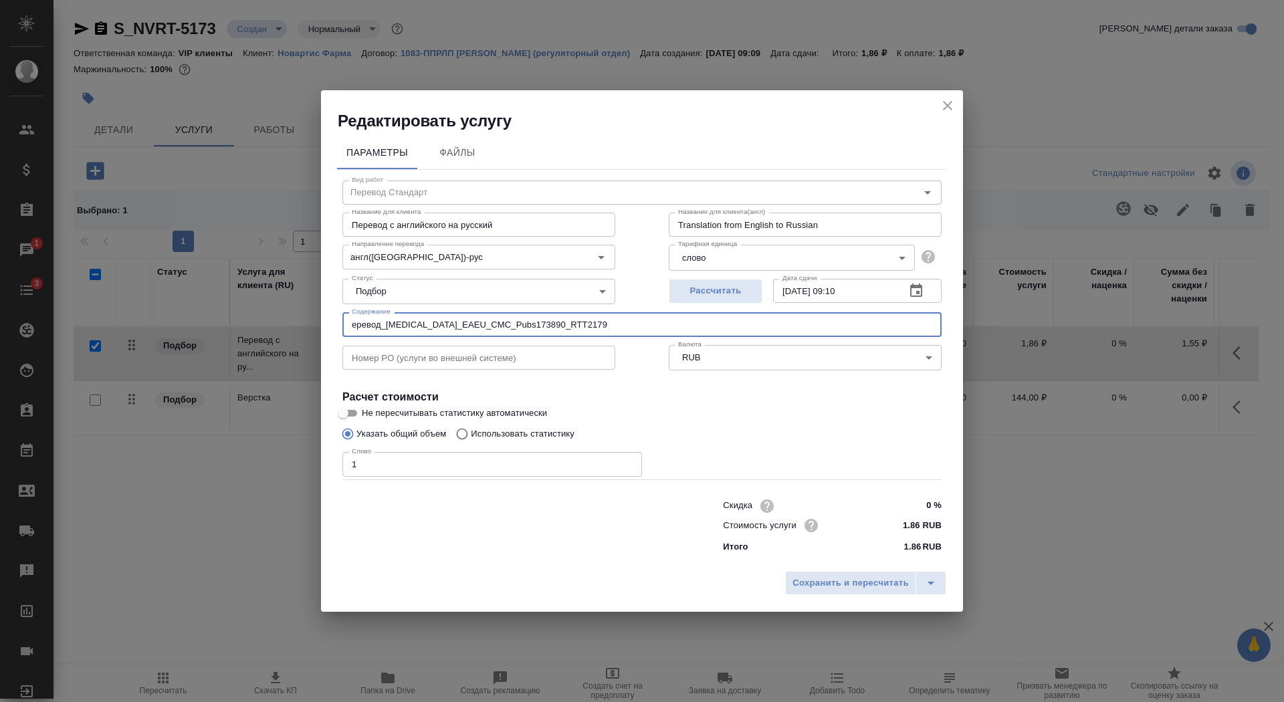
click at [352, 327] on input "еревод_Myfortic_EAEU_CMC_Pubs173890_RTT2179" at bounding box center [641, 324] width 599 height 24
type input "Перевод_Myfortic_EAEU_CMC_Pubs173890_RTT2179"
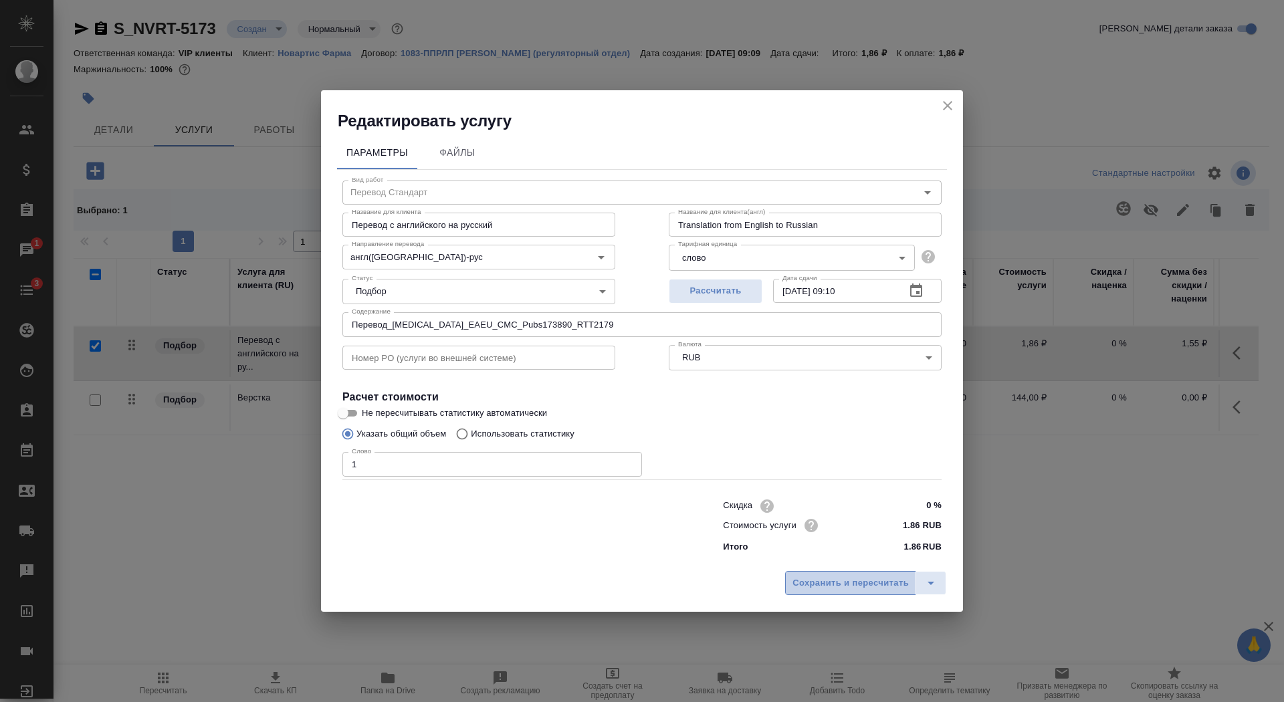
click at [815, 583] on span "Сохранить и пересчитать" at bounding box center [851, 583] width 116 height 15
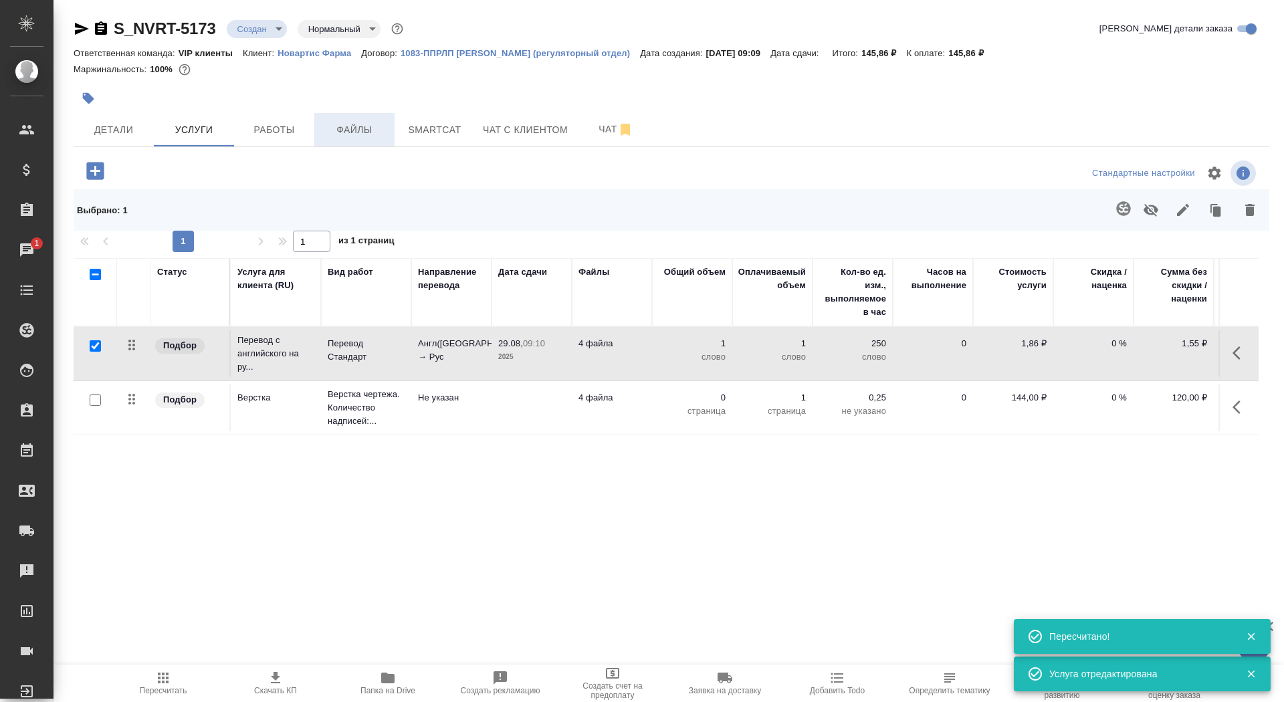
click at [346, 137] on span "Файлы" at bounding box center [354, 130] width 64 height 17
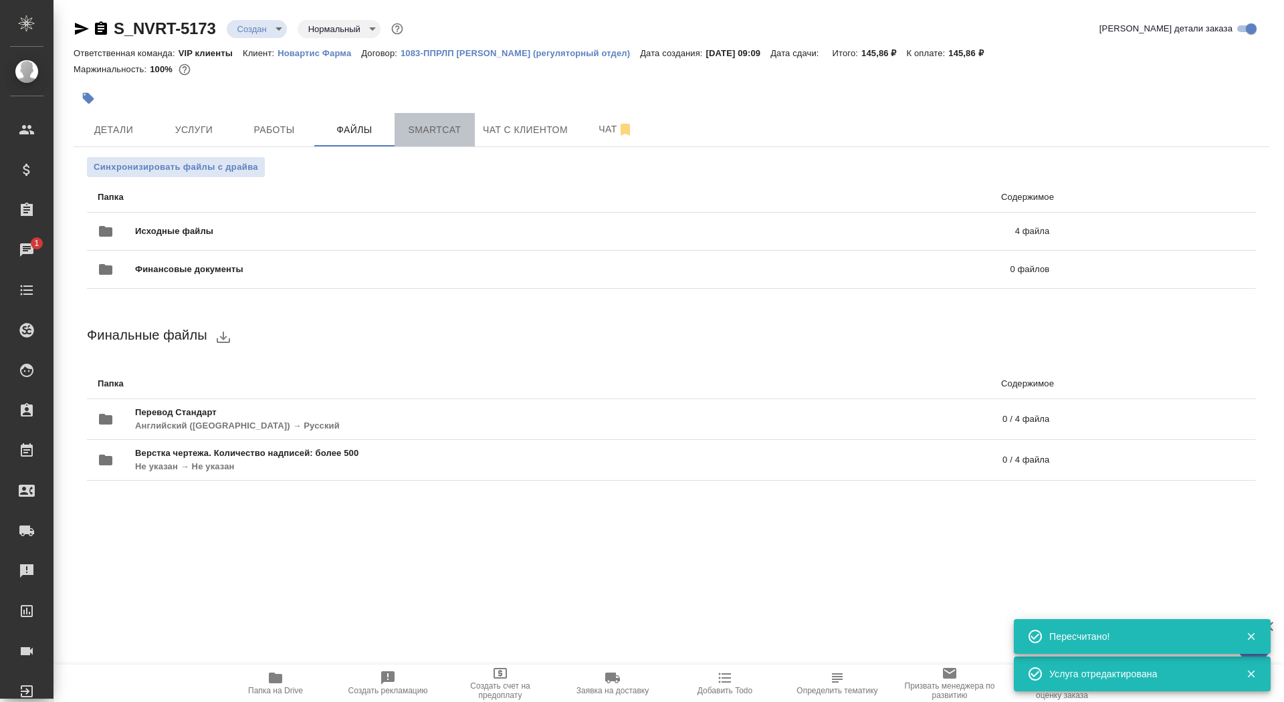
click at [471, 140] on button "Smartcat" at bounding box center [435, 129] width 80 height 33
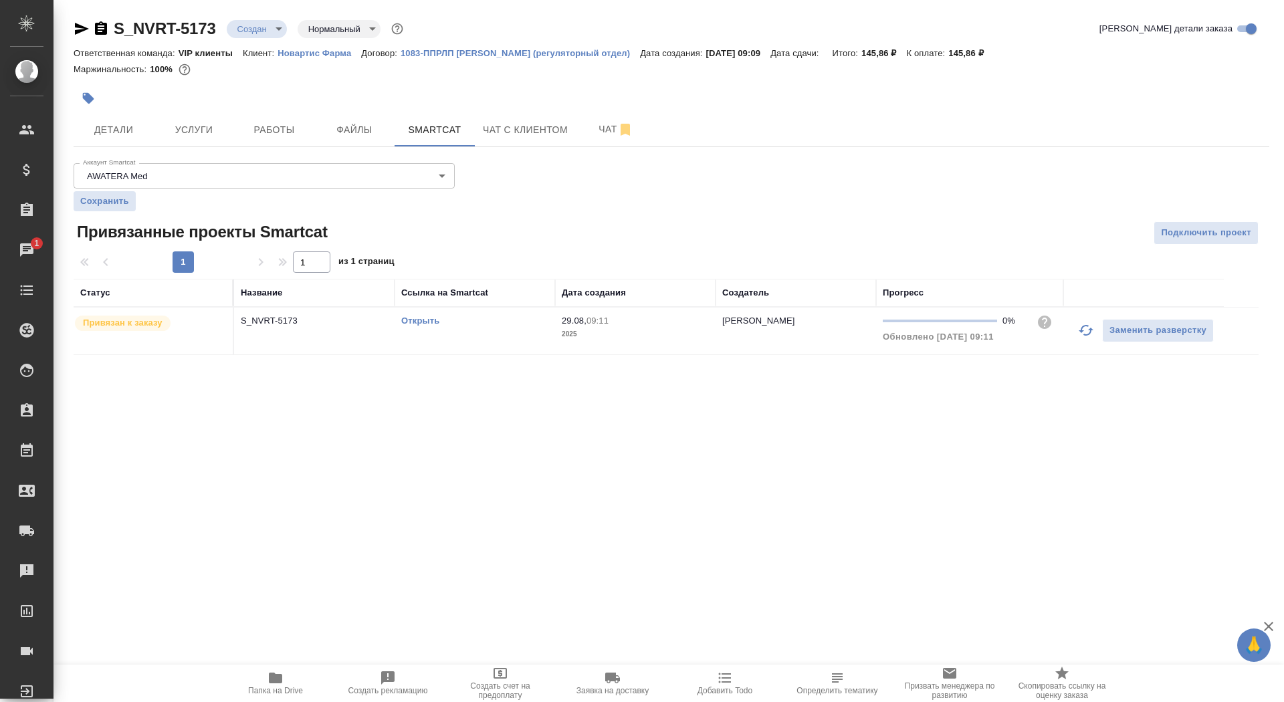
click at [426, 322] on link "Открыть" at bounding box center [420, 321] width 38 height 10
click at [191, 130] on span "Услуги" at bounding box center [194, 130] width 64 height 17
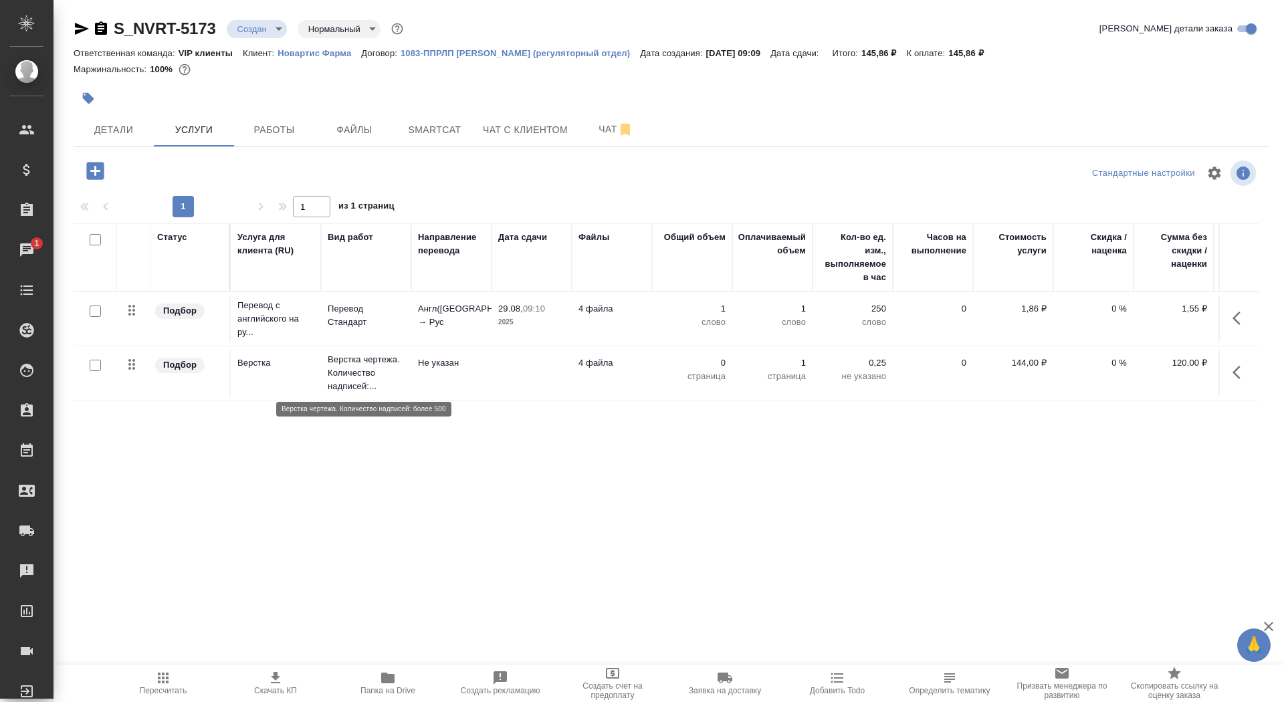
click at [395, 379] on p "Верстка чертежа. Количество надписей:..." at bounding box center [366, 373] width 77 height 40
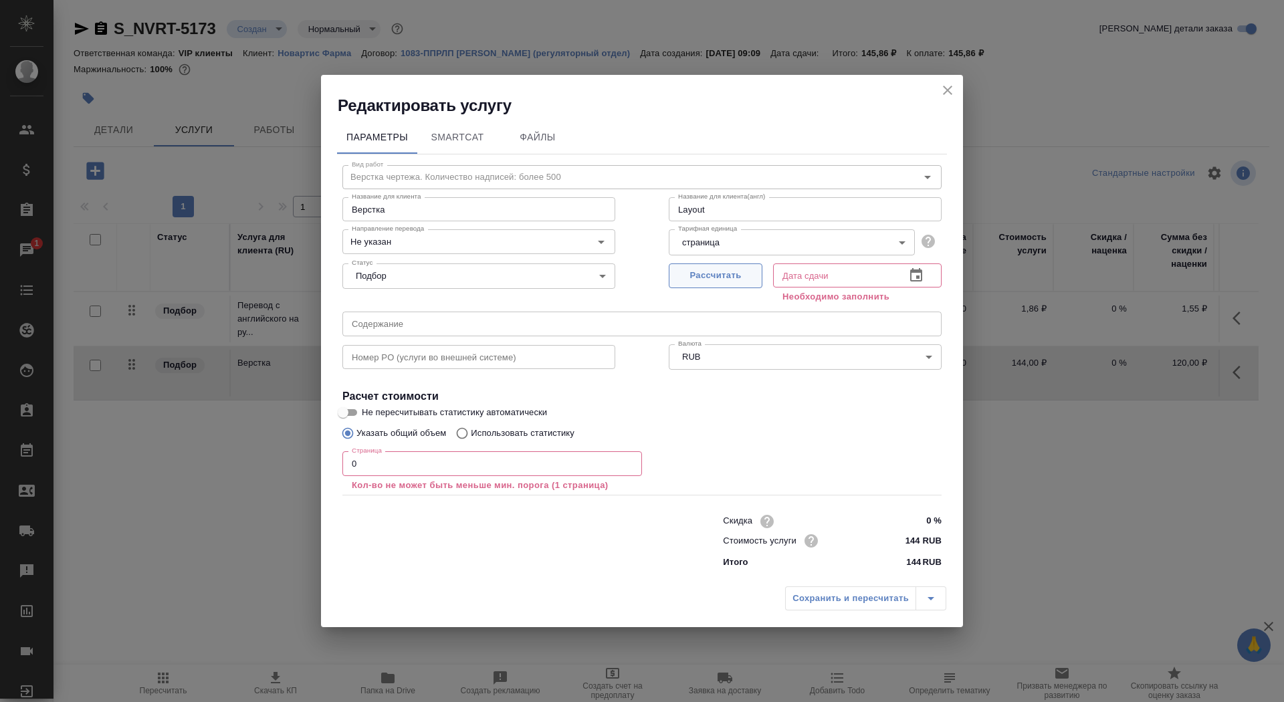
click at [734, 282] on span "Рассчитать" at bounding box center [715, 275] width 79 height 15
type input "29.08.2025 09:15"
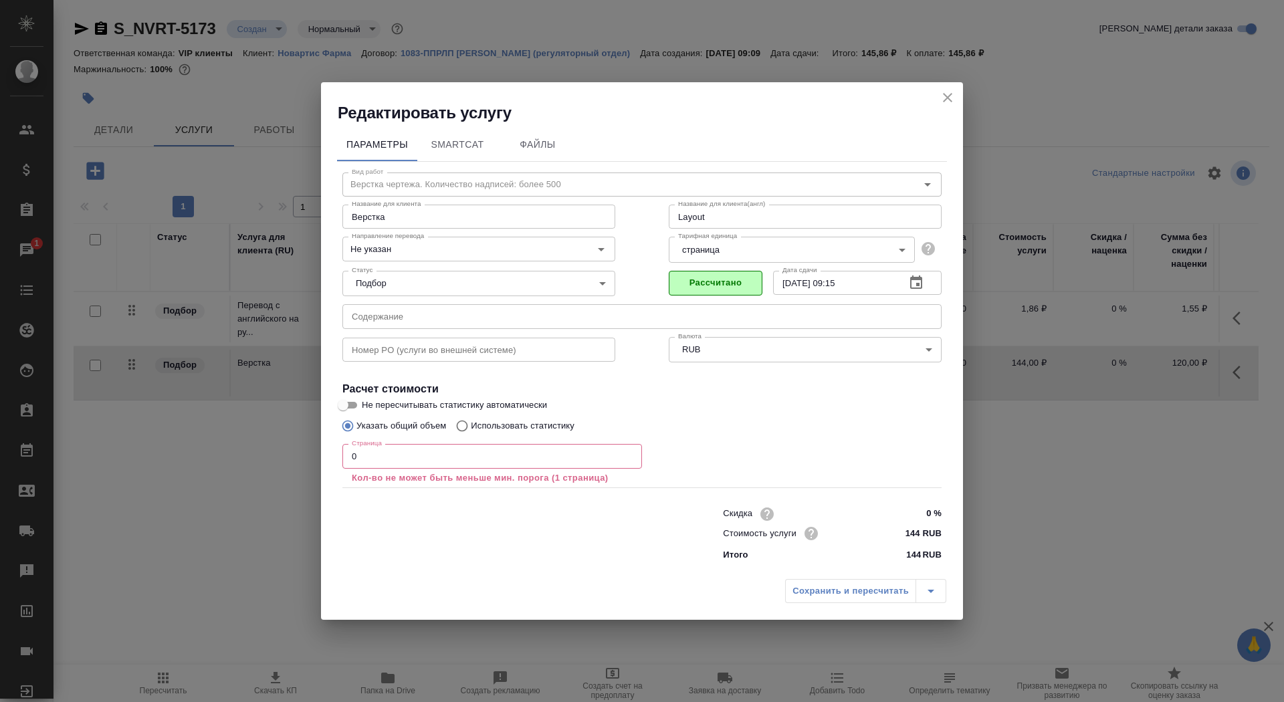
click at [393, 456] on input "0" at bounding box center [492, 456] width 300 height 24
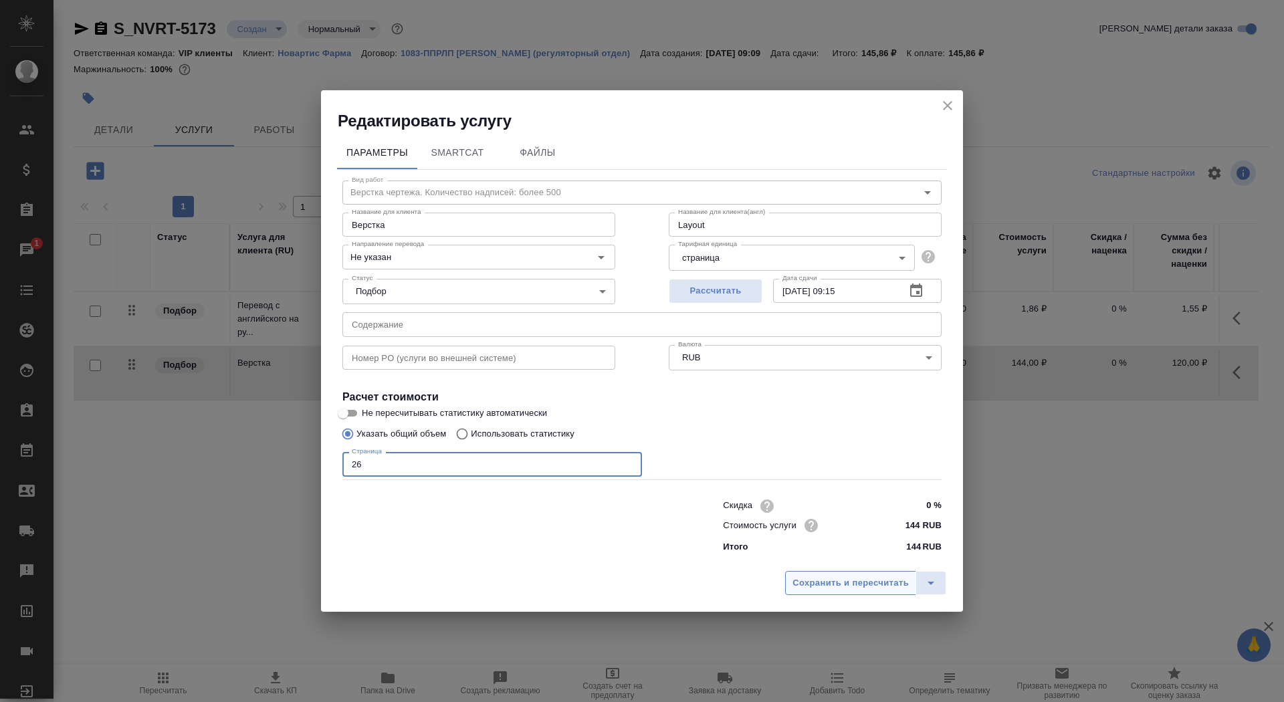
type input "26"
click at [858, 577] on span "Сохранить и пересчитать" at bounding box center [851, 583] width 116 height 15
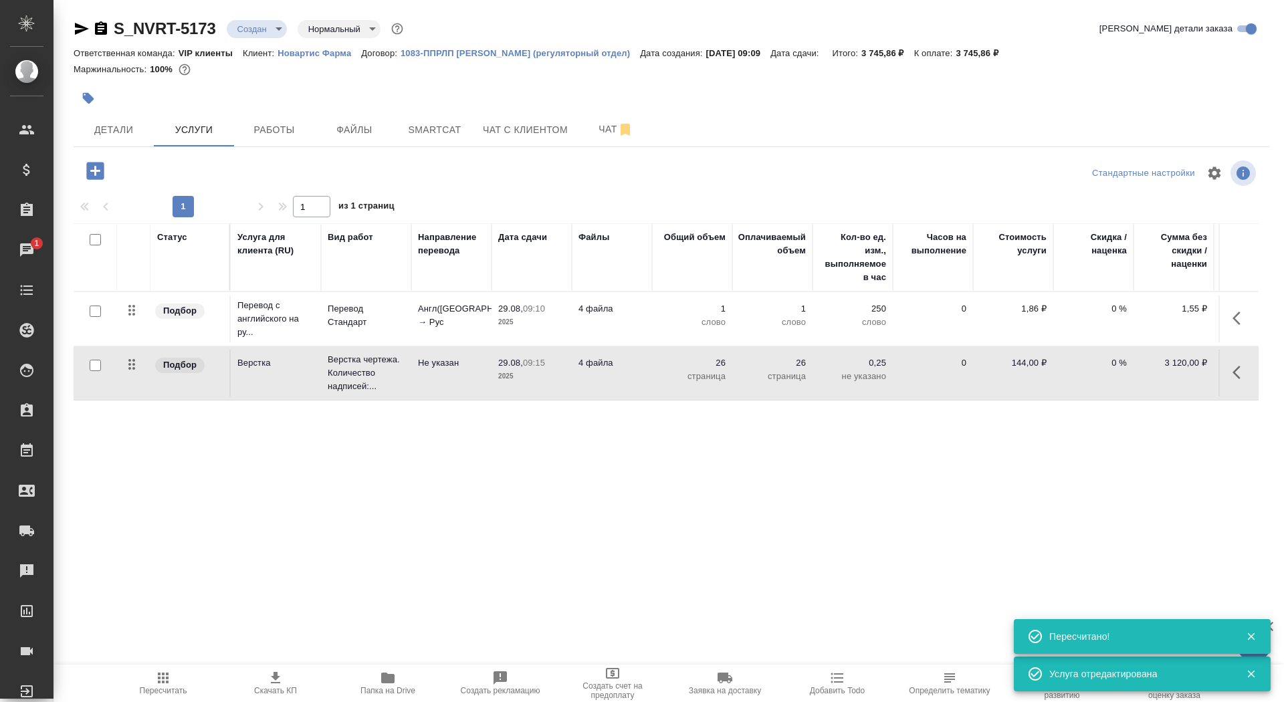
click at [429, 324] on p "Англ(США) → Рус" at bounding box center [451, 315] width 67 height 27
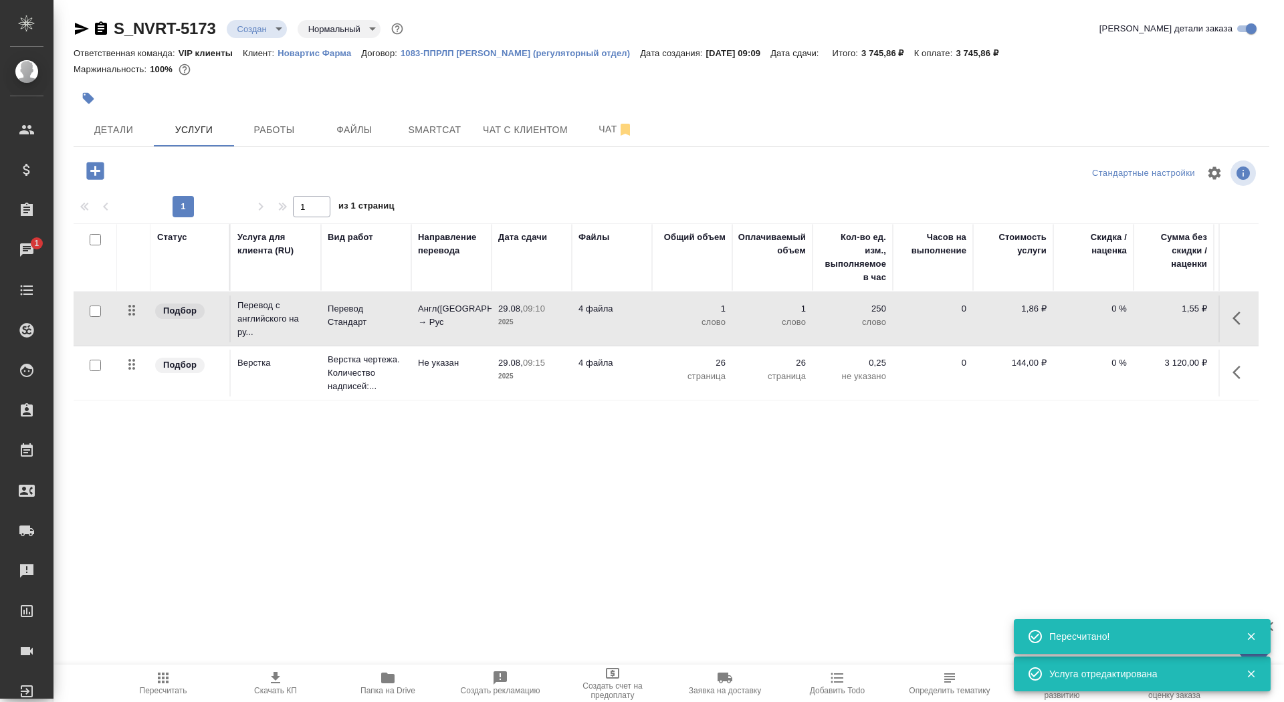
click at [429, 324] on p "Англ(США) → Рус" at bounding box center [451, 315] width 67 height 27
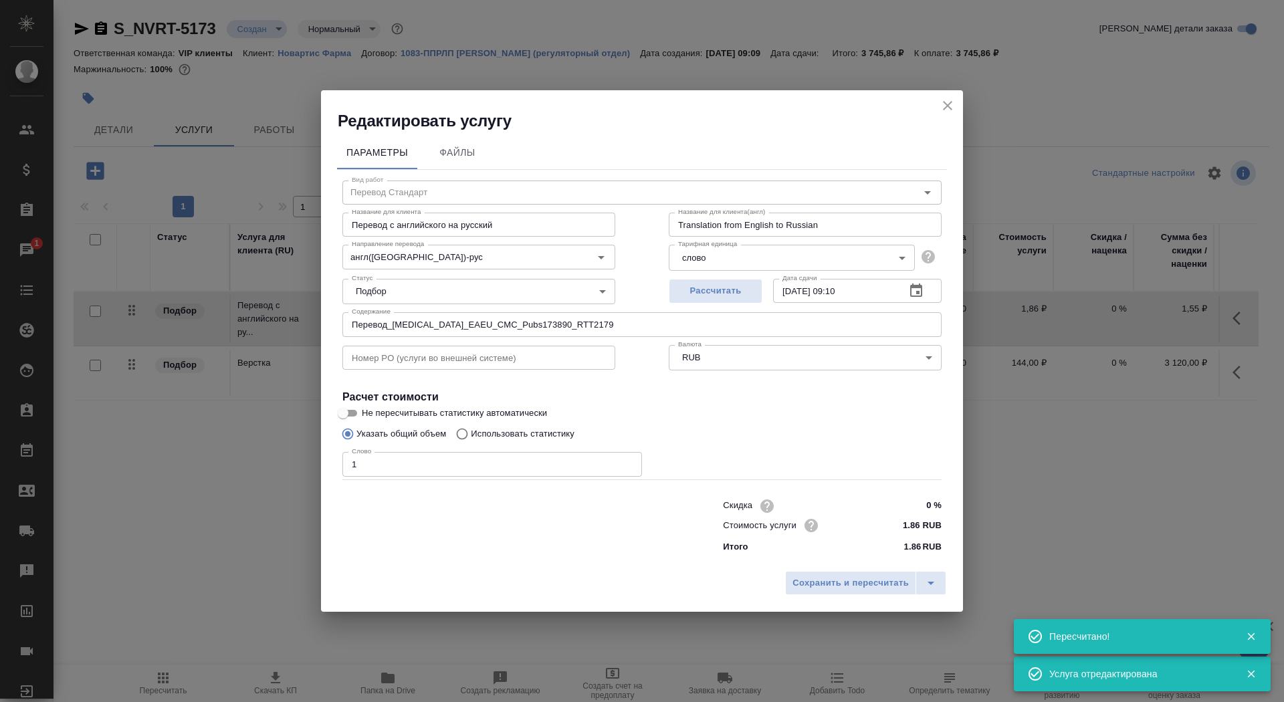
click at [516, 431] on p "Использовать статистику" at bounding box center [523, 433] width 104 height 13
click at [471, 431] on input "Использовать статистику" at bounding box center [459, 433] width 21 height 25
radio input "true"
radio input "false"
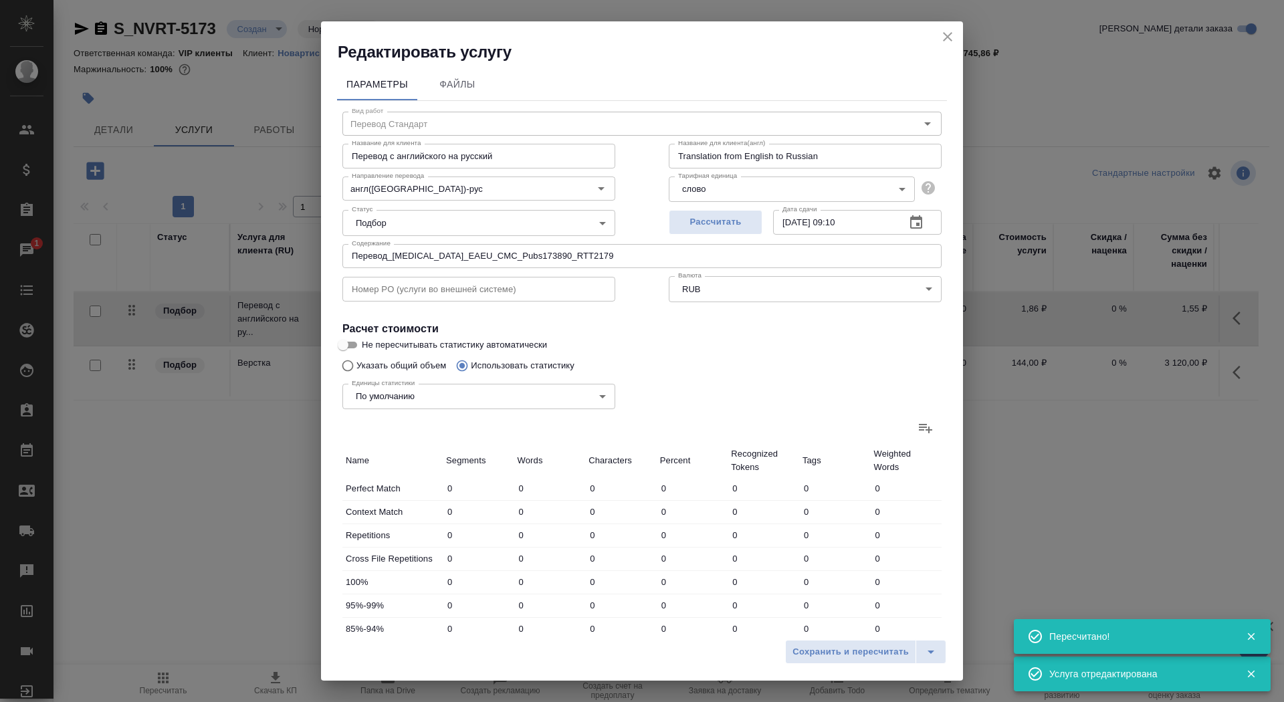
click at [930, 433] on icon at bounding box center [926, 428] width 16 height 16
click at [0, 0] on input "file" at bounding box center [0, 0] width 0 height 0
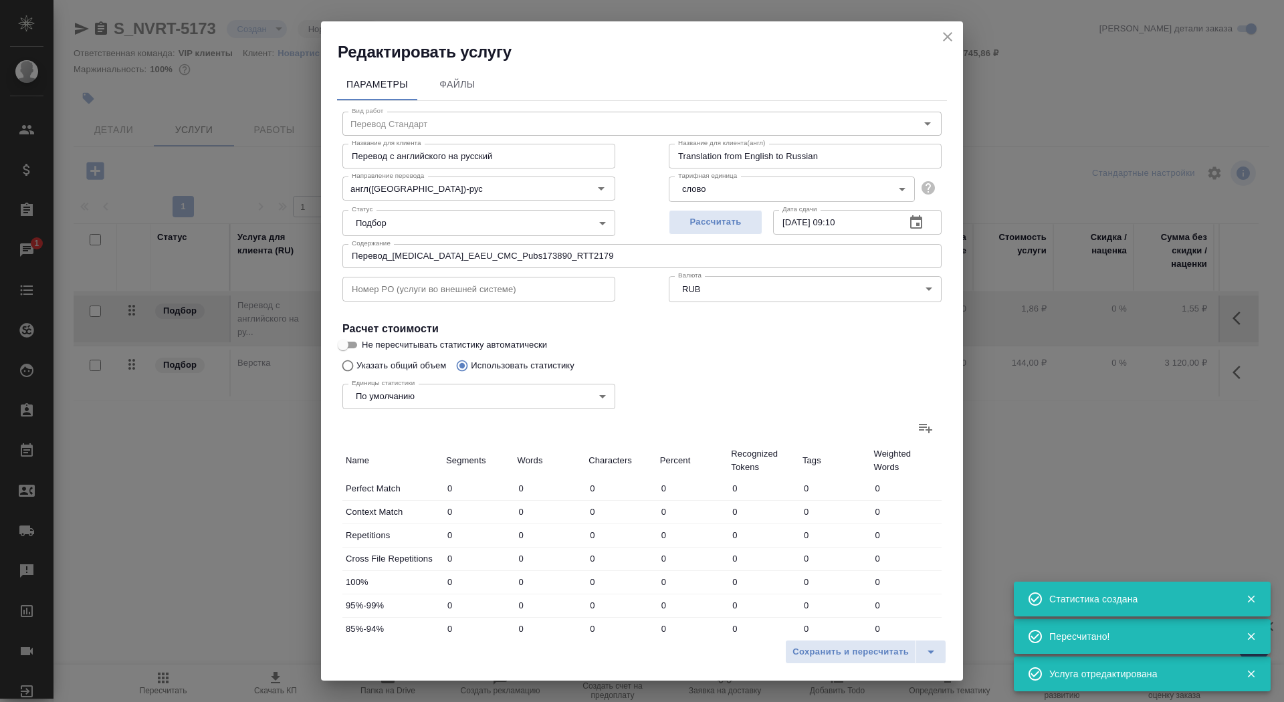
type input "528"
type input "1047"
type input "5034"
type input "128"
type input "516"
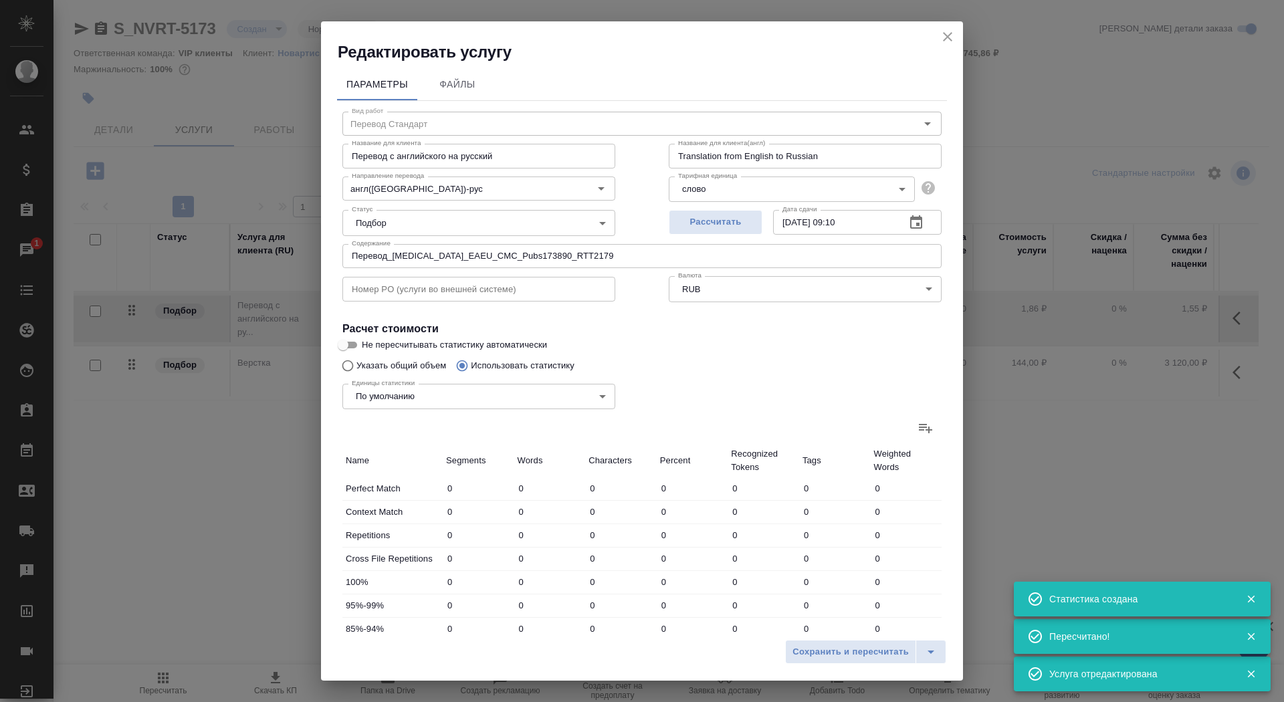
type input "3149"
type input "14"
type input "158"
type input "1107"
type input "295"
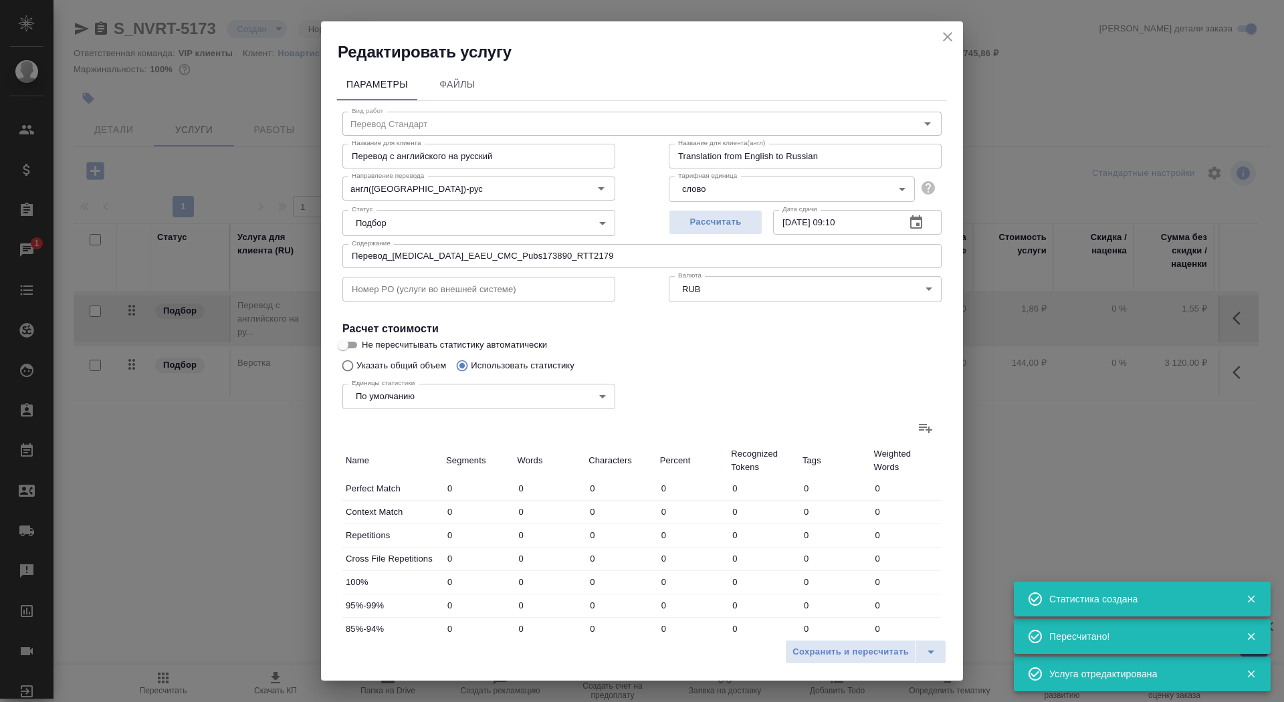
type input "721"
type input "4510"
type input "23"
type input "133"
type input "829"
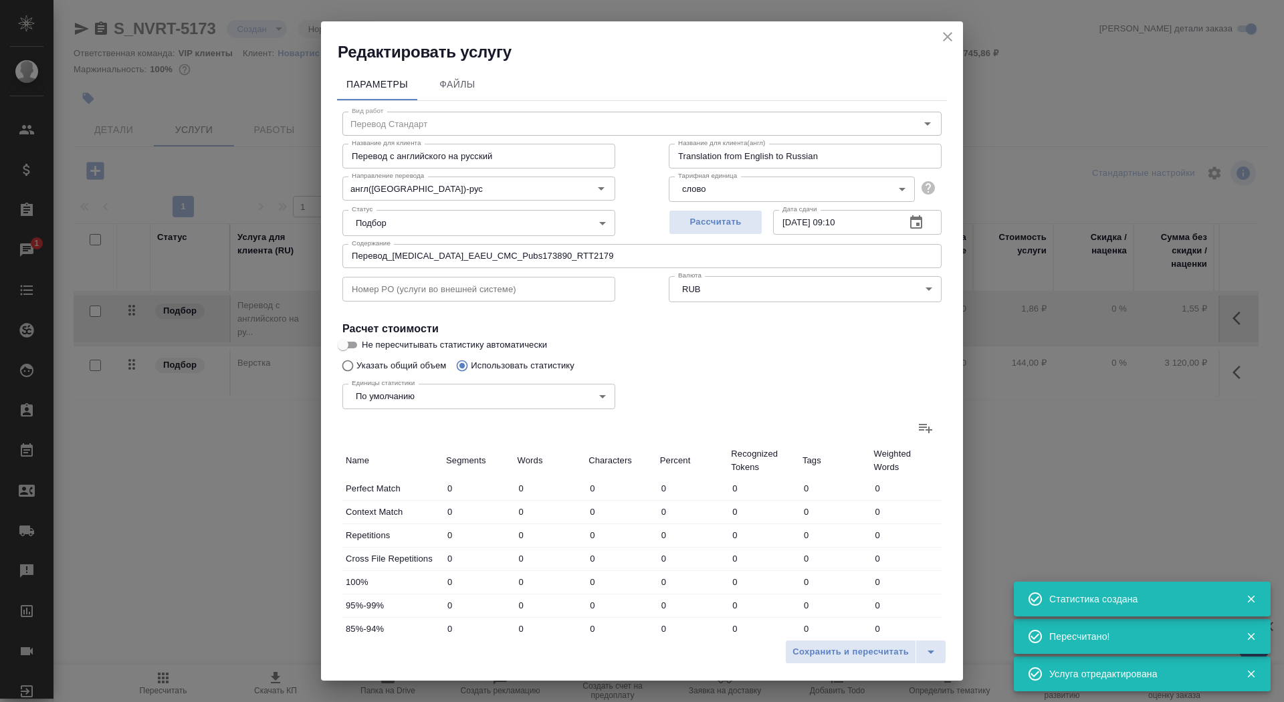
type input "17"
type input "185"
type input "1180"
type input "16"
type input "101"
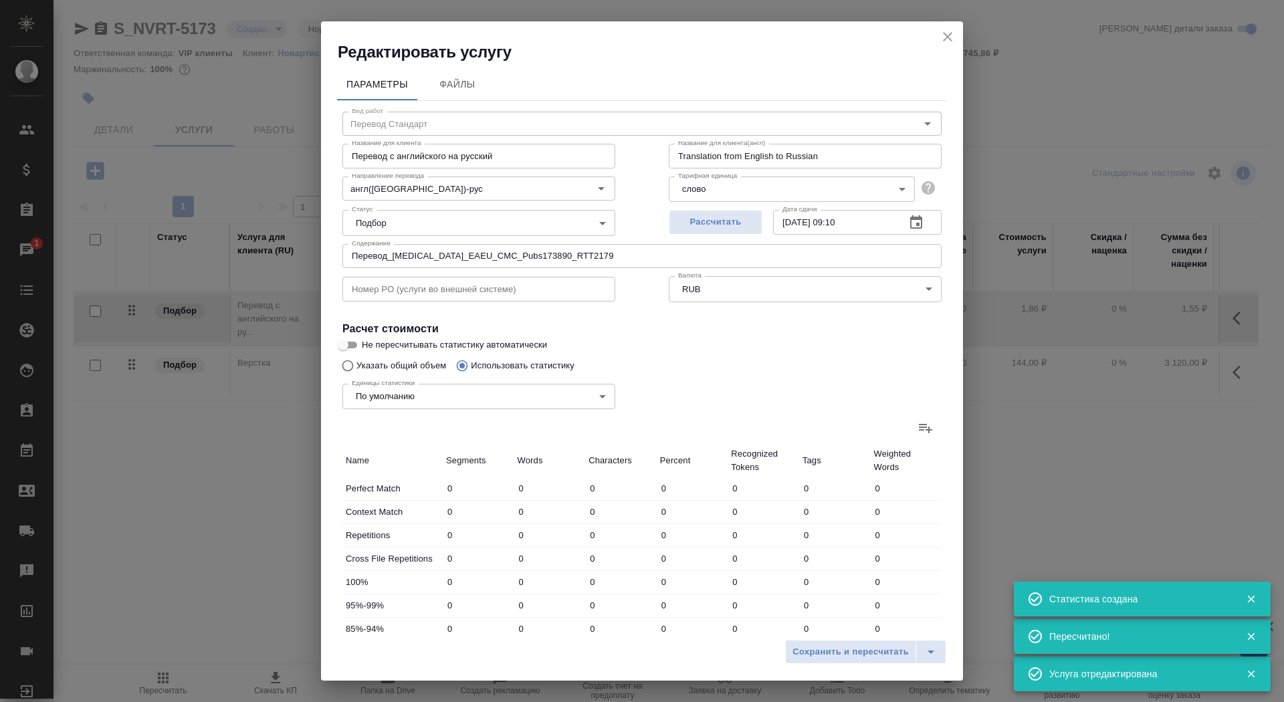
type input "644"
type input "102"
type input "1458"
type input "10263"
type input "981"
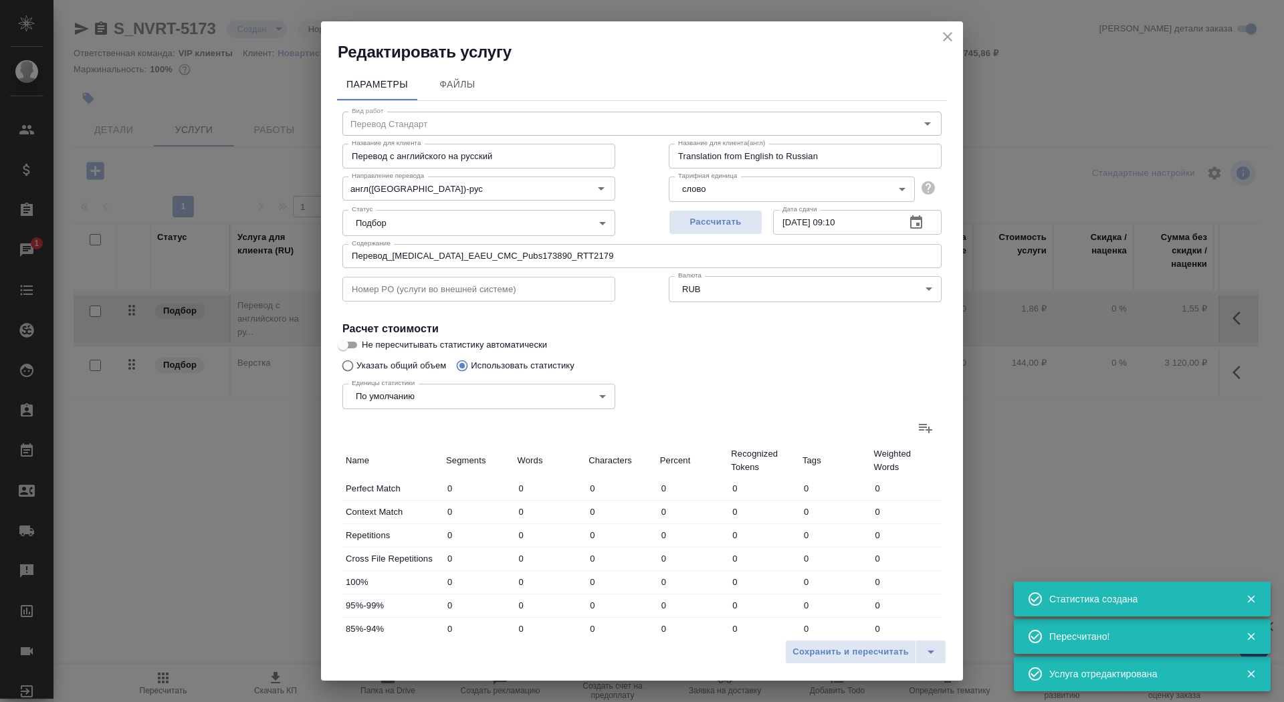
type input "3645"
type input "22460"
type input "1123"
type input "4319"
type input "26716"
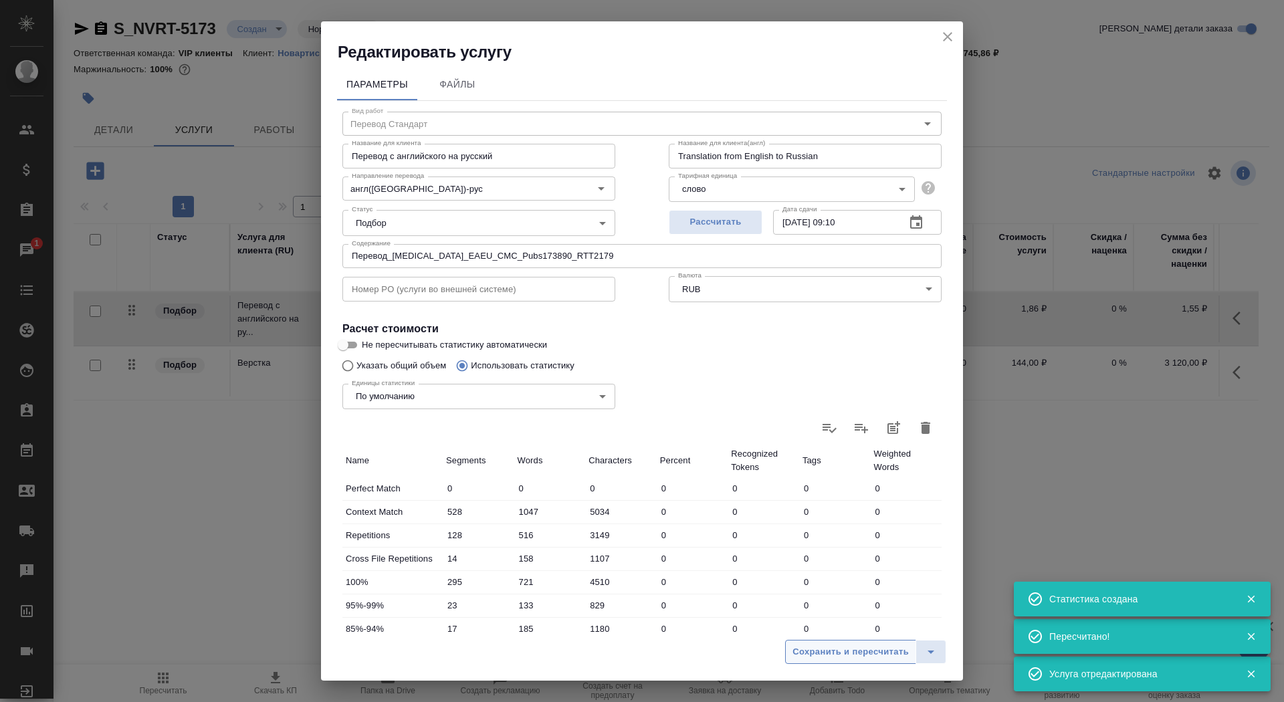
click at [842, 658] on span "Сохранить и пересчитать" at bounding box center [851, 652] width 116 height 15
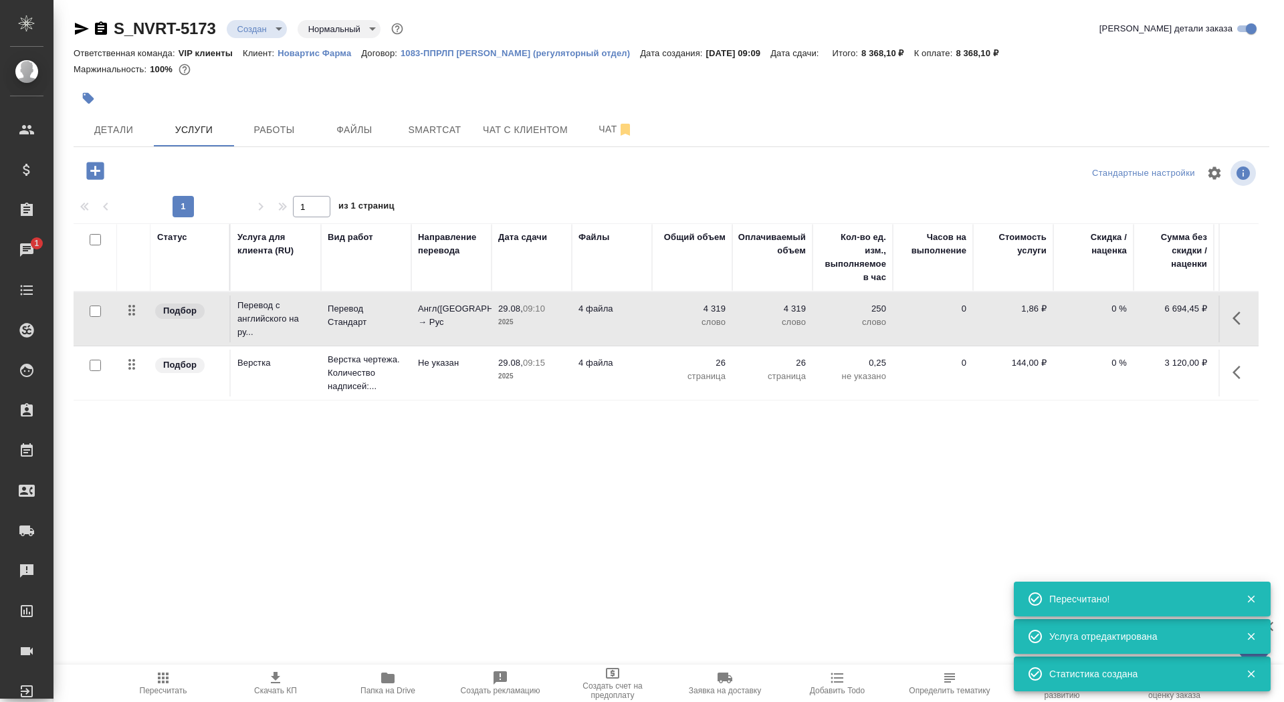
click at [480, 342] on td "Не указан" at bounding box center [451, 319] width 80 height 47
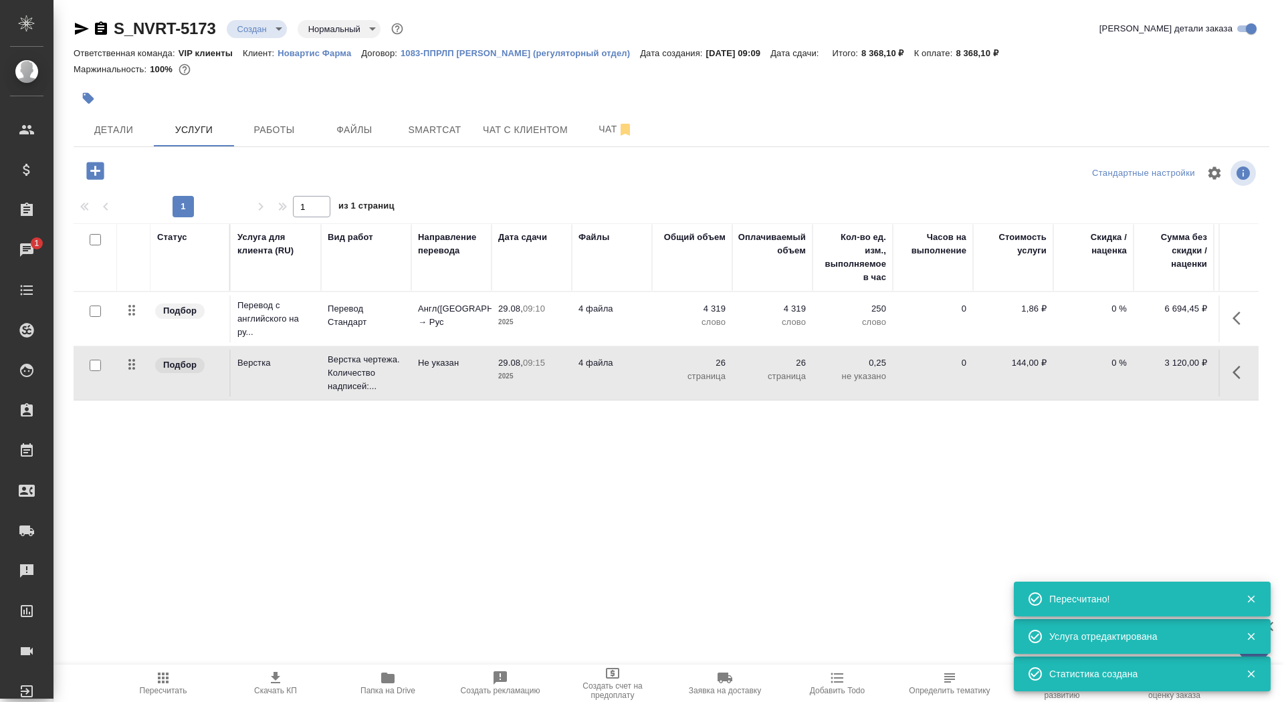
click at [480, 342] on td "Не указан" at bounding box center [451, 319] width 80 height 47
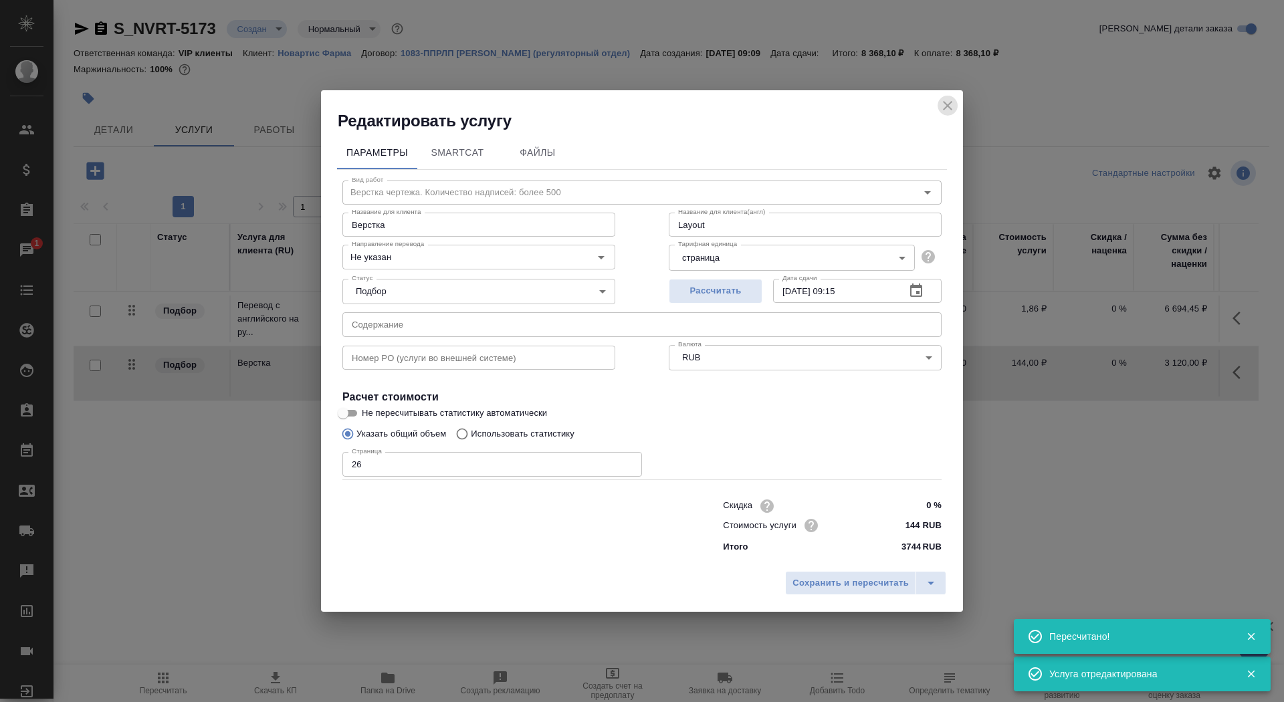
click at [948, 108] on icon "close" at bounding box center [948, 106] width 16 height 16
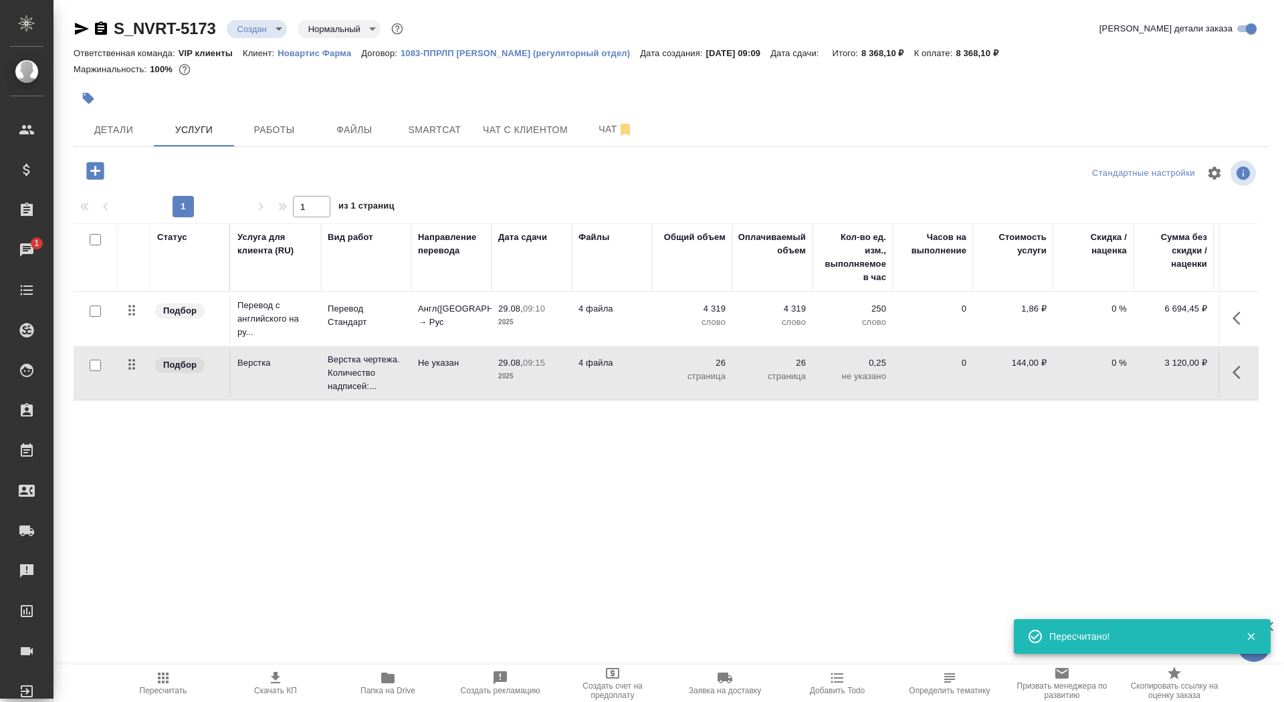
click at [582, 305] on p "4 файла" at bounding box center [612, 308] width 67 height 13
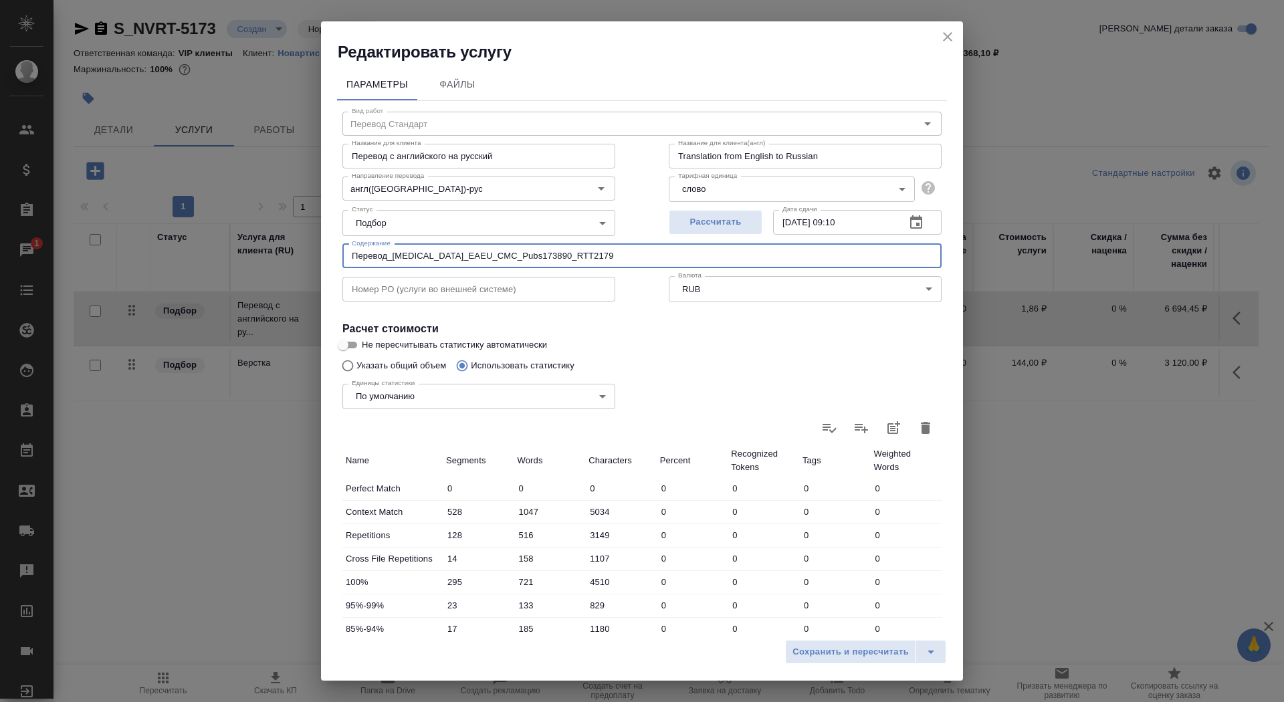
drag, startPoint x: 582, startPoint y: 257, endPoint x: 1, endPoint y: 264, distance: 580.6
click at [1, 264] on div "Редактировать услугу Параметры Файлы Вид работ Перевод Стандарт Вид работ Назва…" at bounding box center [642, 351] width 1284 height 702
drag, startPoint x: 618, startPoint y: 256, endPoint x: 260, endPoint y: 250, distance: 357.9
click at [260, 250] on div "Редактировать услугу Параметры Файлы Вид работ Перевод Стандарт Вид работ Назва…" at bounding box center [642, 351] width 1284 height 702
type input "="
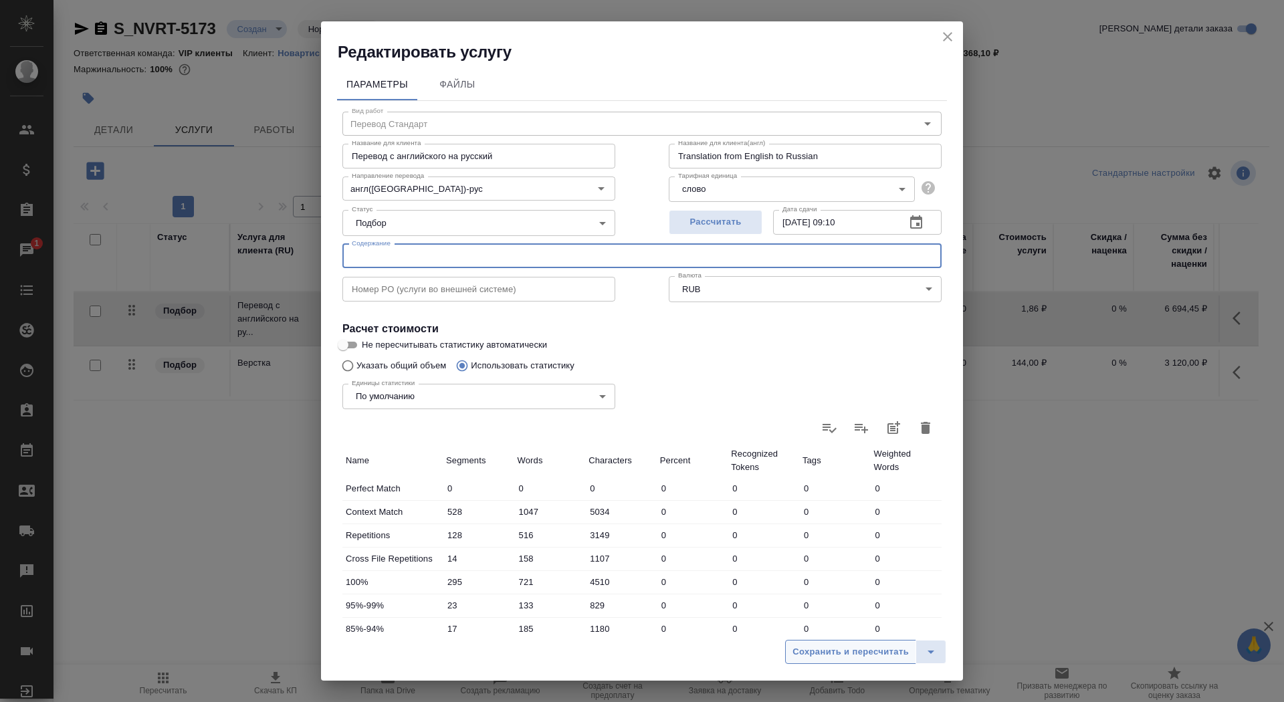
click at [900, 645] on span "Сохранить и пересчитать" at bounding box center [851, 652] width 116 height 15
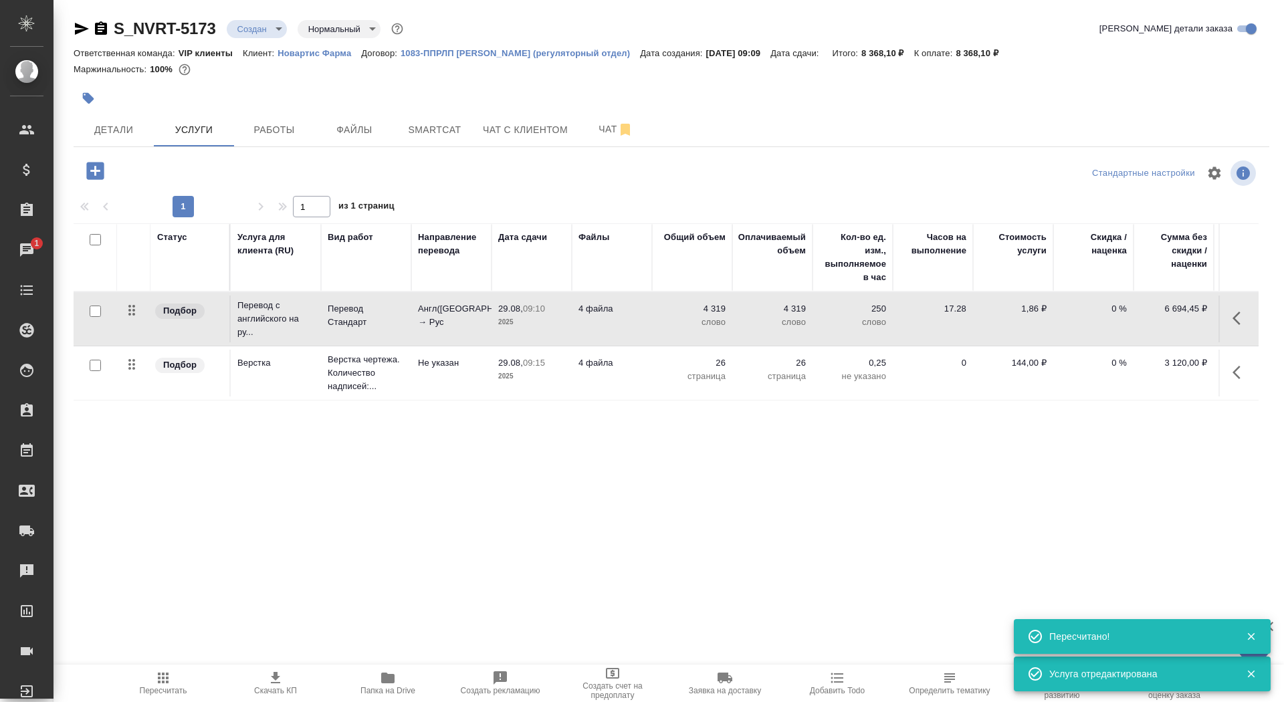
click at [520, 377] on p "2025" at bounding box center [531, 376] width 67 height 13
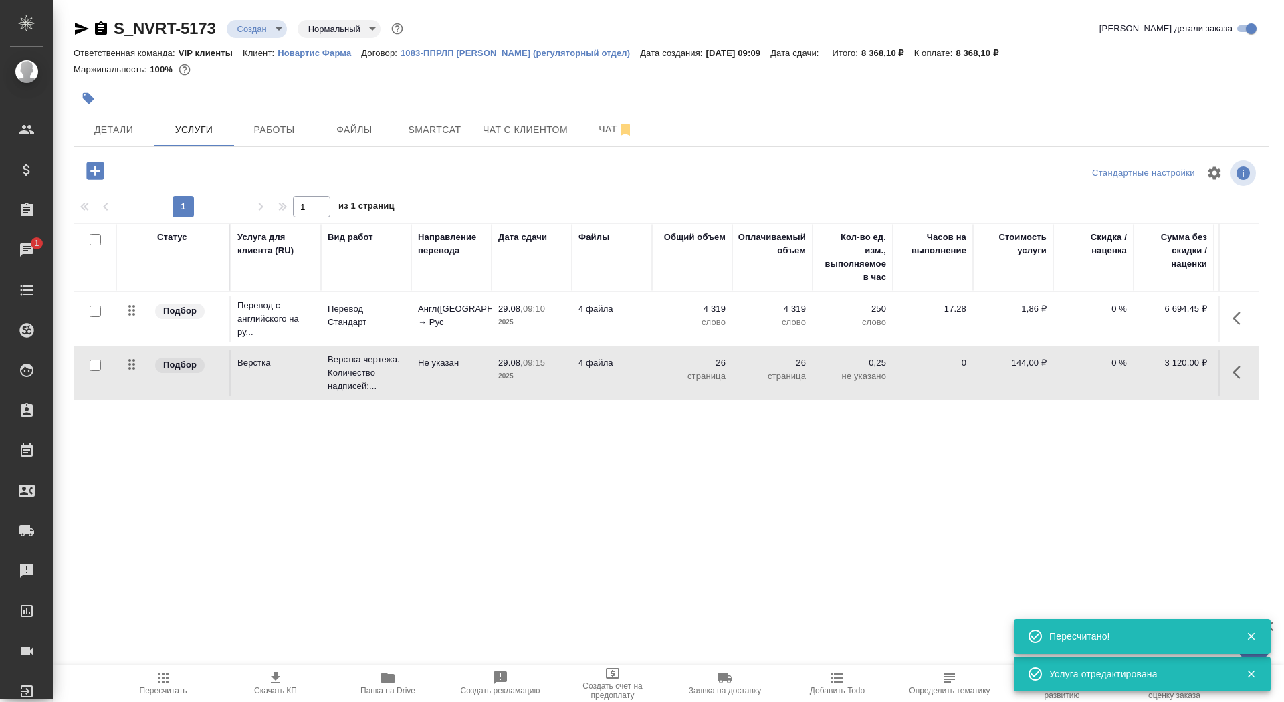
click at [520, 377] on p "2025" at bounding box center [531, 376] width 67 height 13
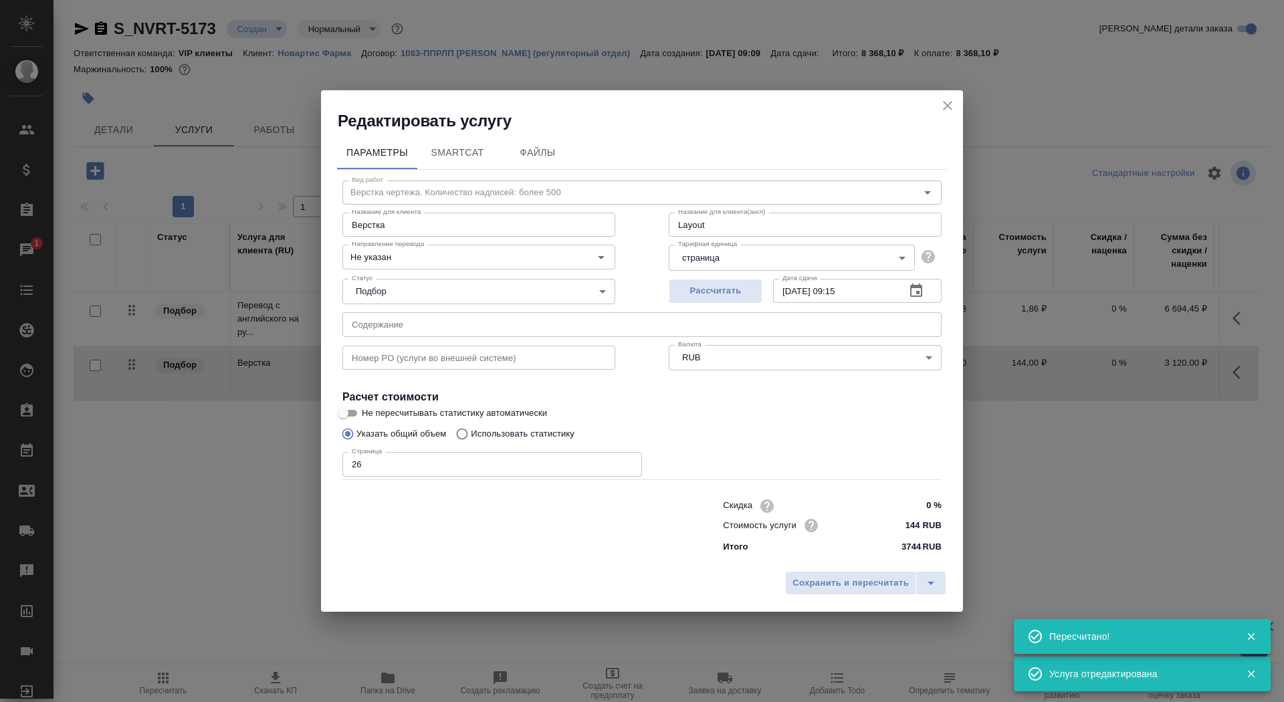
click at [453, 326] on input "text" at bounding box center [641, 324] width 599 height 24
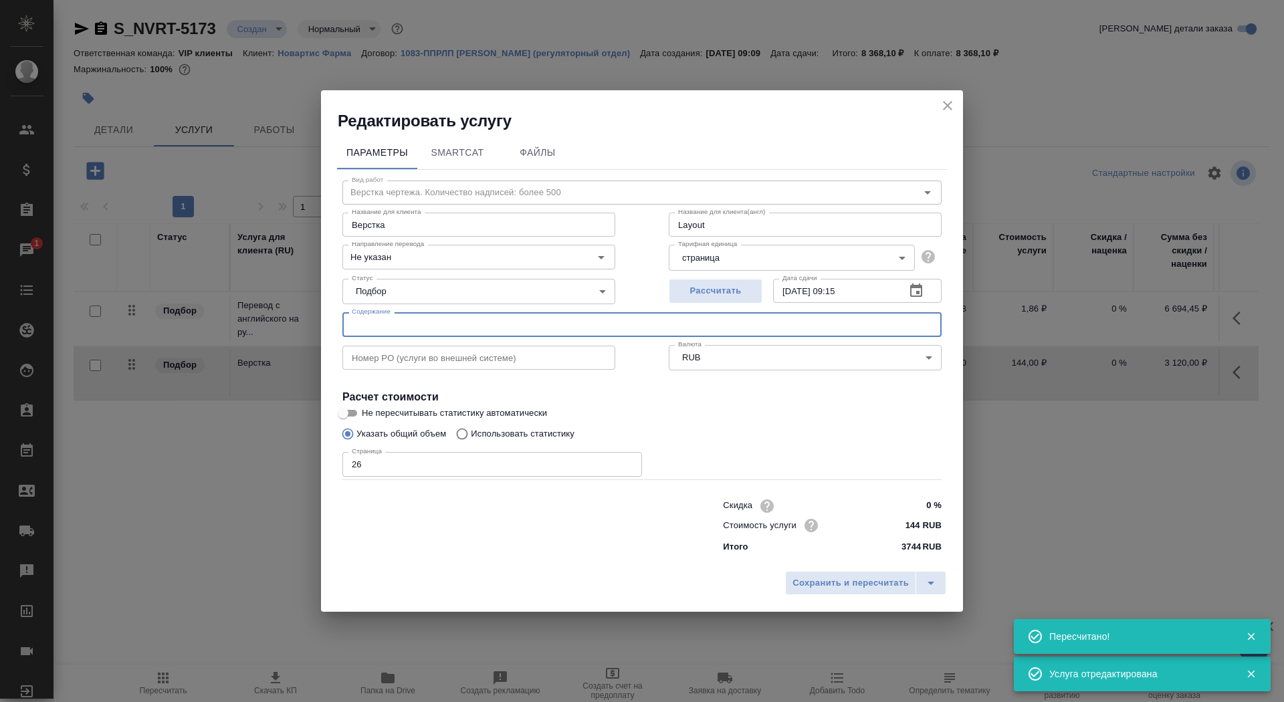
paste input "Перевод_Myfortic_EAEU_CMC_Pubs173890_RTT2179"
type input "Перевод_Myfortic_EAEU_CMC_Pubs173890_RTT2179"
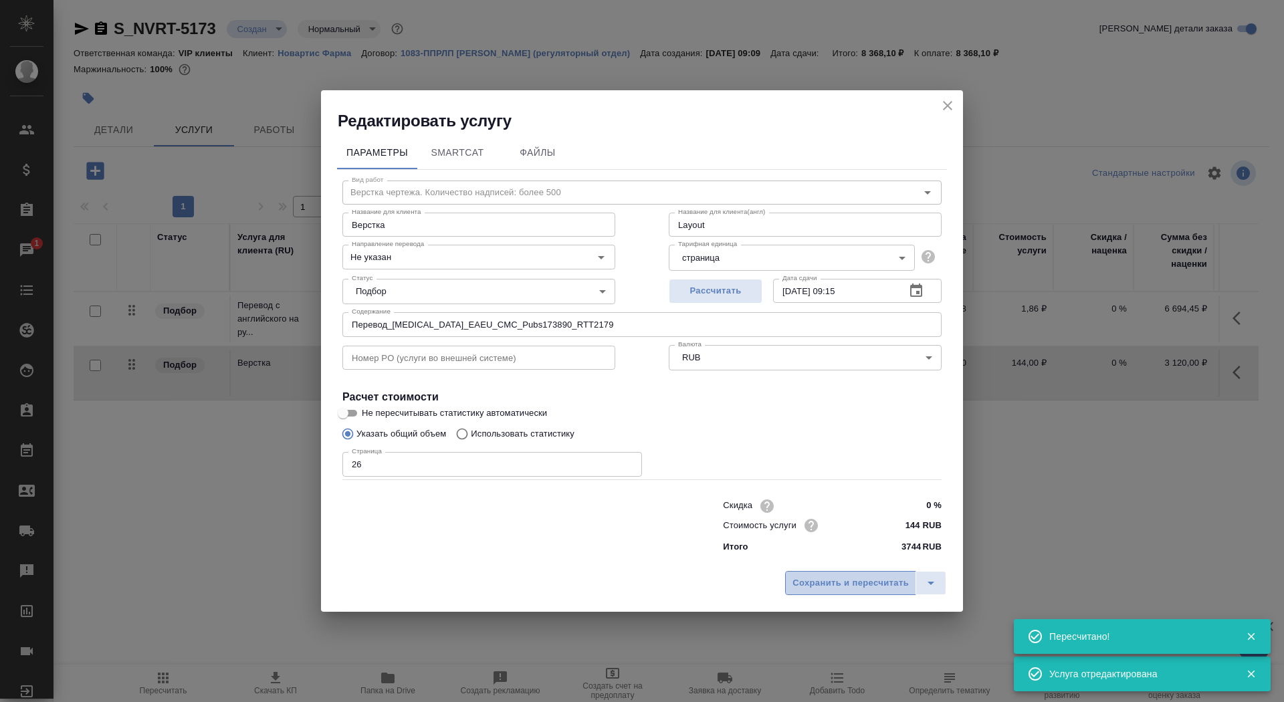
click at [841, 580] on span "Сохранить и пересчитать" at bounding box center [851, 583] width 116 height 15
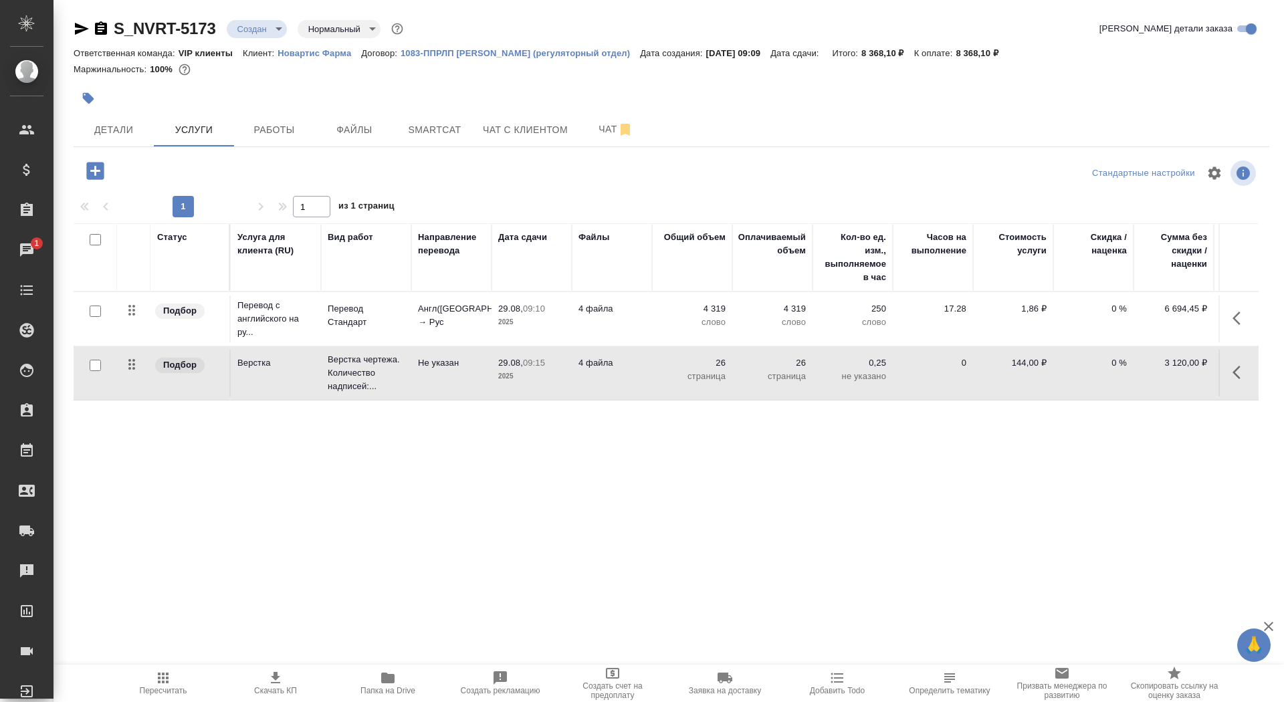
click at [443, 342] on td "Не указан" at bounding box center [451, 319] width 80 height 47
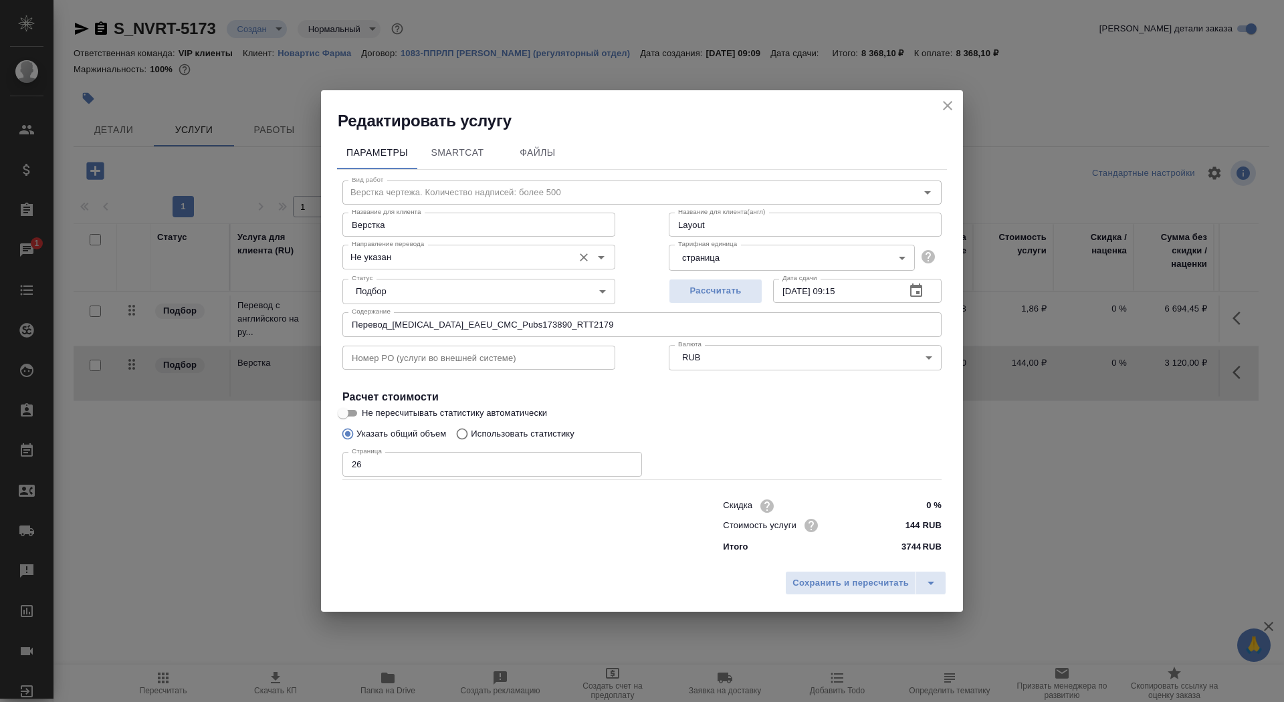
click at [401, 253] on input "Не указан" at bounding box center [456, 257] width 220 height 16
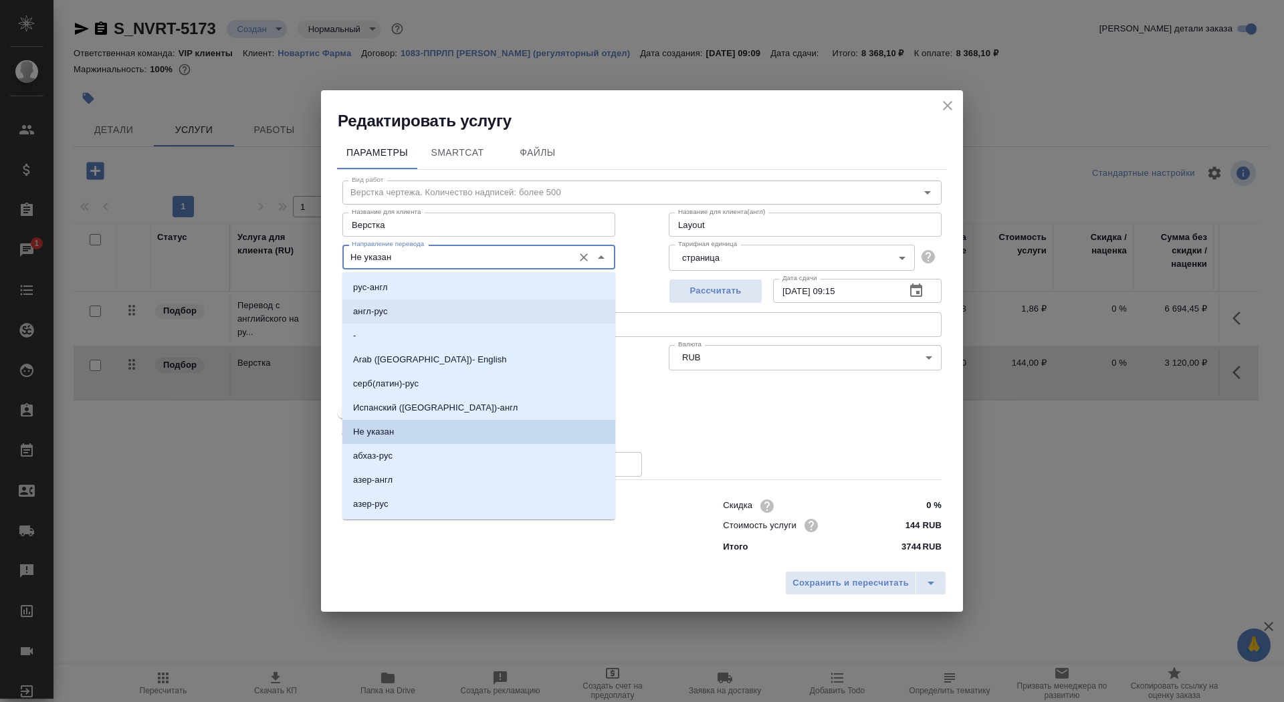
click at [416, 313] on li "англ-рус" at bounding box center [478, 312] width 273 height 24
type input "англ-рус"
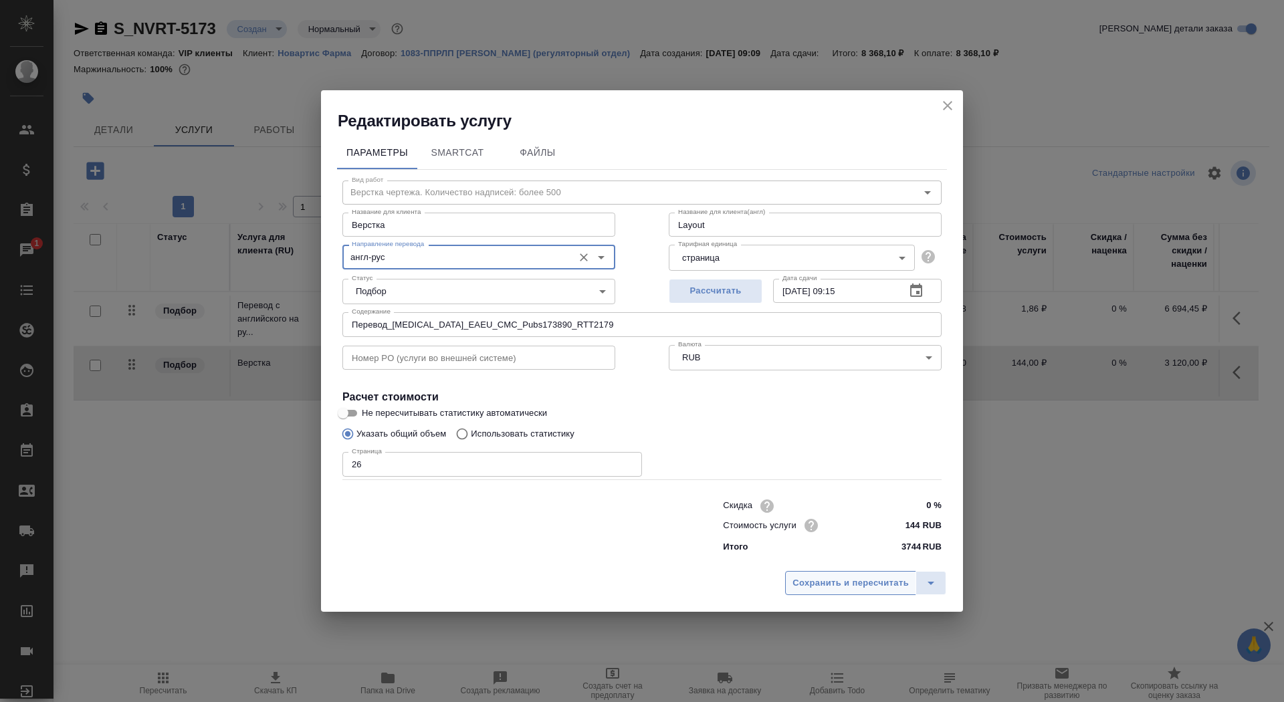
click at [828, 580] on span "Сохранить и пересчитать" at bounding box center [851, 583] width 116 height 15
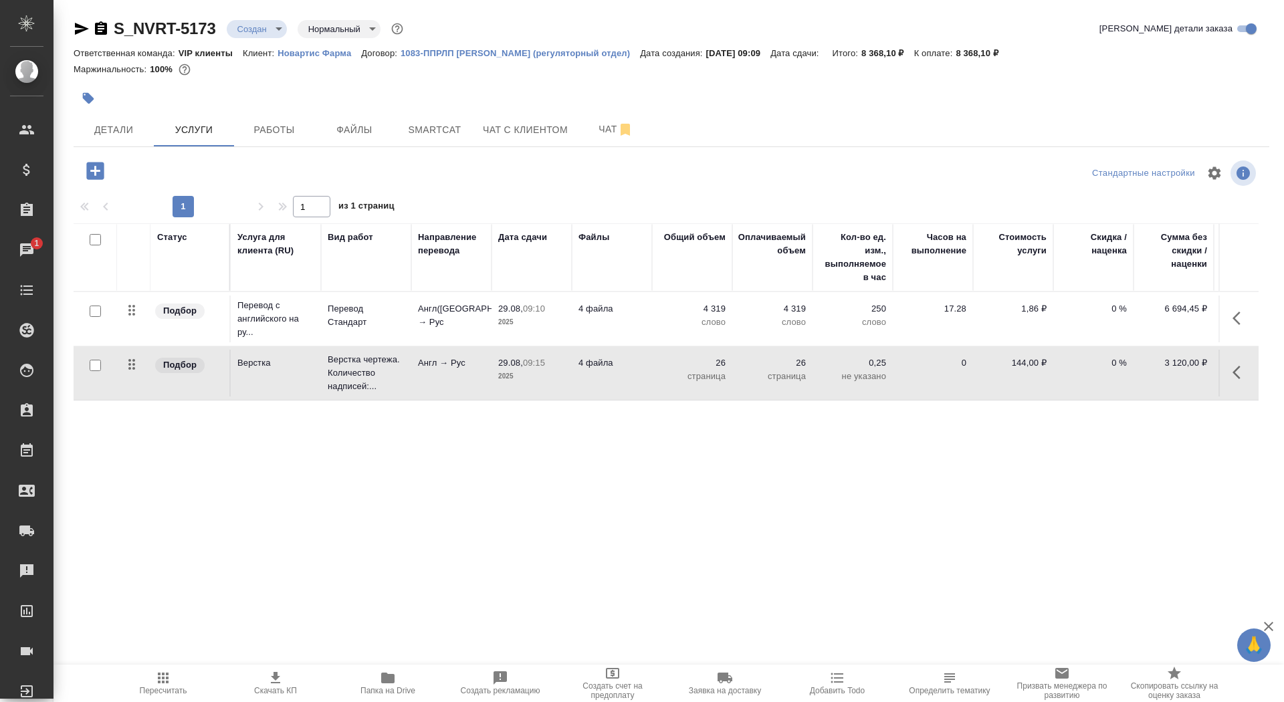
click at [619, 304] on p "4 файла" at bounding box center [612, 308] width 67 height 13
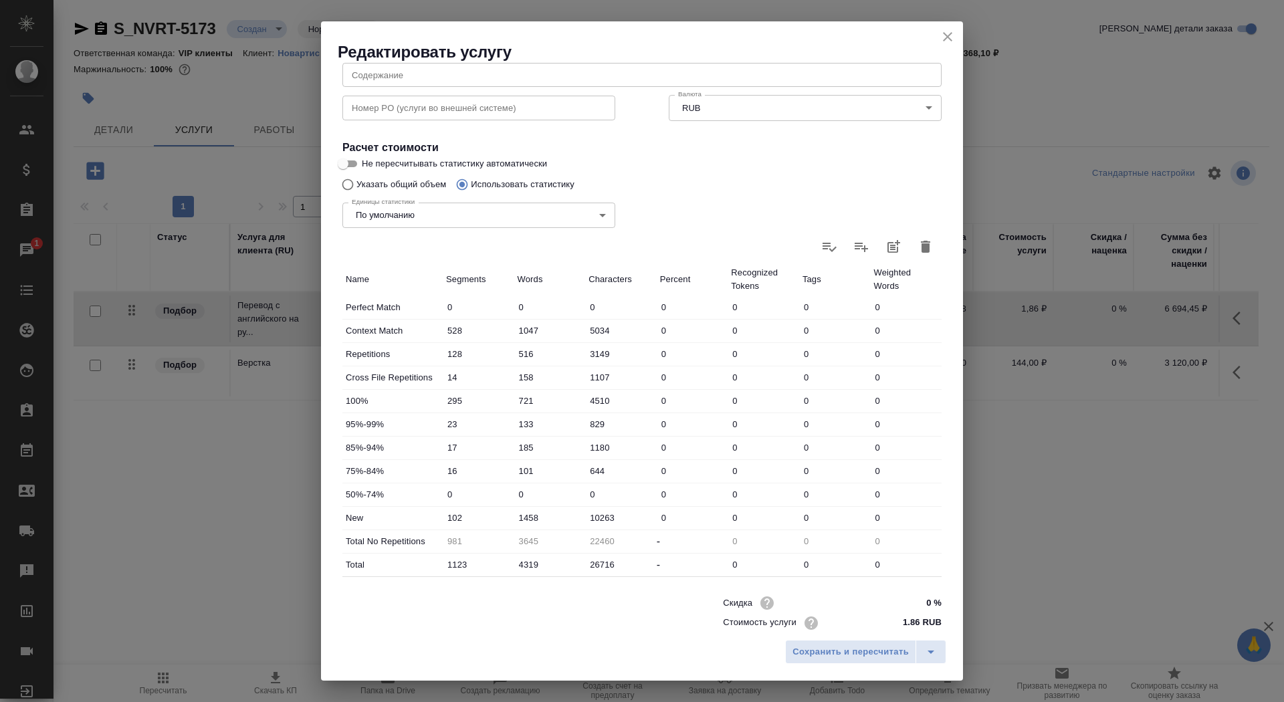
scroll to position [207, 0]
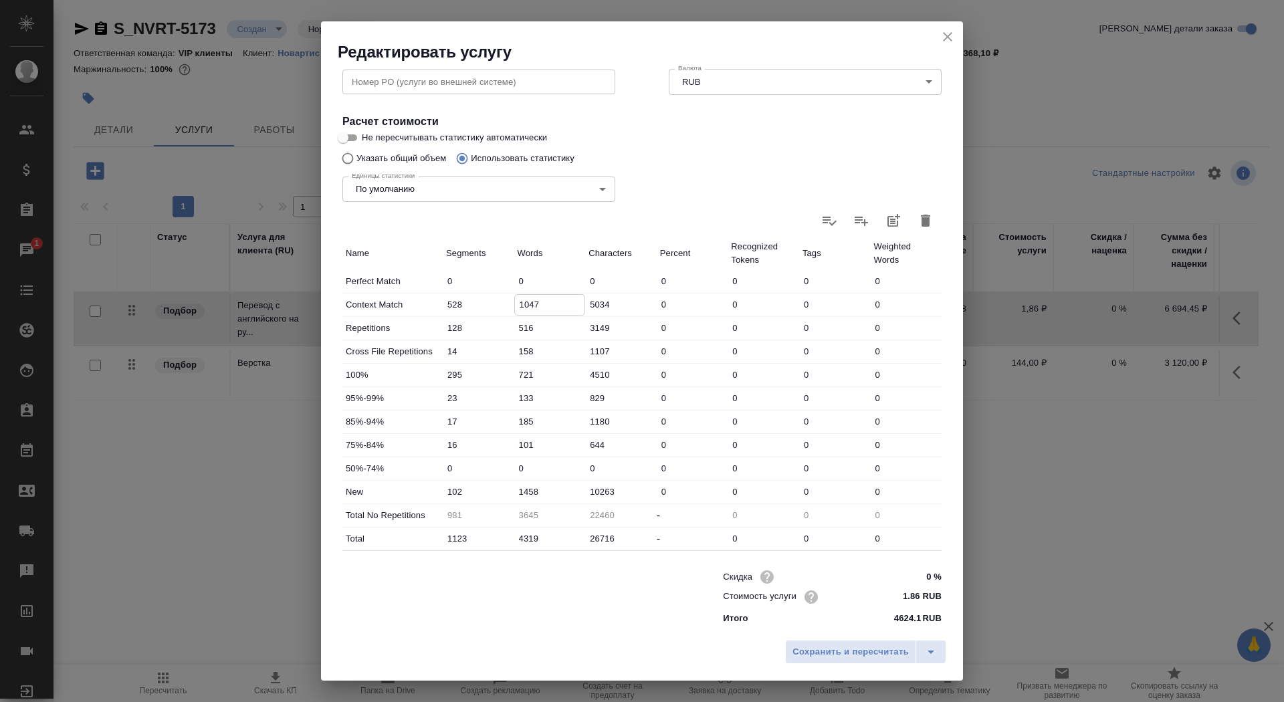
click at [524, 307] on input "1047" at bounding box center [550, 304] width 70 height 19
drag, startPoint x: 532, startPoint y: 311, endPoint x: 512, endPoint y: 309, distance: 20.2
click at [512, 309] on div "Context Match 528 1047 5034 0 0 0 0" at bounding box center [641, 305] width 599 height 23
click at [530, 310] on input "1047" at bounding box center [550, 304] width 70 height 19
drag, startPoint x: 530, startPoint y: 304, endPoint x: 494, endPoint y: 303, distance: 35.5
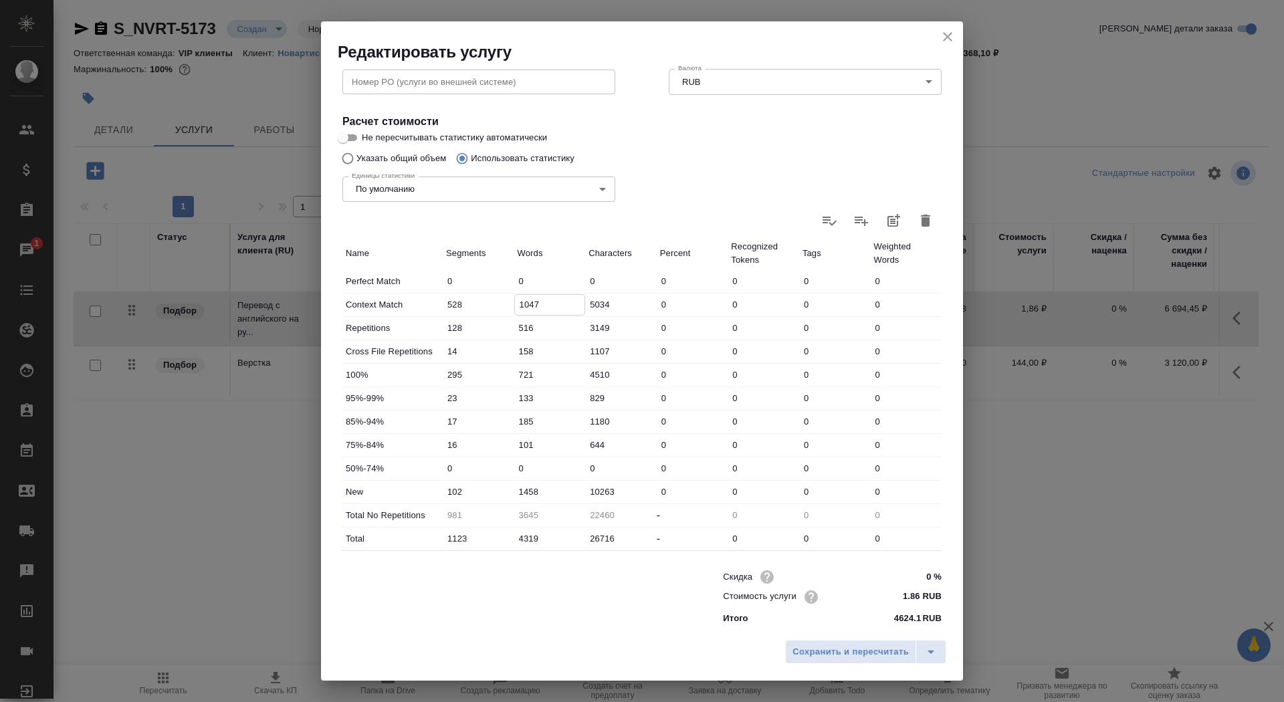
click at [494, 303] on div "Context Match 528 1047 5034 0 0 0 0" at bounding box center [641, 305] width 599 height 23
type input "847"
click at [528, 492] on input "1458" at bounding box center [550, 491] width 70 height 19
type input "1858"
click at [868, 648] on span "Сохранить и пересчитать" at bounding box center [851, 652] width 116 height 15
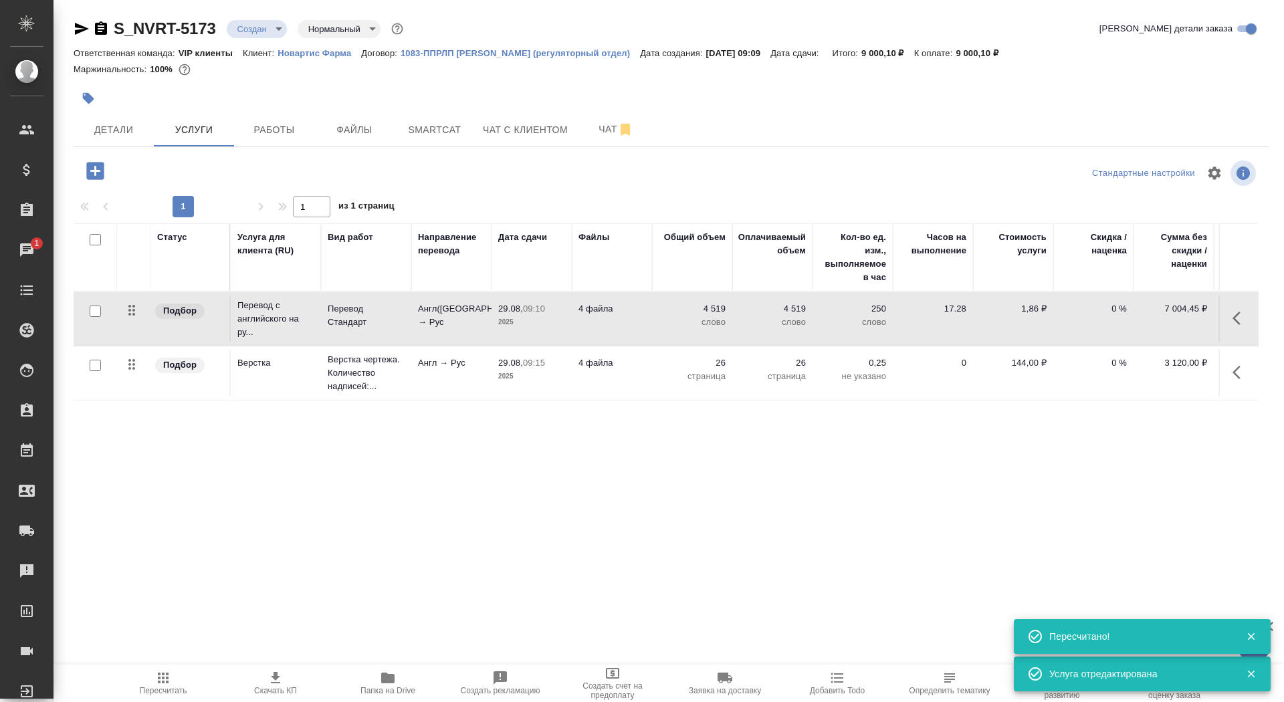
click at [277, 696] on button "Скачать КП" at bounding box center [275, 683] width 112 height 37
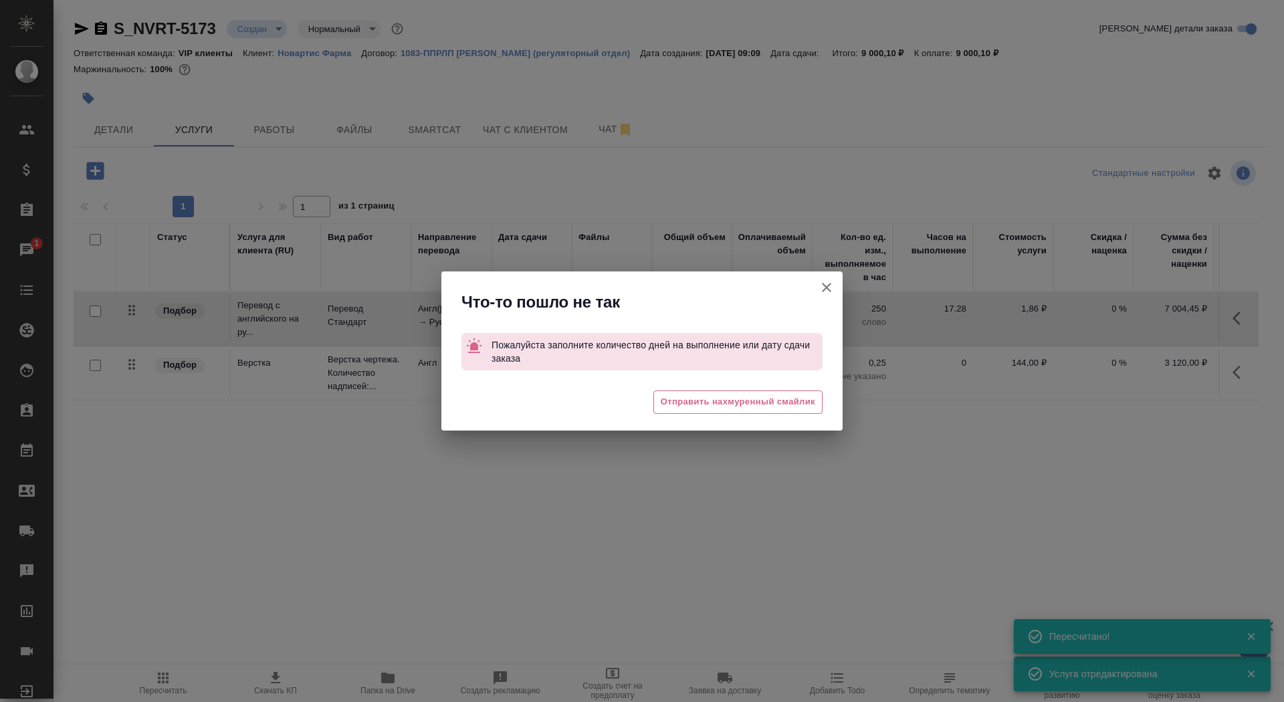
click at [823, 290] on icon "button" at bounding box center [827, 288] width 16 height 16
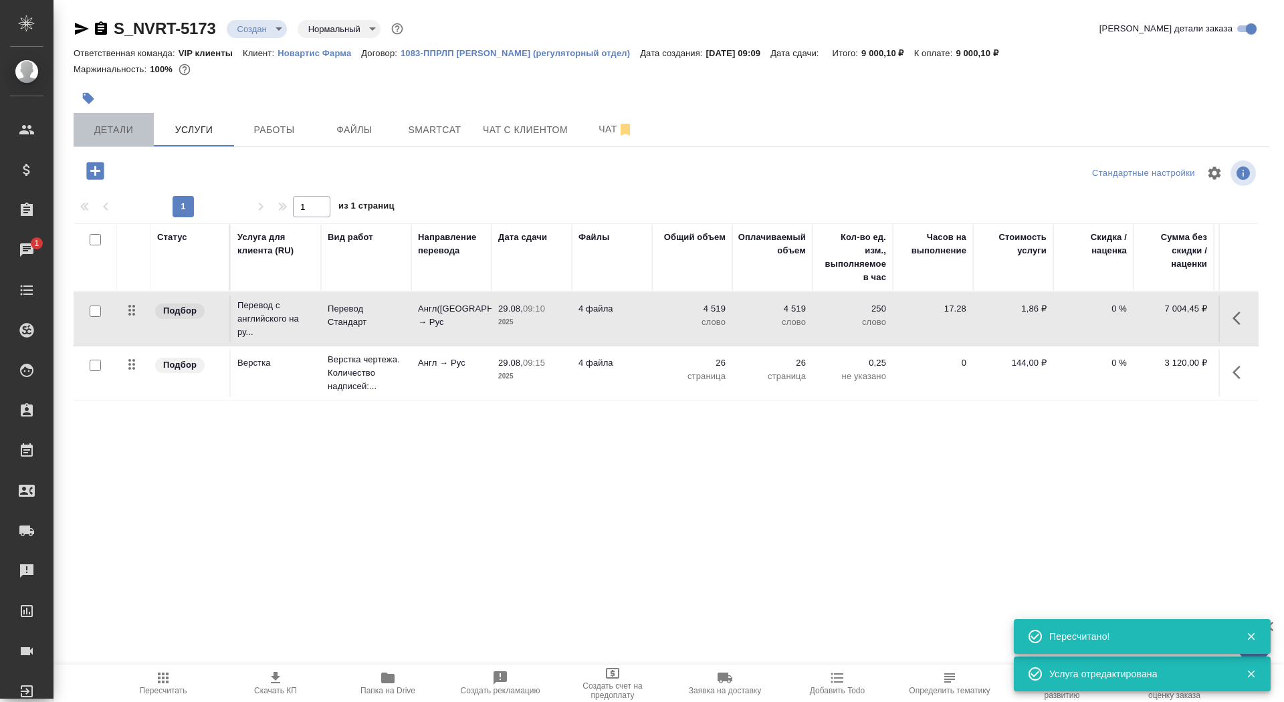
click at [102, 136] on span "Детали" at bounding box center [114, 130] width 64 height 17
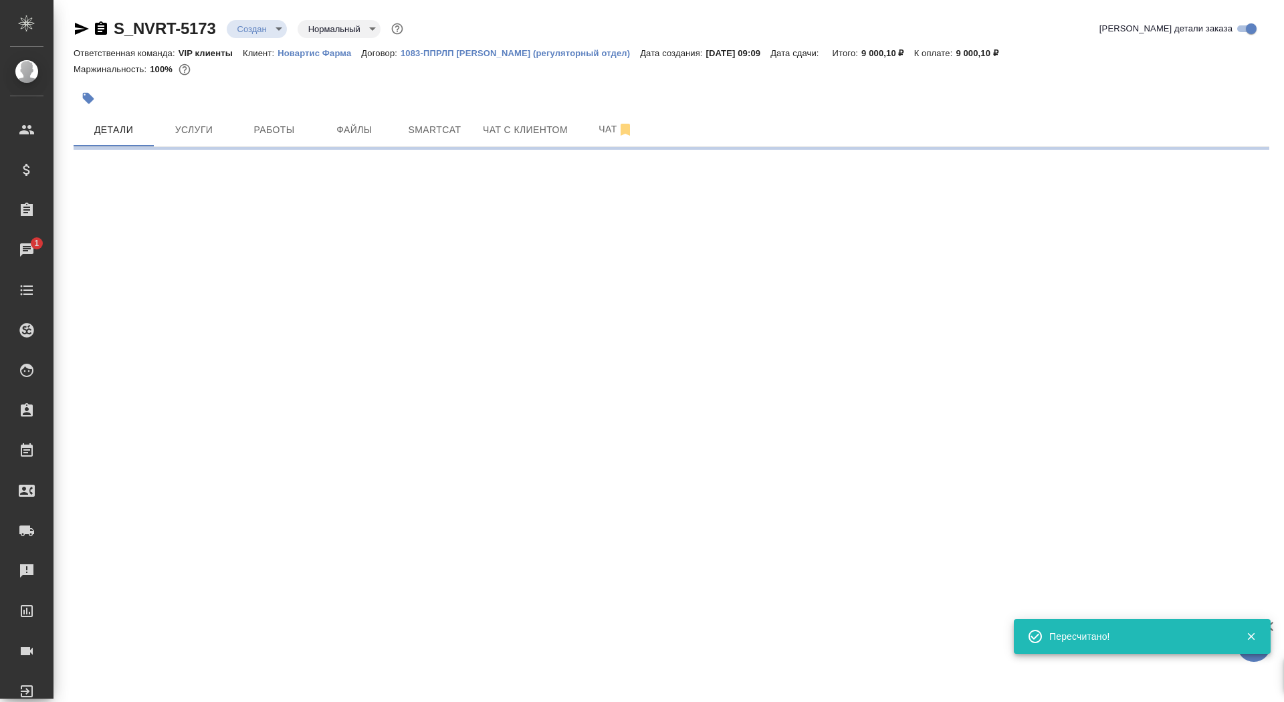
select select "RU"
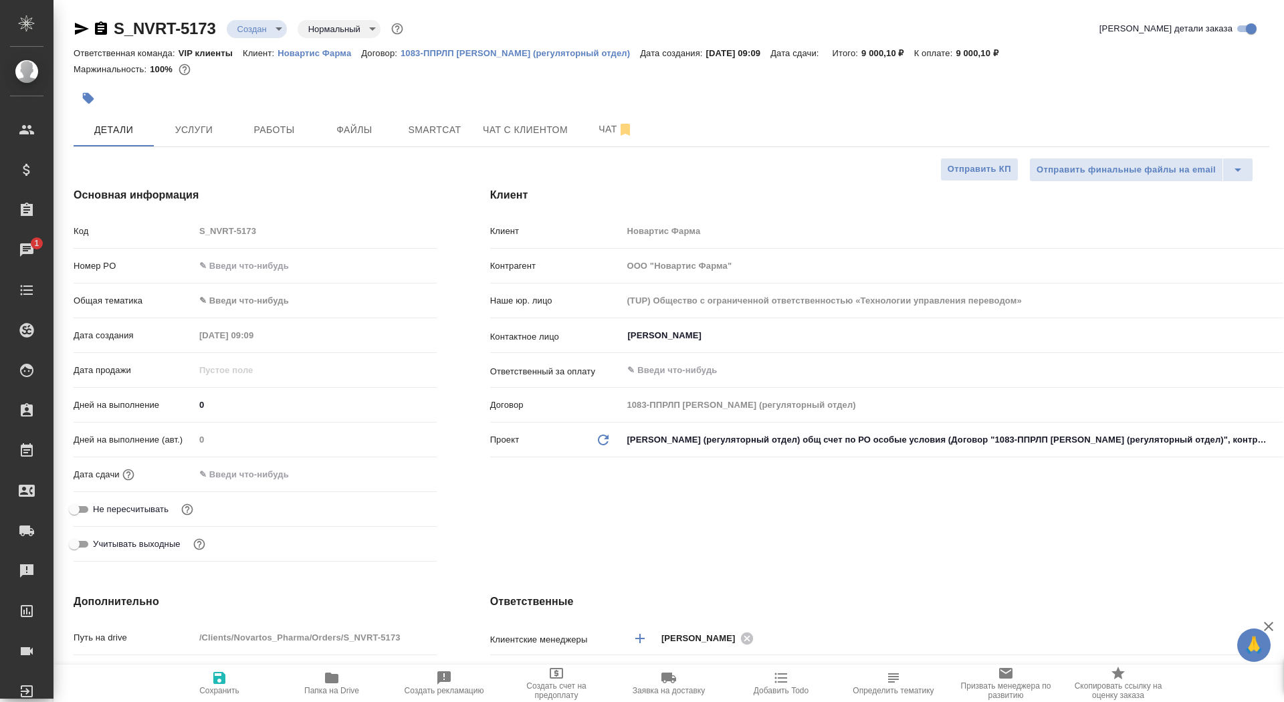
type textarea "x"
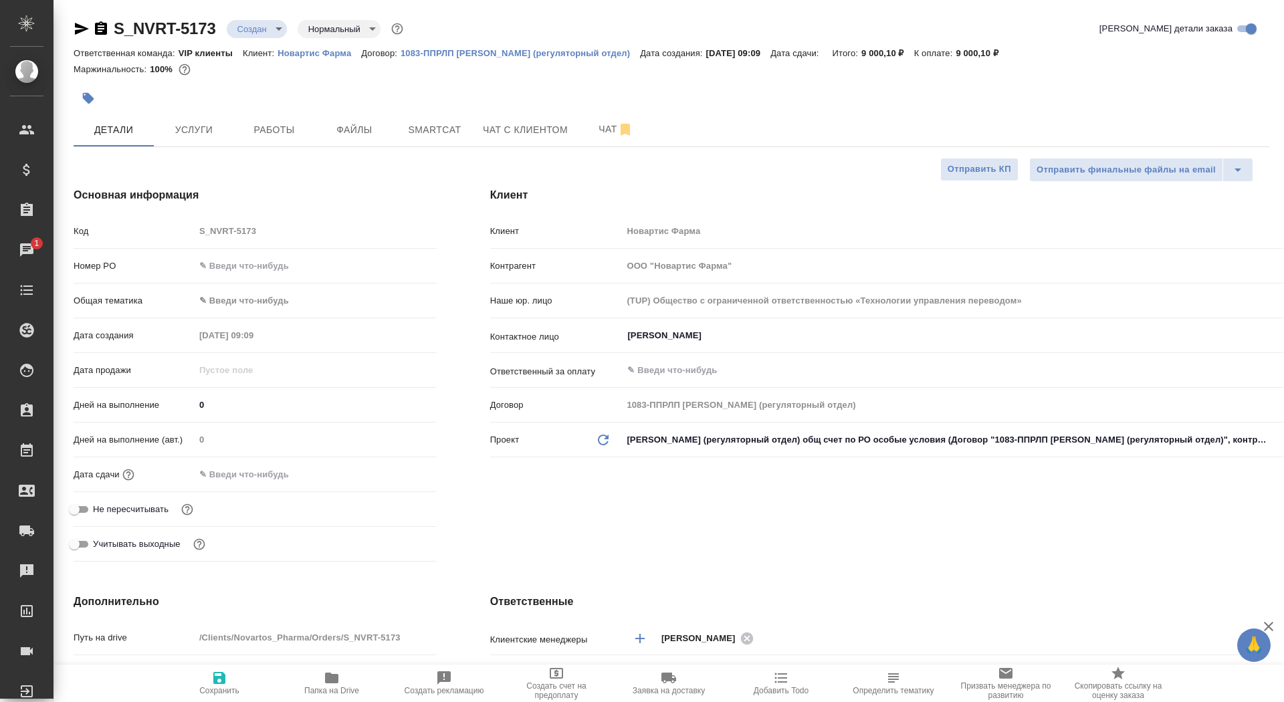
type textarea "x"
drag, startPoint x: 215, startPoint y: 403, endPoint x: 169, endPoint y: 402, distance: 45.5
click at [169, 403] on div "Дней на выполнение 0" at bounding box center [255, 404] width 363 height 23
type input "3"
type textarea "x"
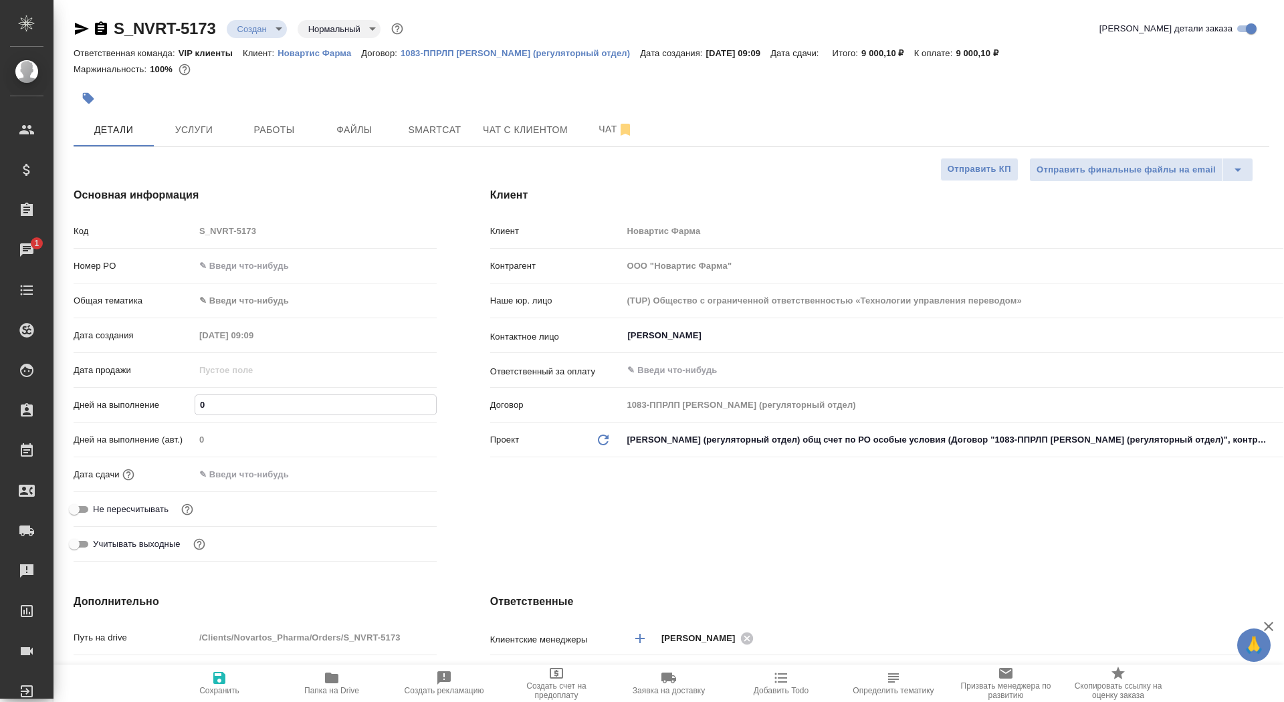
type textarea "x"
type input "3"
click at [205, 686] on span "Сохранить" at bounding box center [219, 682] width 96 height 25
type textarea "x"
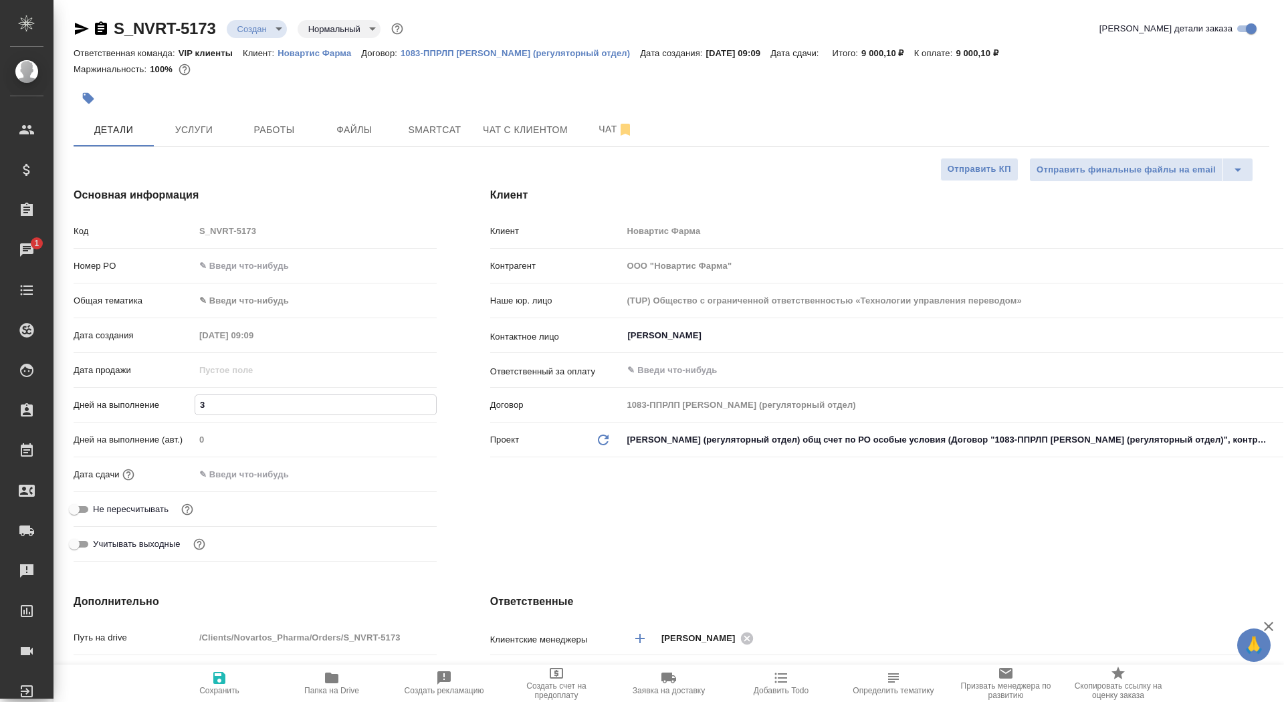
type textarea "x"
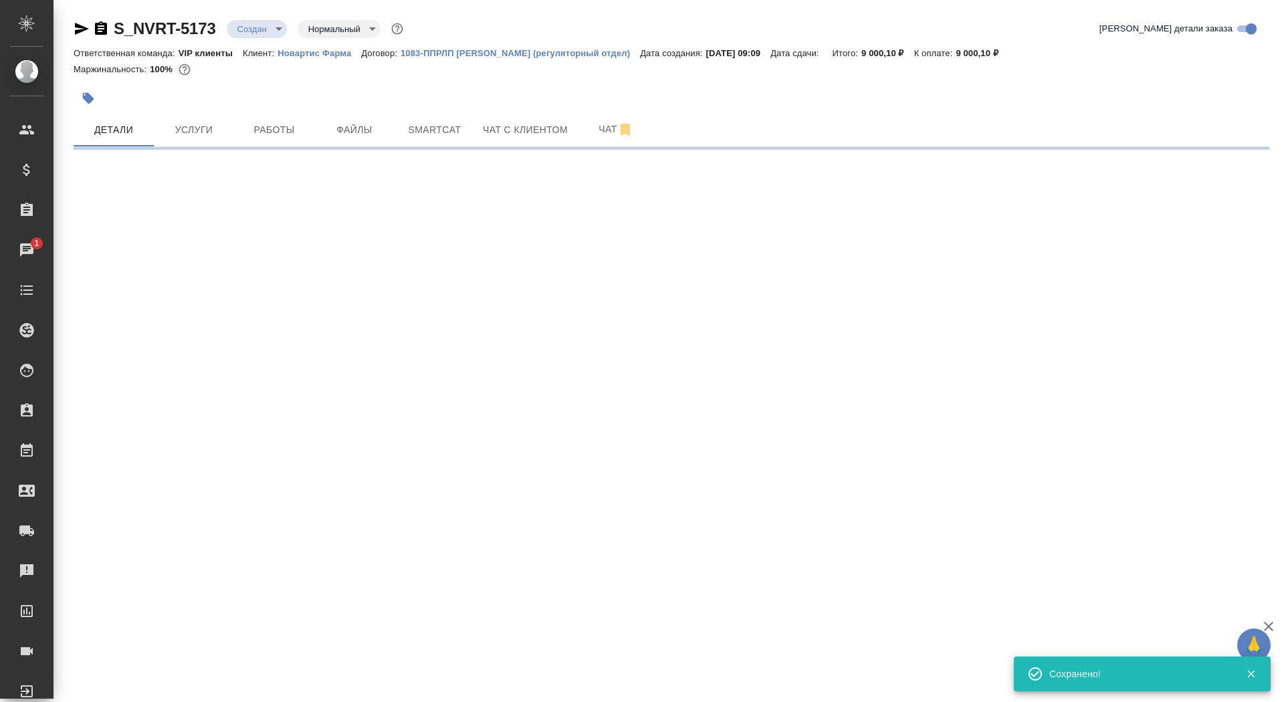
select select "RU"
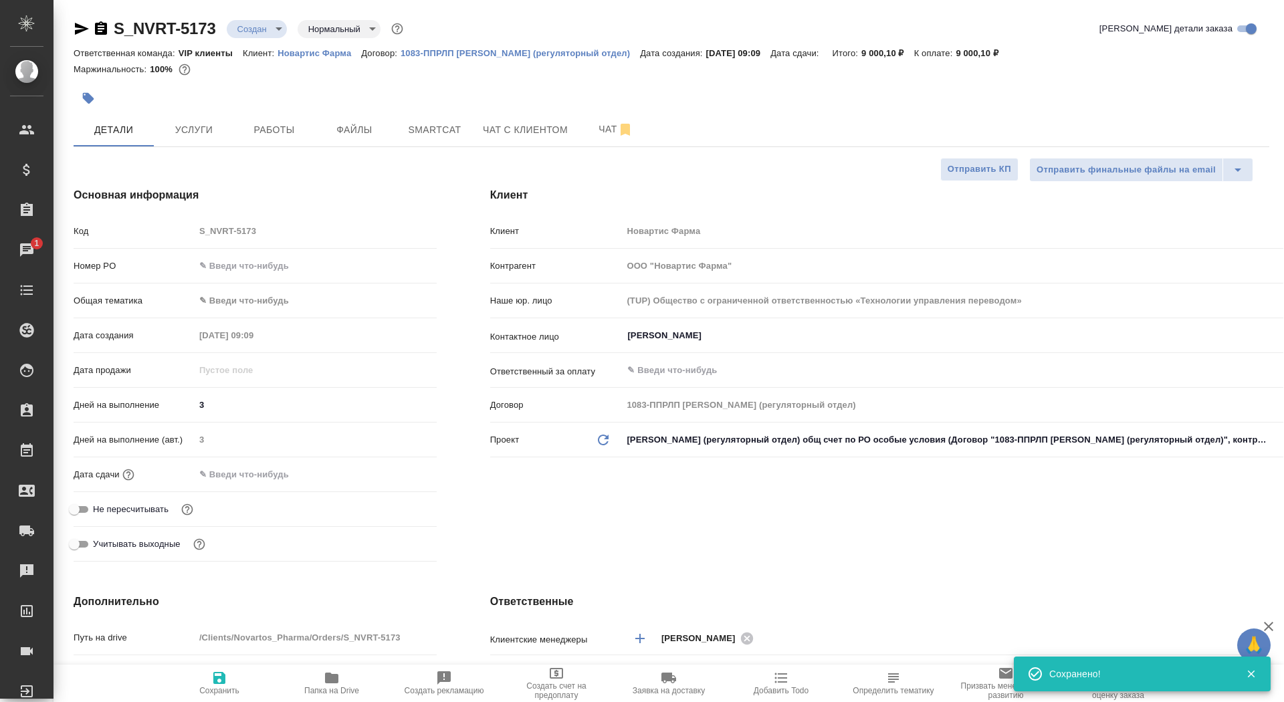
type textarea "x"
click at [187, 114] on button "Услуги" at bounding box center [194, 129] width 80 height 33
click at [191, 136] on span "Услуги" at bounding box center [194, 130] width 64 height 17
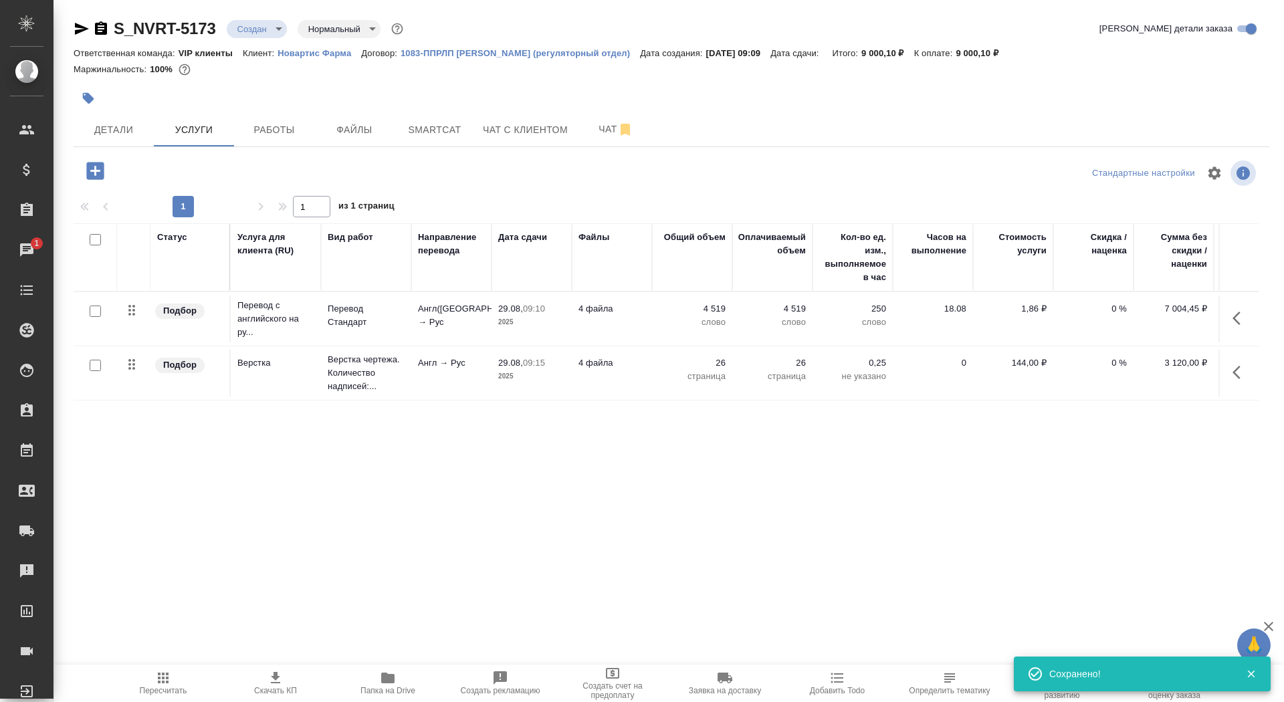
click at [282, 688] on span "Скачать КП" at bounding box center [275, 690] width 43 height 9
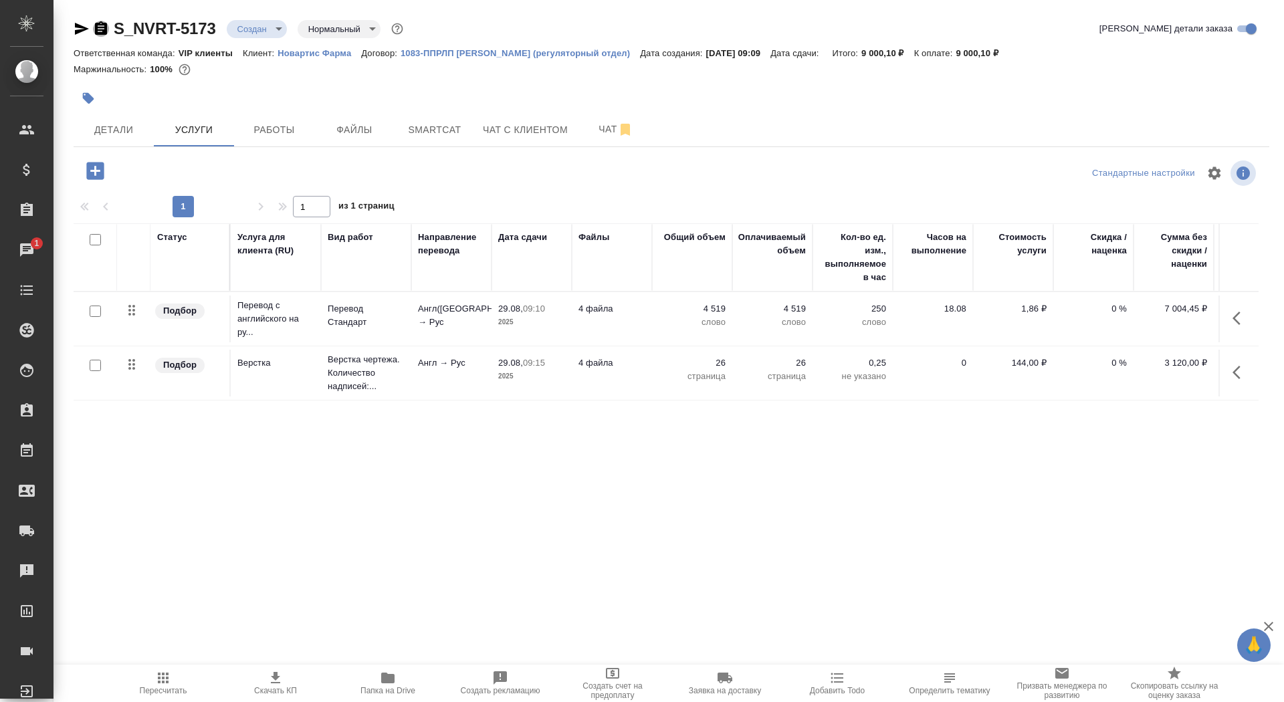
click at [101, 30] on icon "button" at bounding box center [101, 27] width 12 height 13
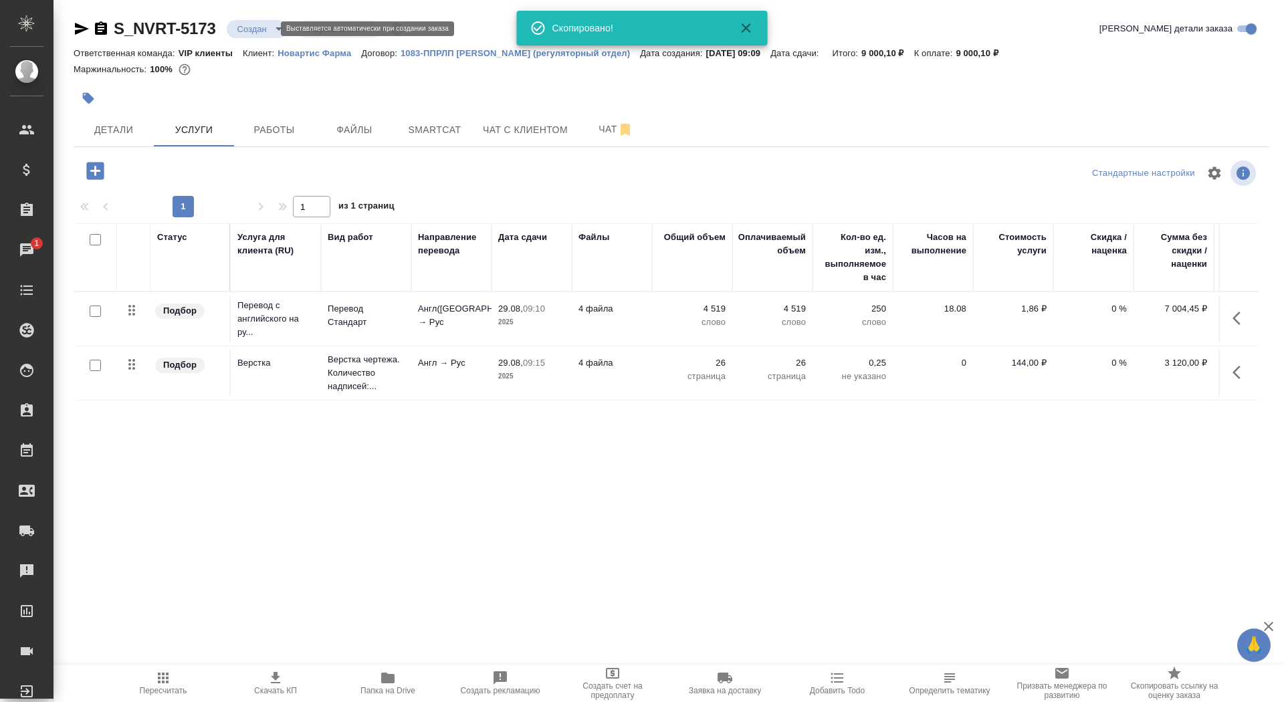
click at [257, 29] on body "🙏 .cls-1 fill:#fff; AWATERA Saydasheva Dilyara Клиенты Спецификации Заказы 1 Ча…" at bounding box center [642, 351] width 1284 height 702
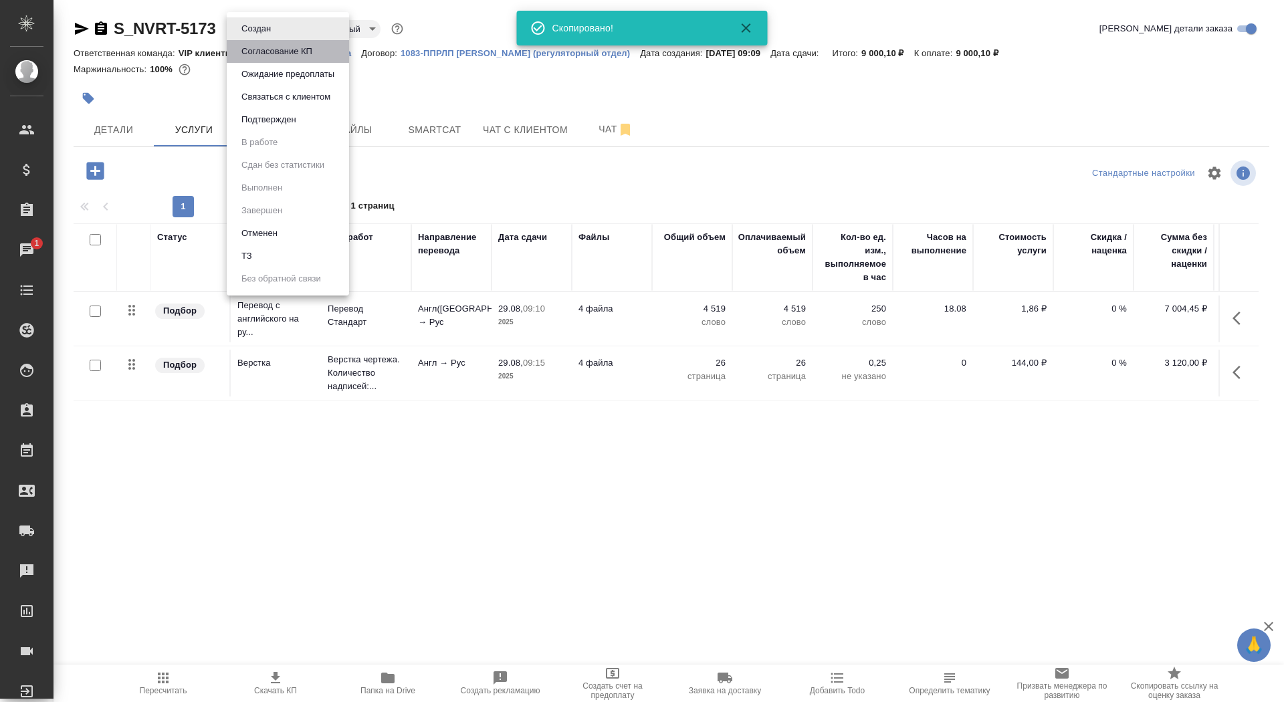
click at [256, 36] on button "Согласование КП" at bounding box center [255, 28] width 37 height 15
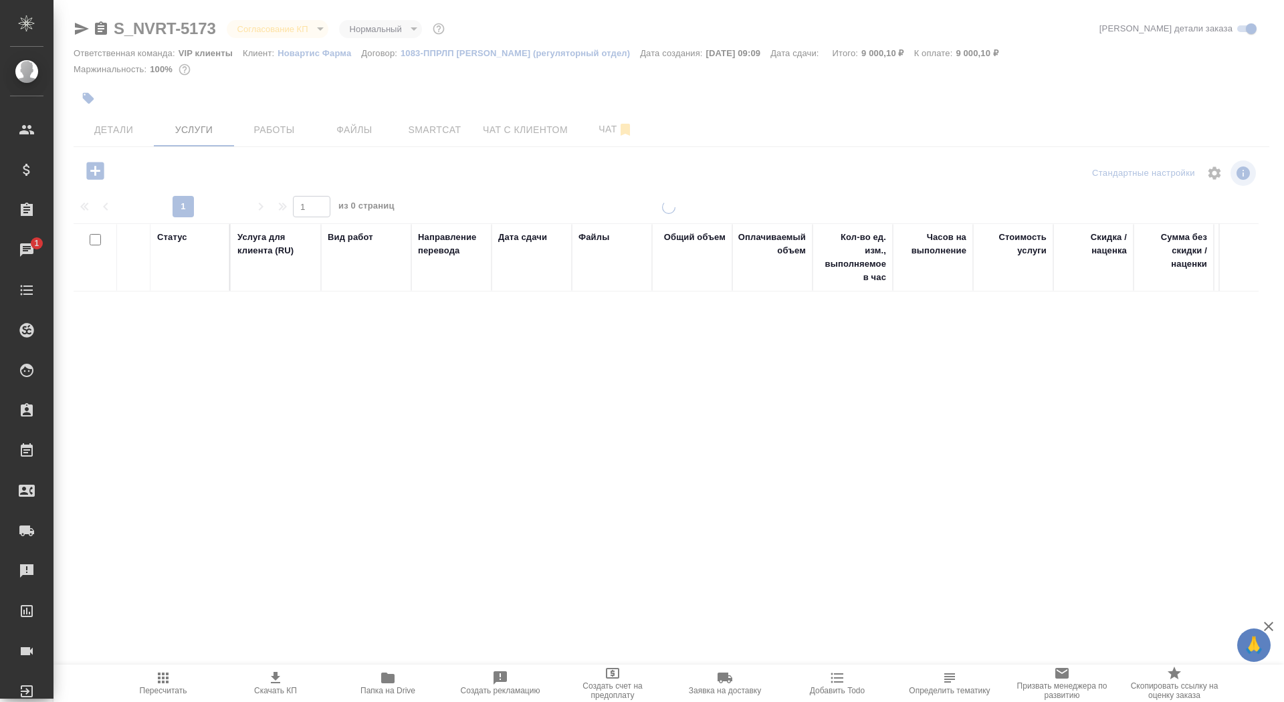
click at [80, 94] on button "button" at bounding box center [88, 98] width 29 height 29
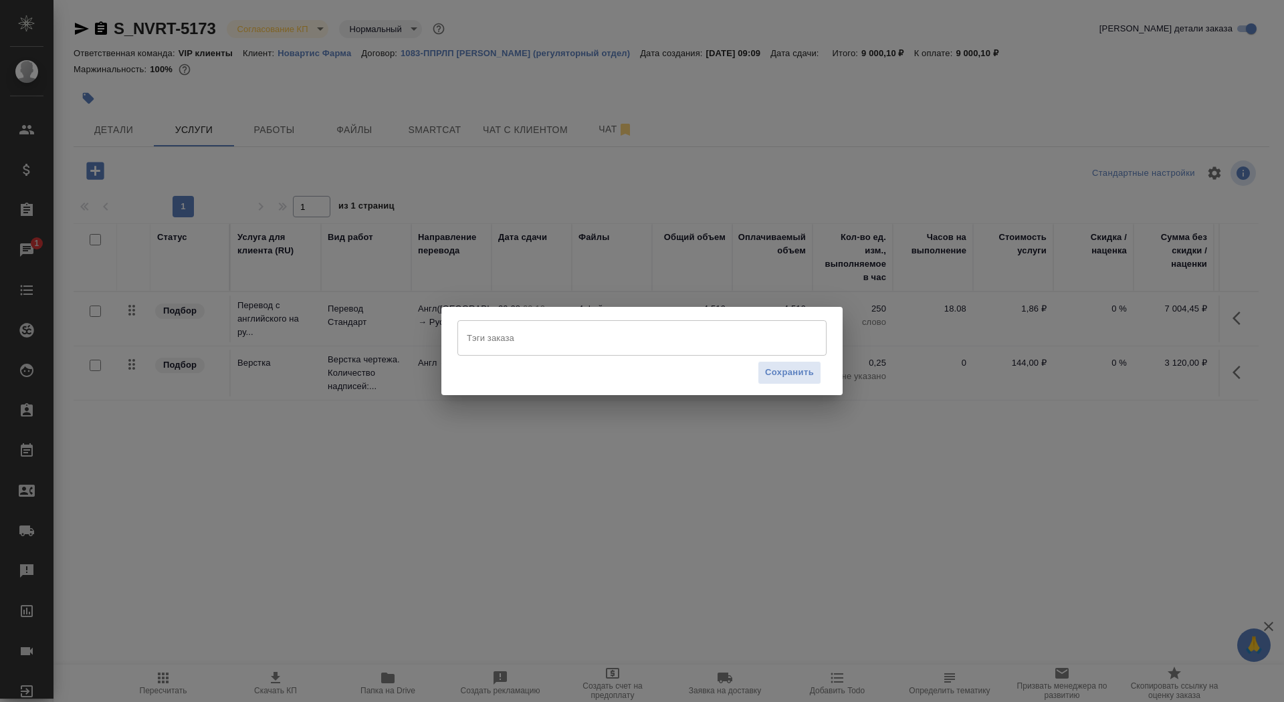
click at [564, 342] on input "Тэги заказа" at bounding box center [629, 337] width 332 height 23
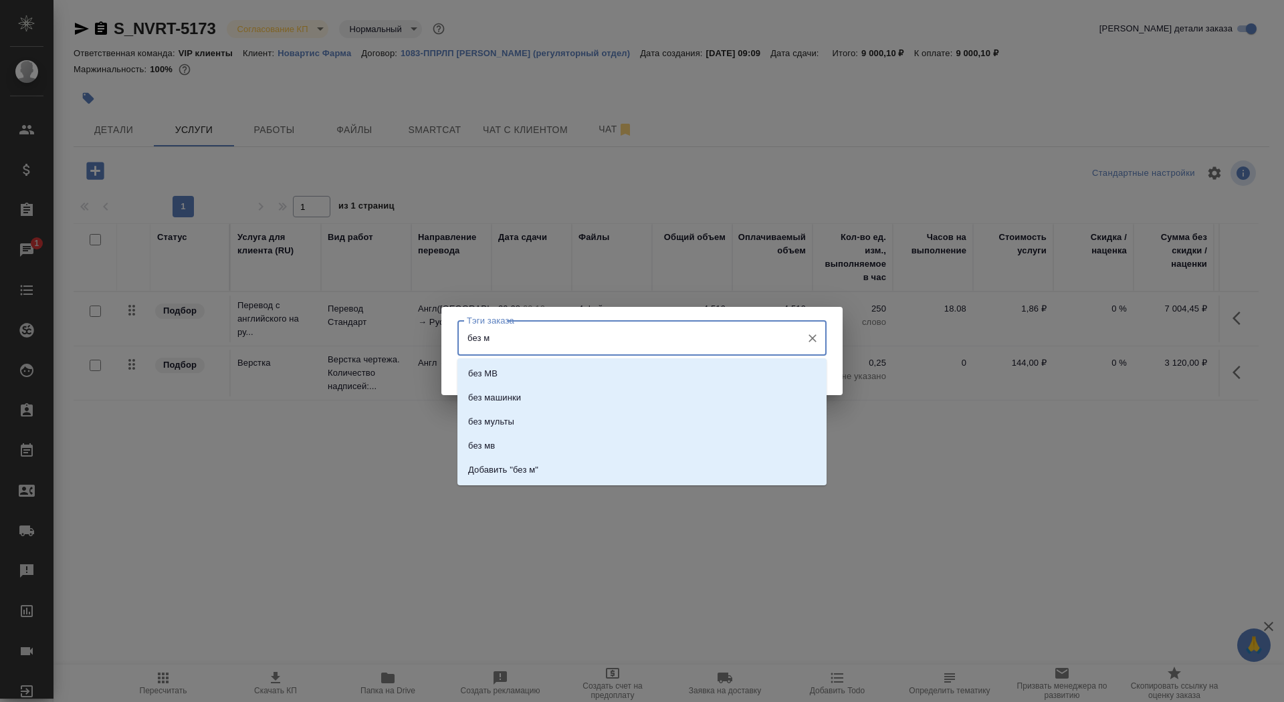
type input "без мв"
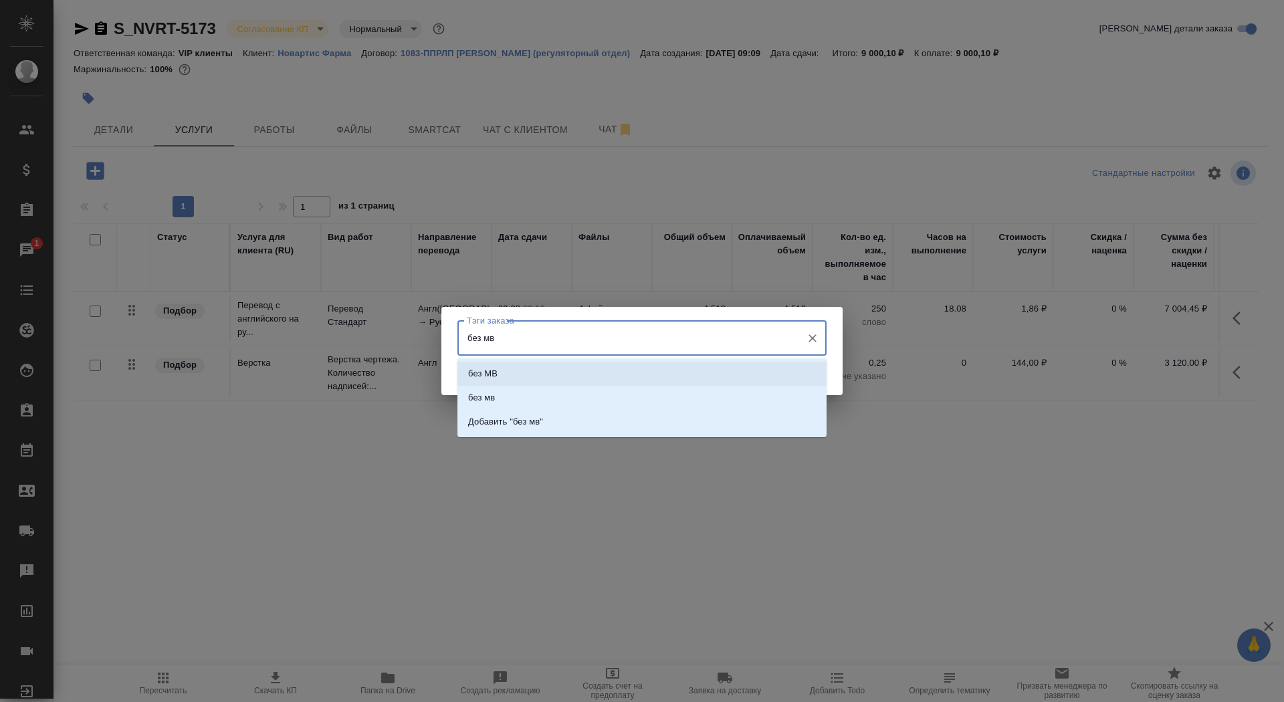
click at [539, 370] on li "без МВ" at bounding box center [641, 374] width 369 height 24
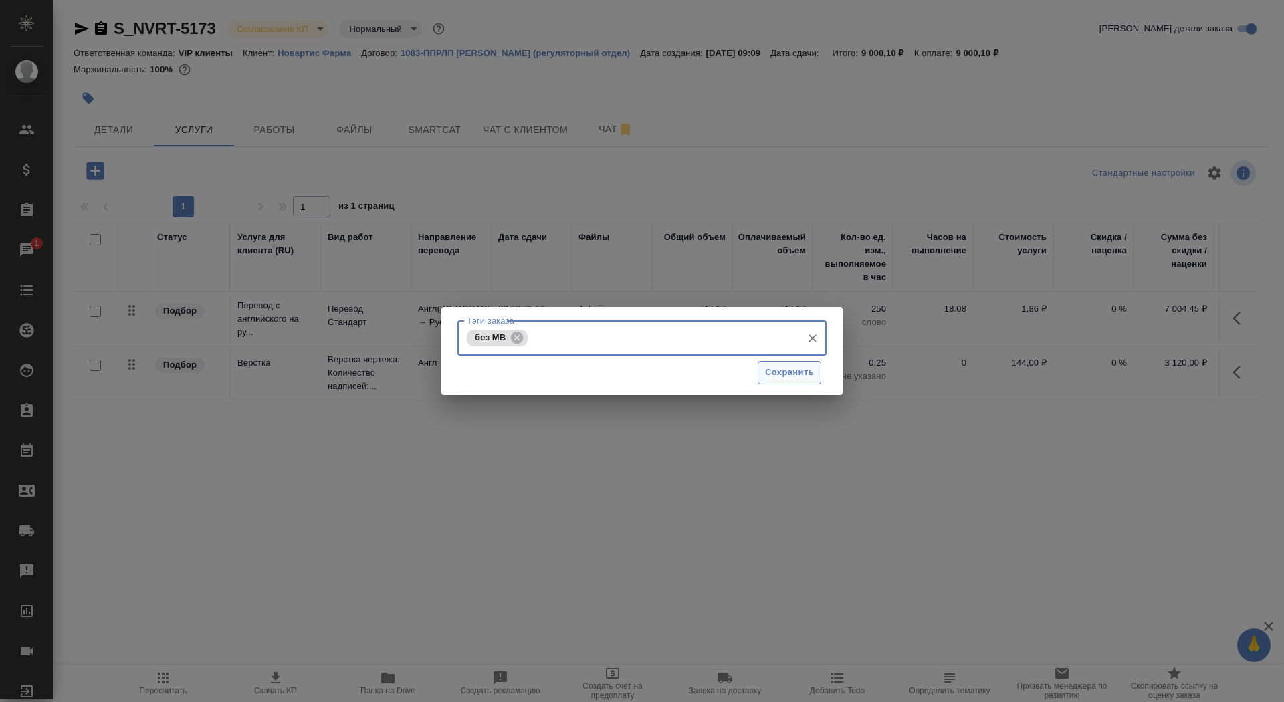
click at [784, 372] on span "Сохранить" at bounding box center [789, 372] width 49 height 15
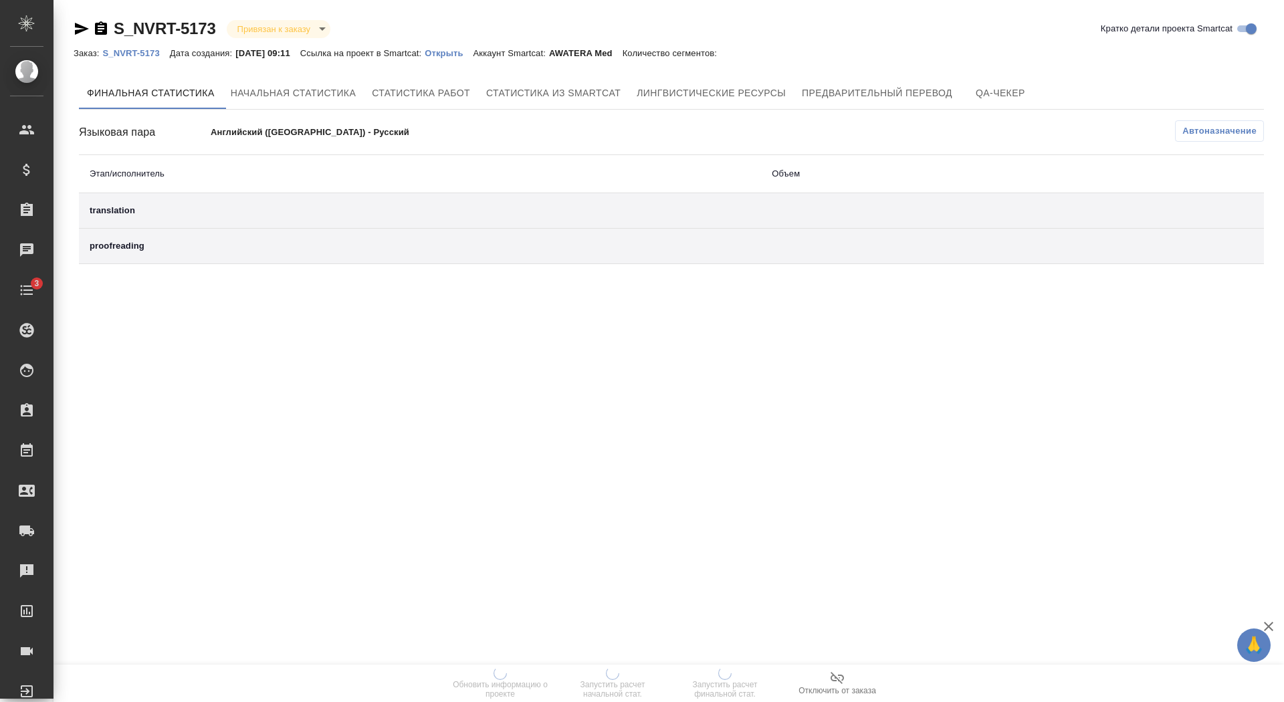
click at [468, 48] on p "Открыть" at bounding box center [449, 53] width 48 height 10
